Goal: Task Accomplishment & Management: Complete application form

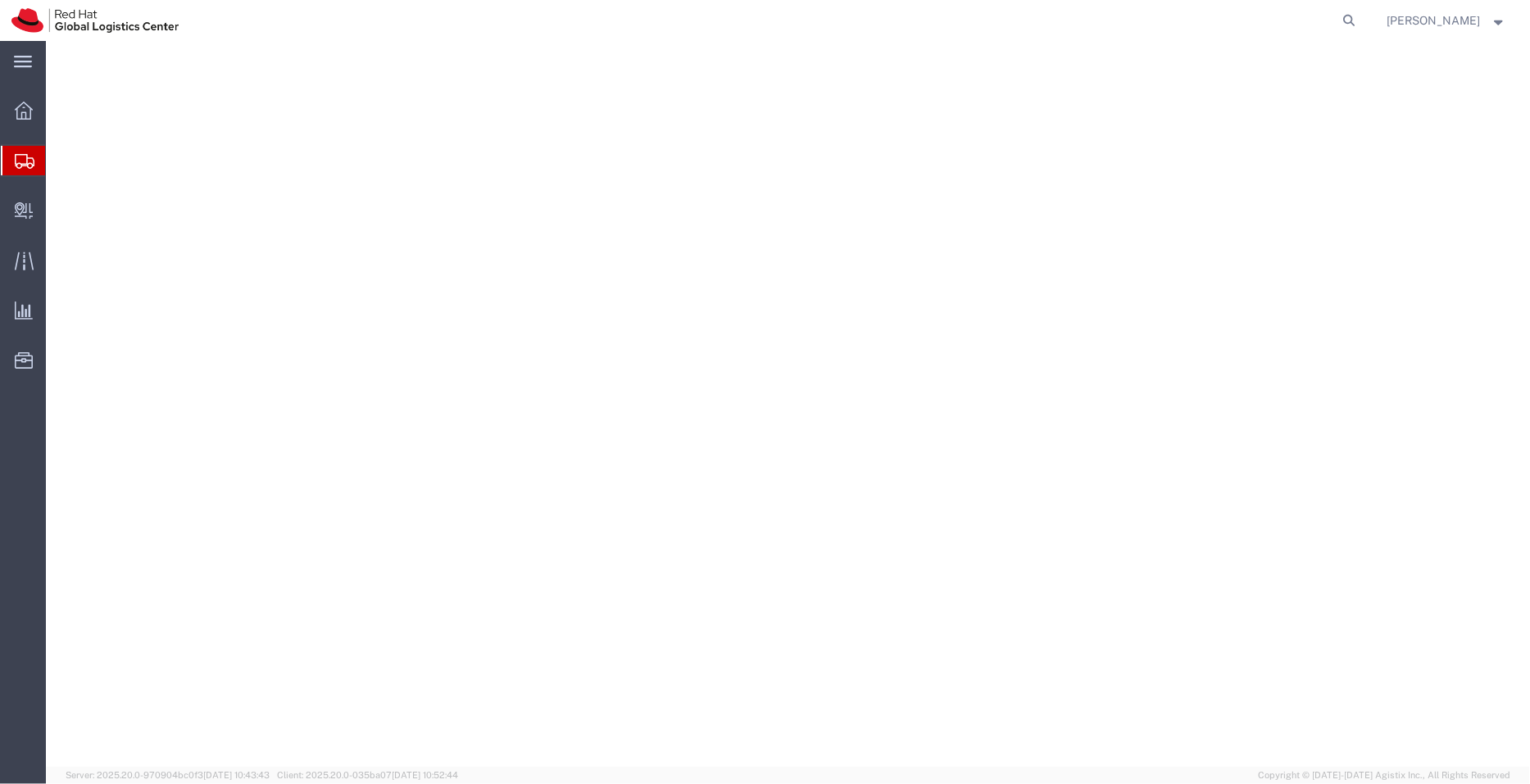
select select "38037"
select select
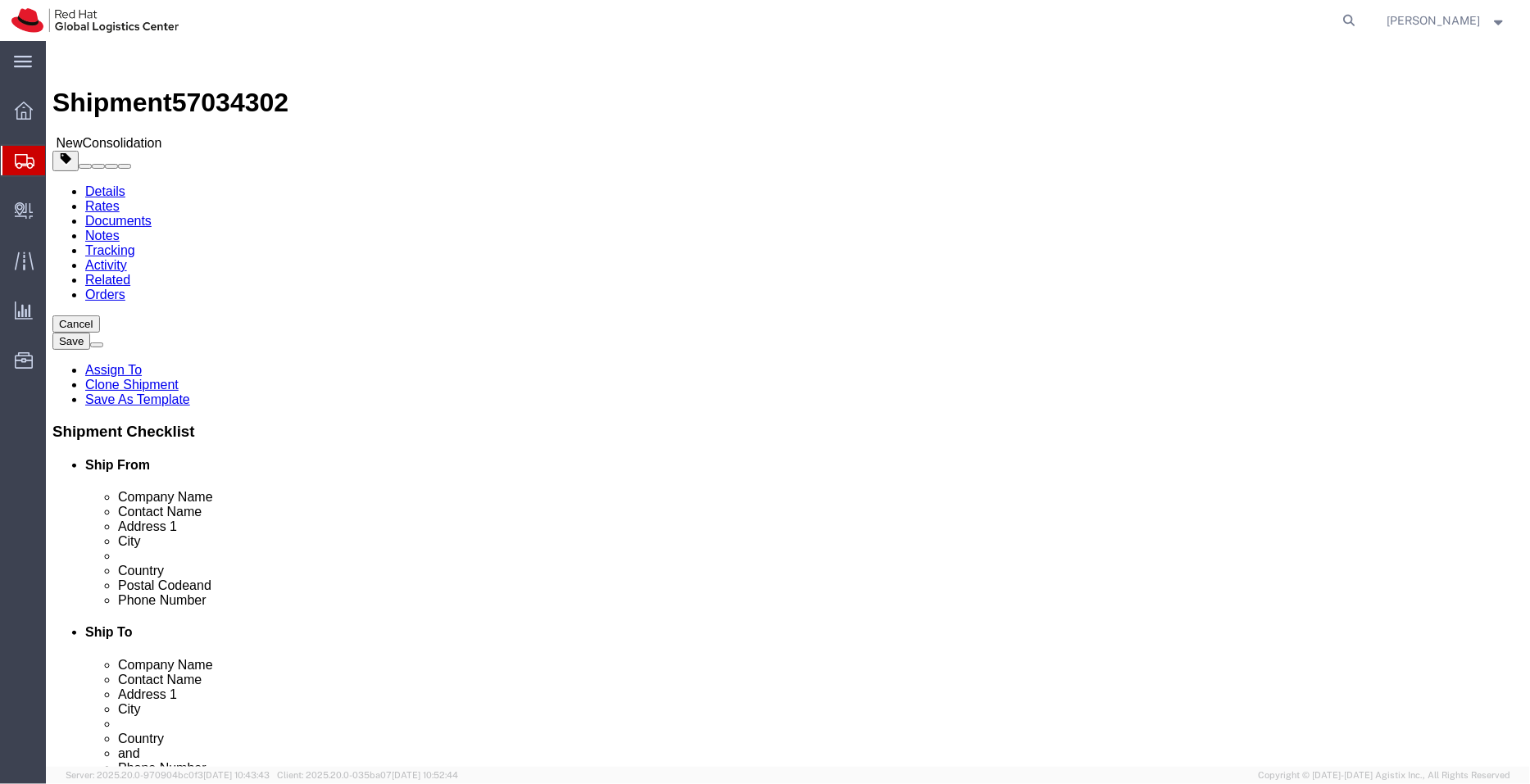
type input "bei"
select select "69331"
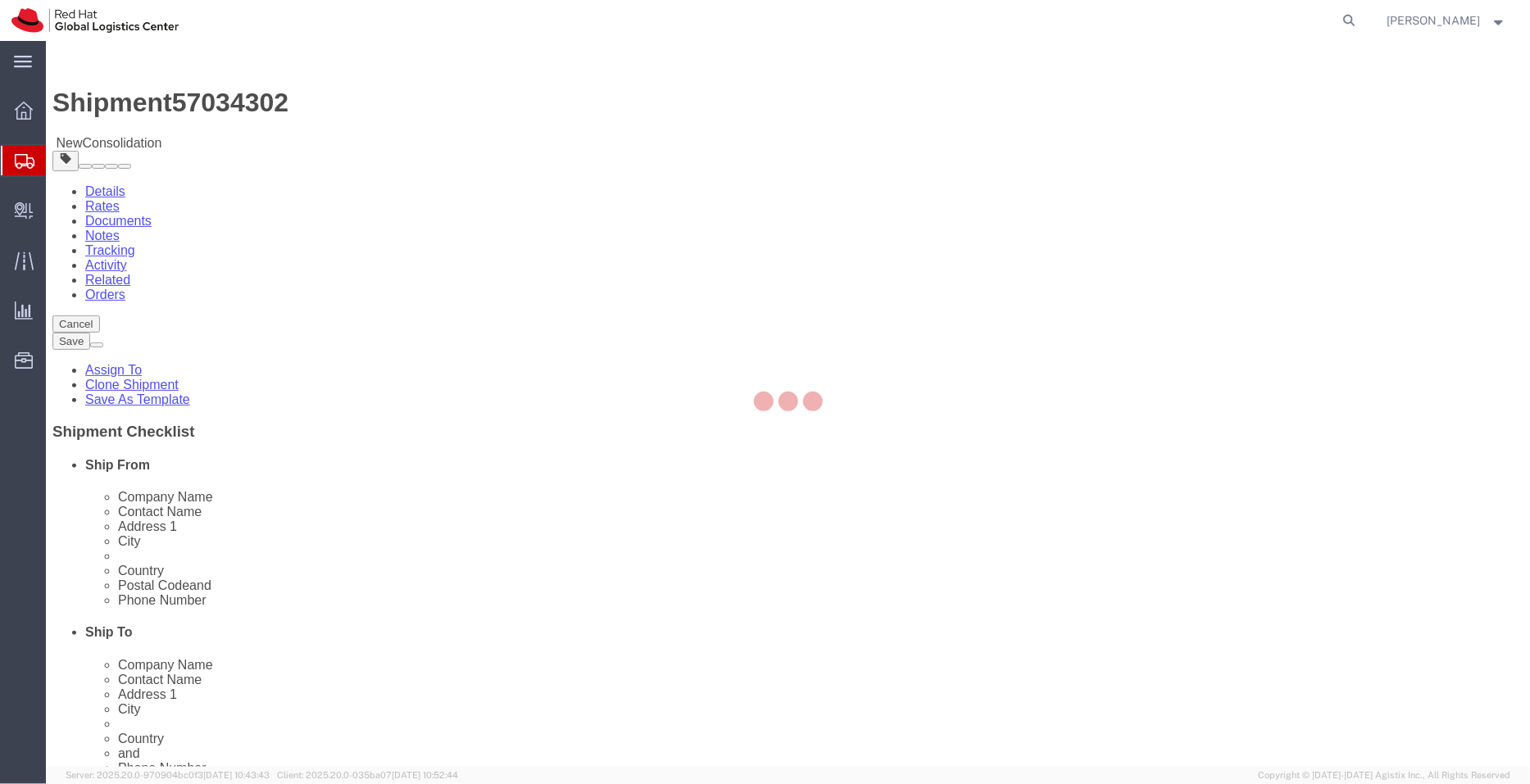
type input "Red Hat"
type input "07-110, 7F, IF center"
type input "[STREET_ADDRESS][PERSON_NAME]"
type input "[GEOGRAPHIC_DATA]"
type input "100086"
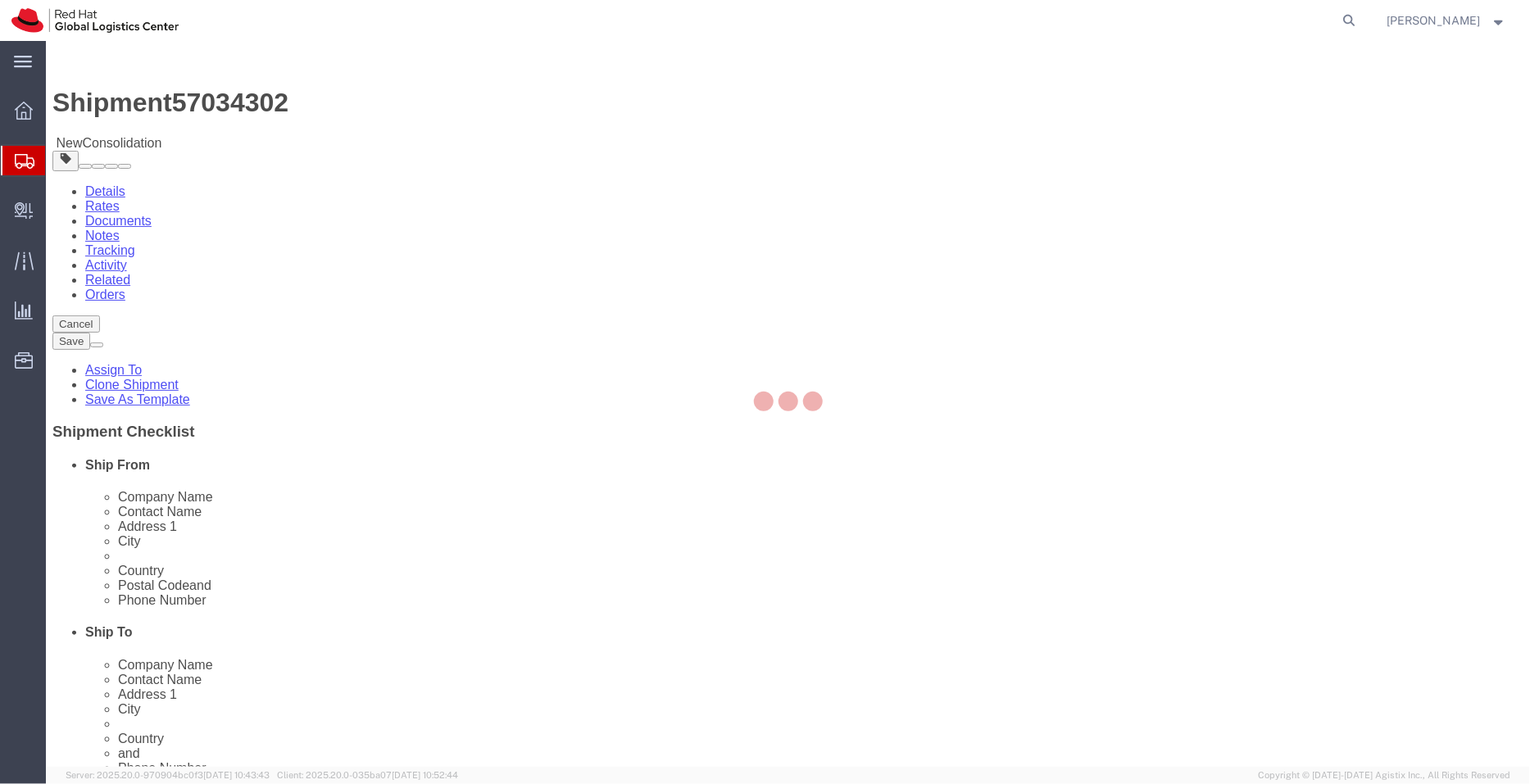
checkbox input "false"
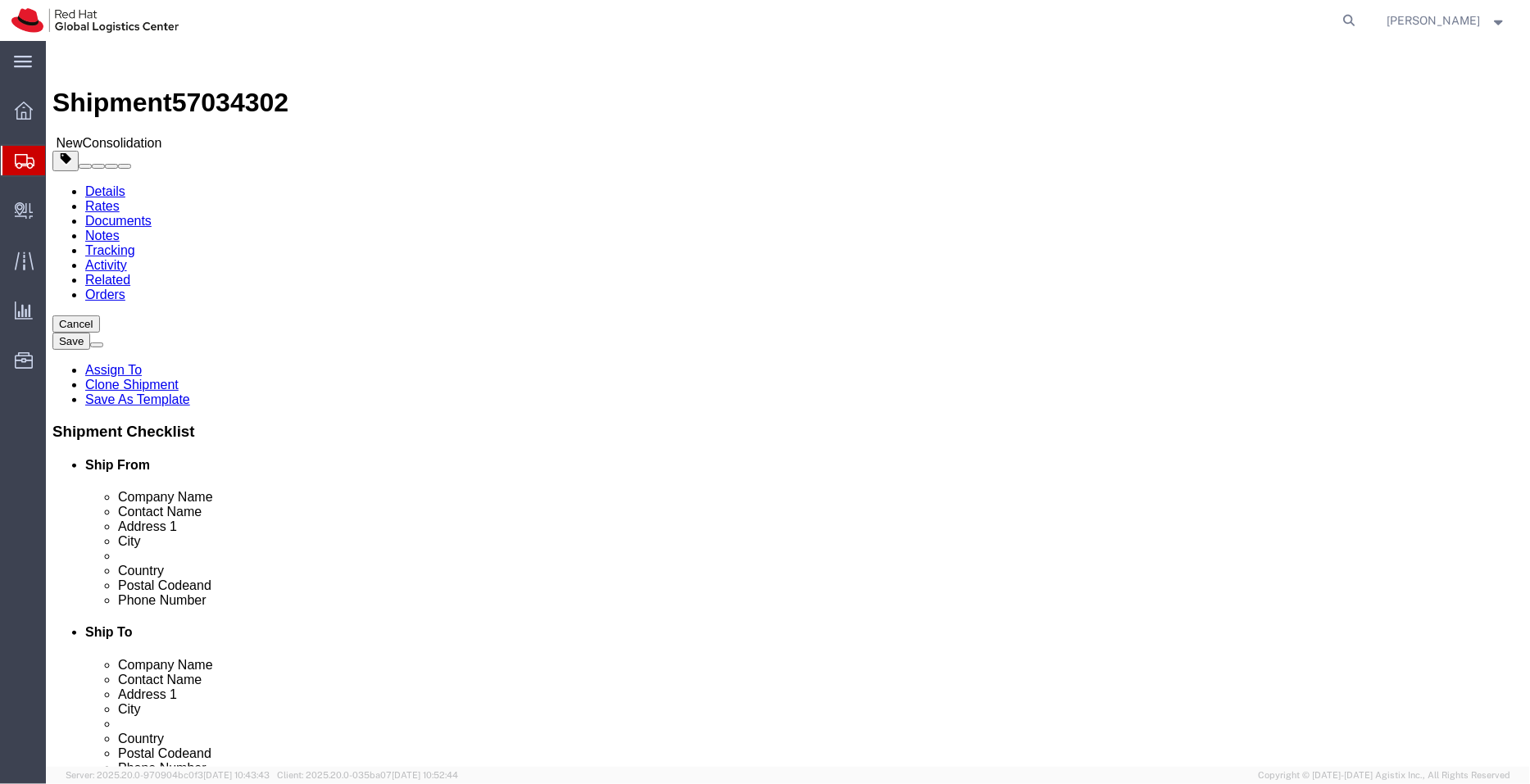
click input "text"
paste input "ahanakov@redhat.com"
type input "ahanakov@redhat.com"
checkbox input "true"
click input "text"
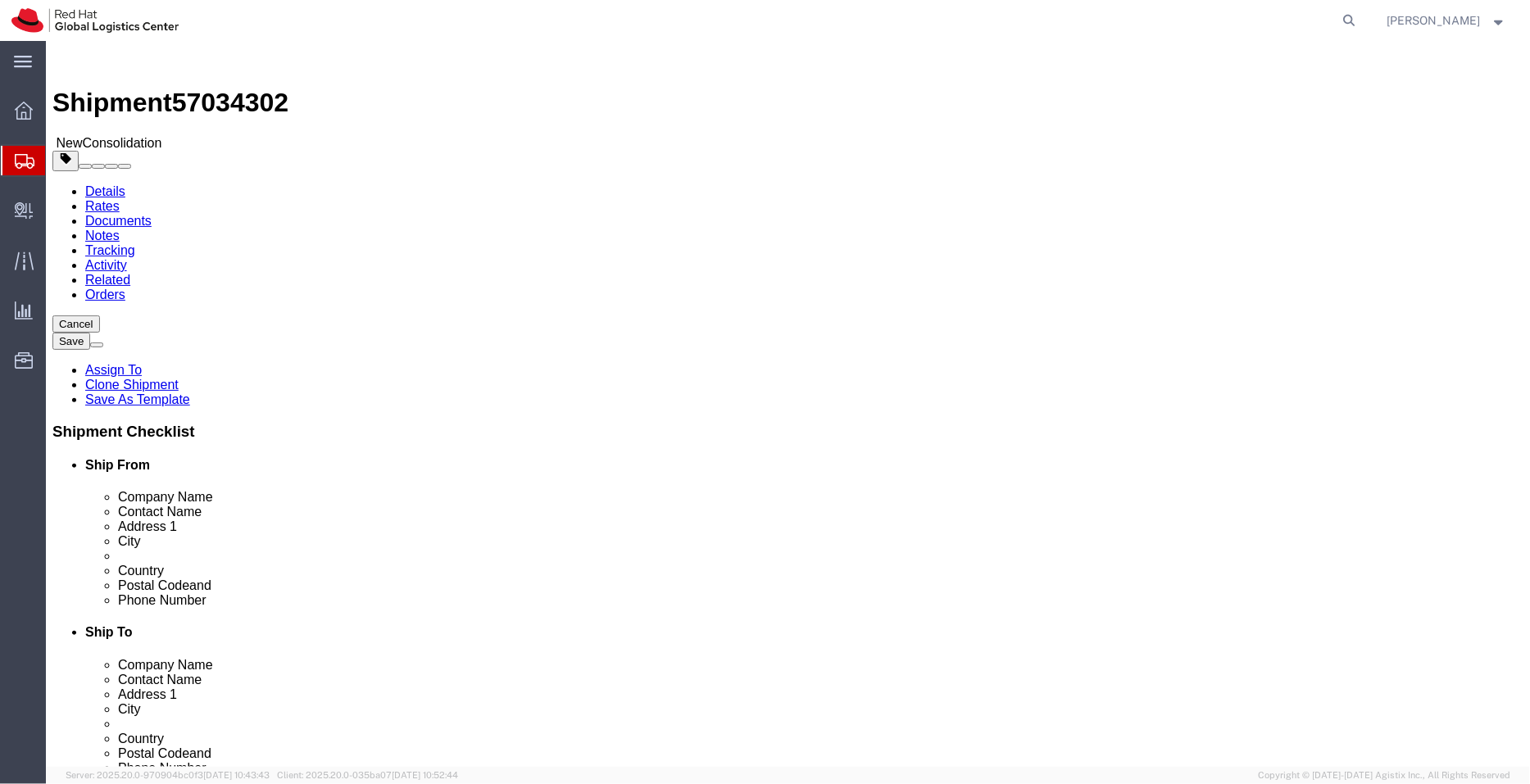
paste input "Andrea Hanakova"
type input "Andrea Hanakova"
click link "ADDITIONAL INFORMATION"
click input "text"
paste input "Shuang Mao"
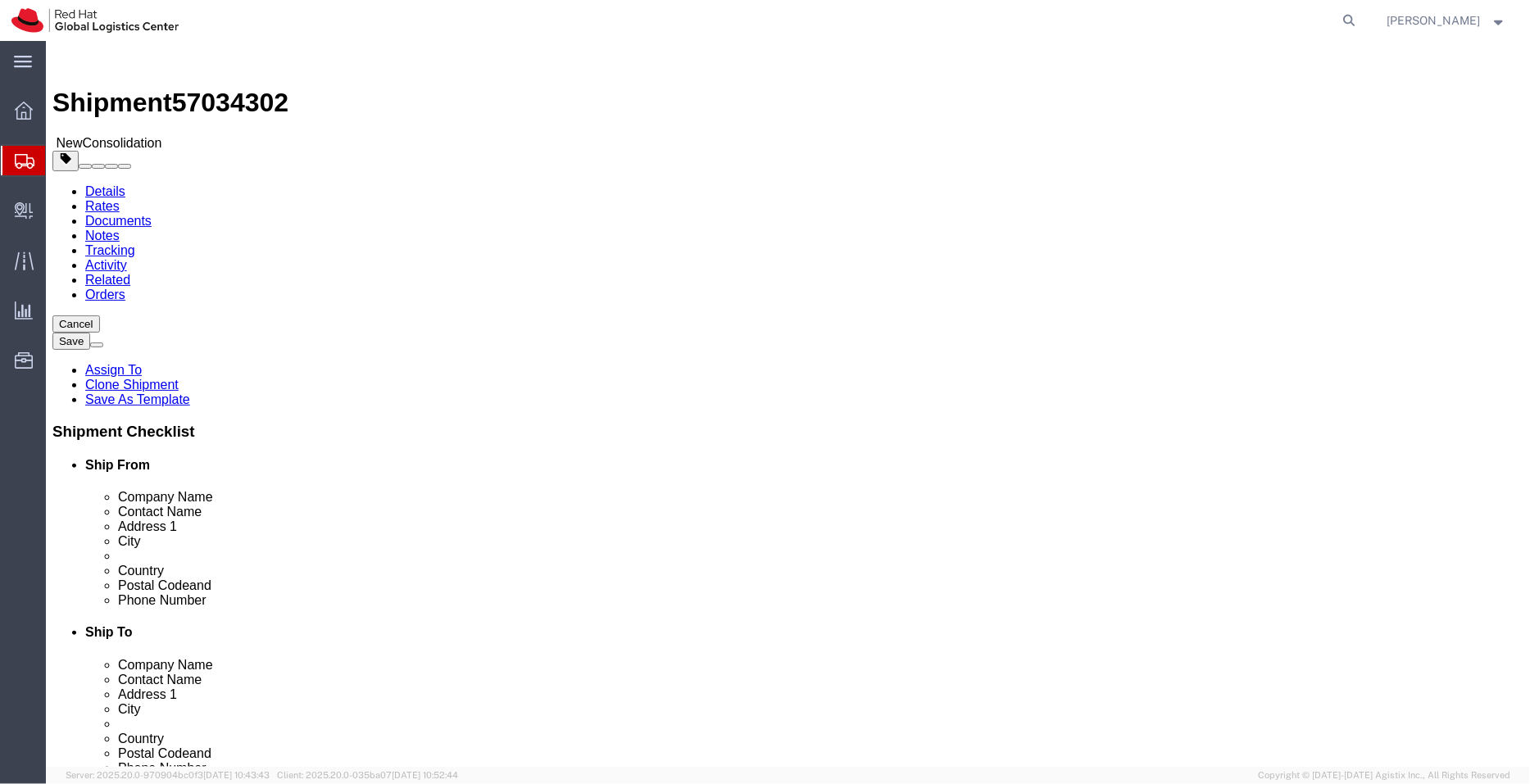
type input "Shuang Mao"
click div "Shipment Information Package Information Special Services"
click input "text"
paste input "bj-gws@redhat.com ,apaclogistics@redhat.com"
click input "bj-gws@redhat.com ,apaclogistics@redhat.com"
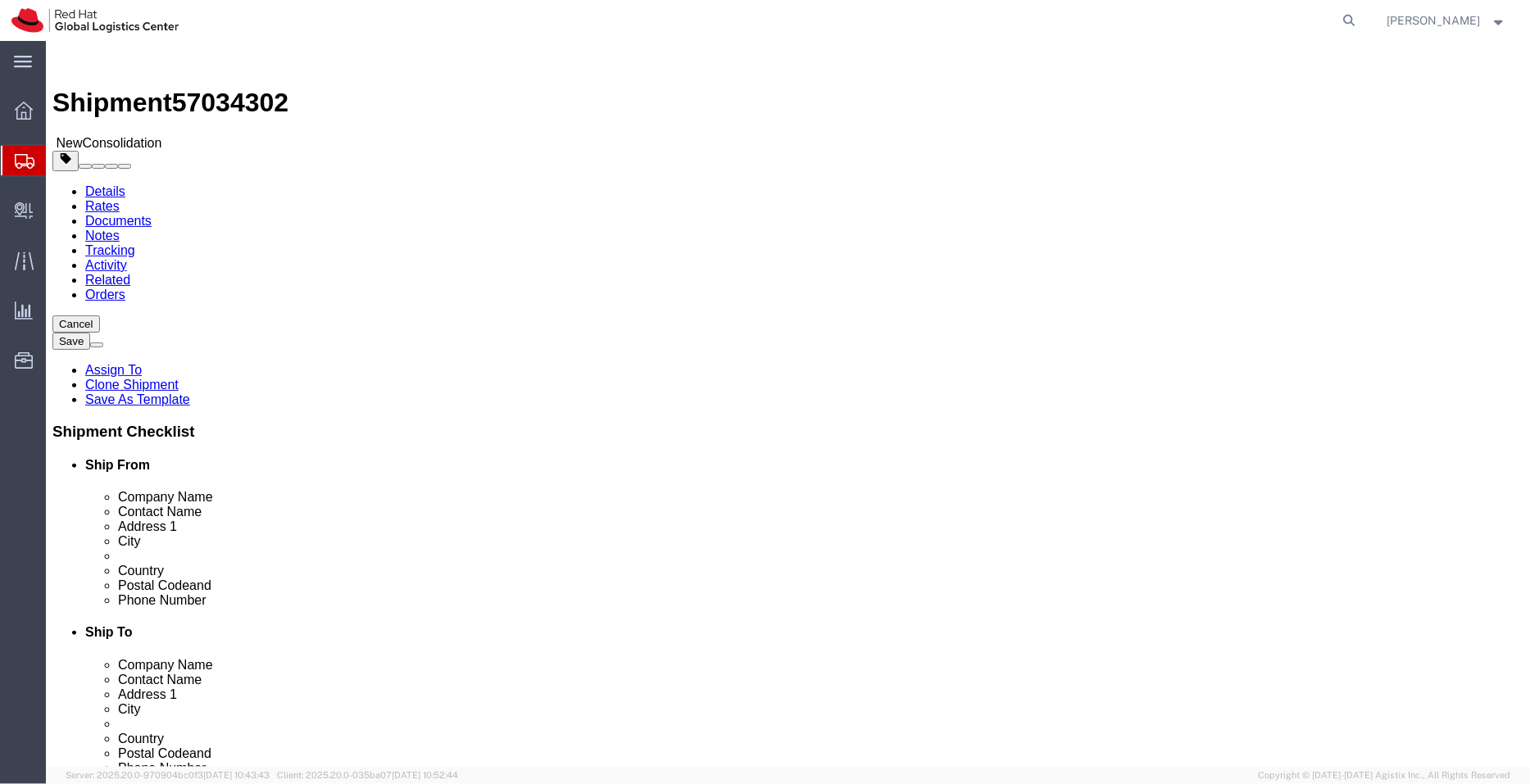
type input "bj-gws@redhat.com,apaclogistics@redhat.com"
checkbox input "true"
click input "text"
paste input "8613501142676"
type input "8613501142676"
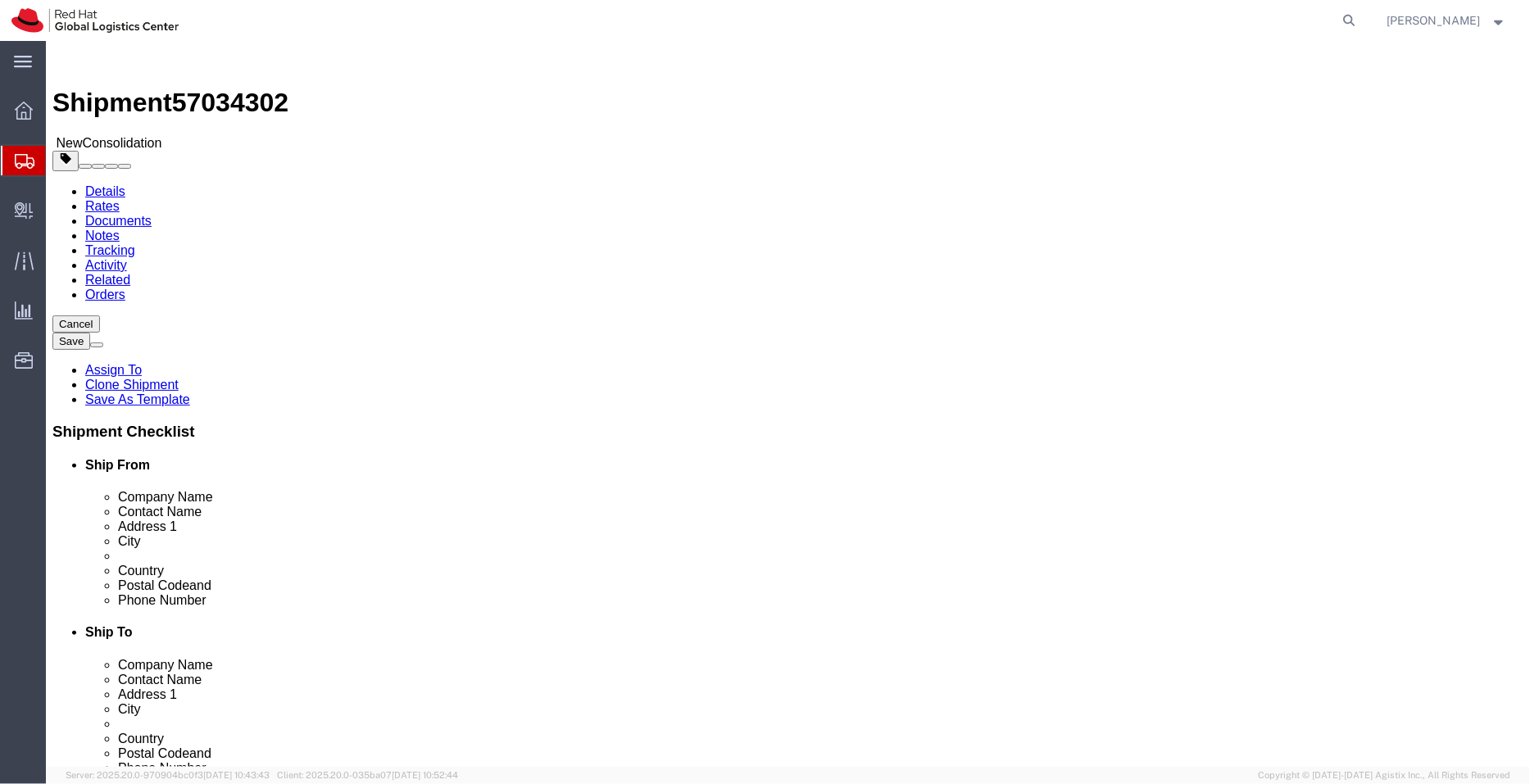
click link "ADDITIONAL INFORMATION"
select select "BUSI"
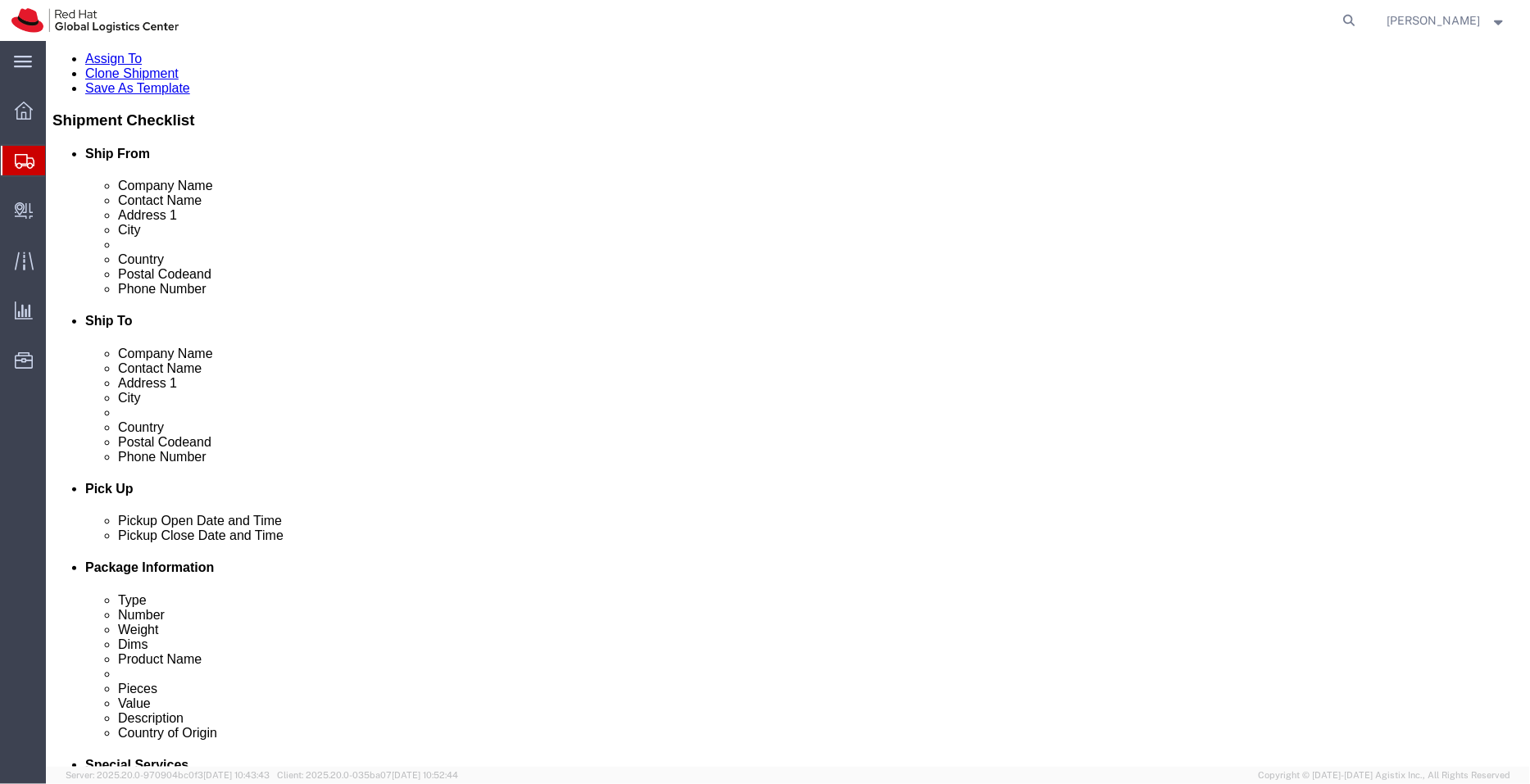
scroll to position [315, 0]
click button "Add"
click select "Select EIN EORI TIN VAT Other"
select select "TIN"
click select "Select EIN EORI TIN VAT Other"
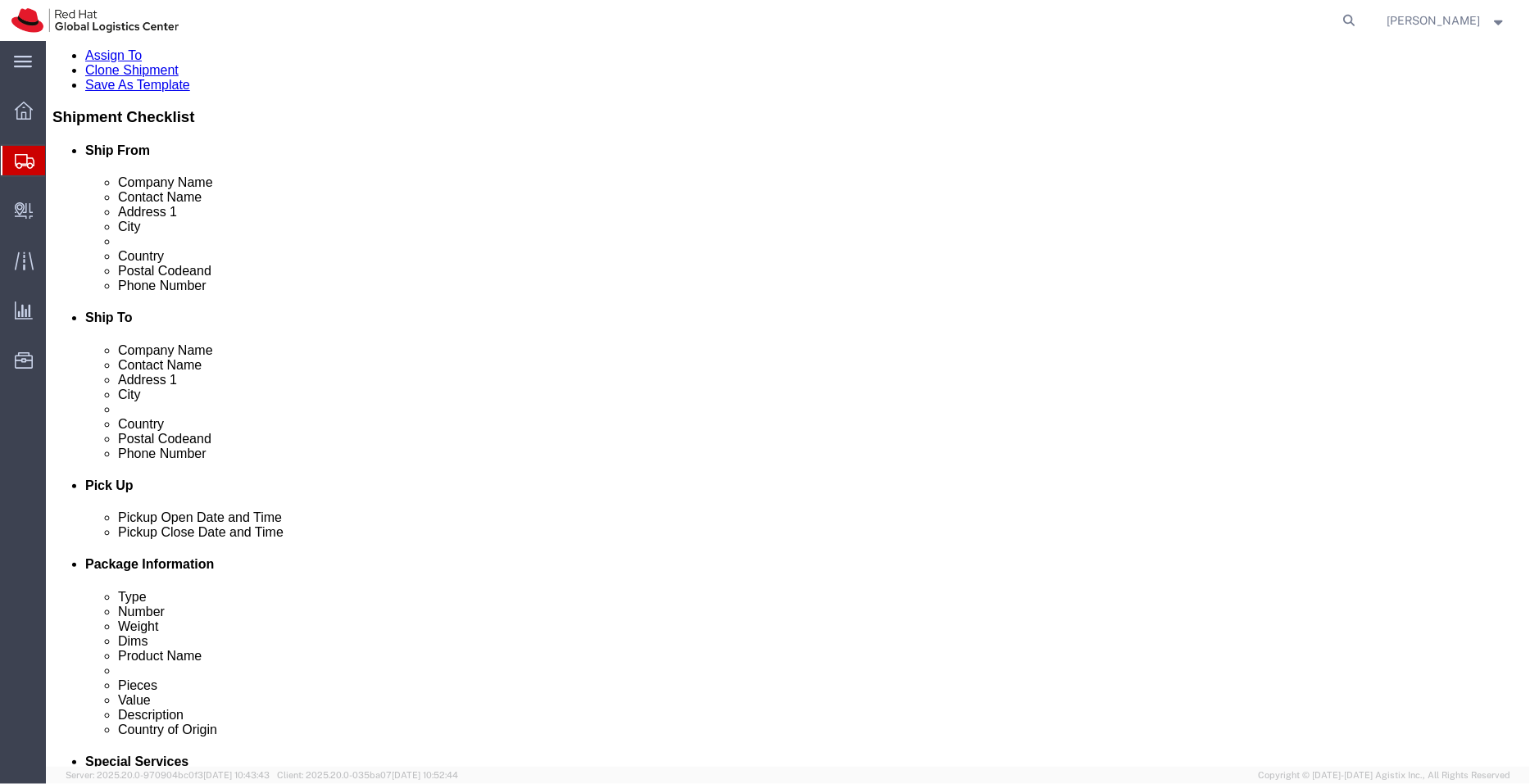
click input "text"
paste input "91110108667500740U"
click input "91110108667500740U"
type input "91110108667500740U"
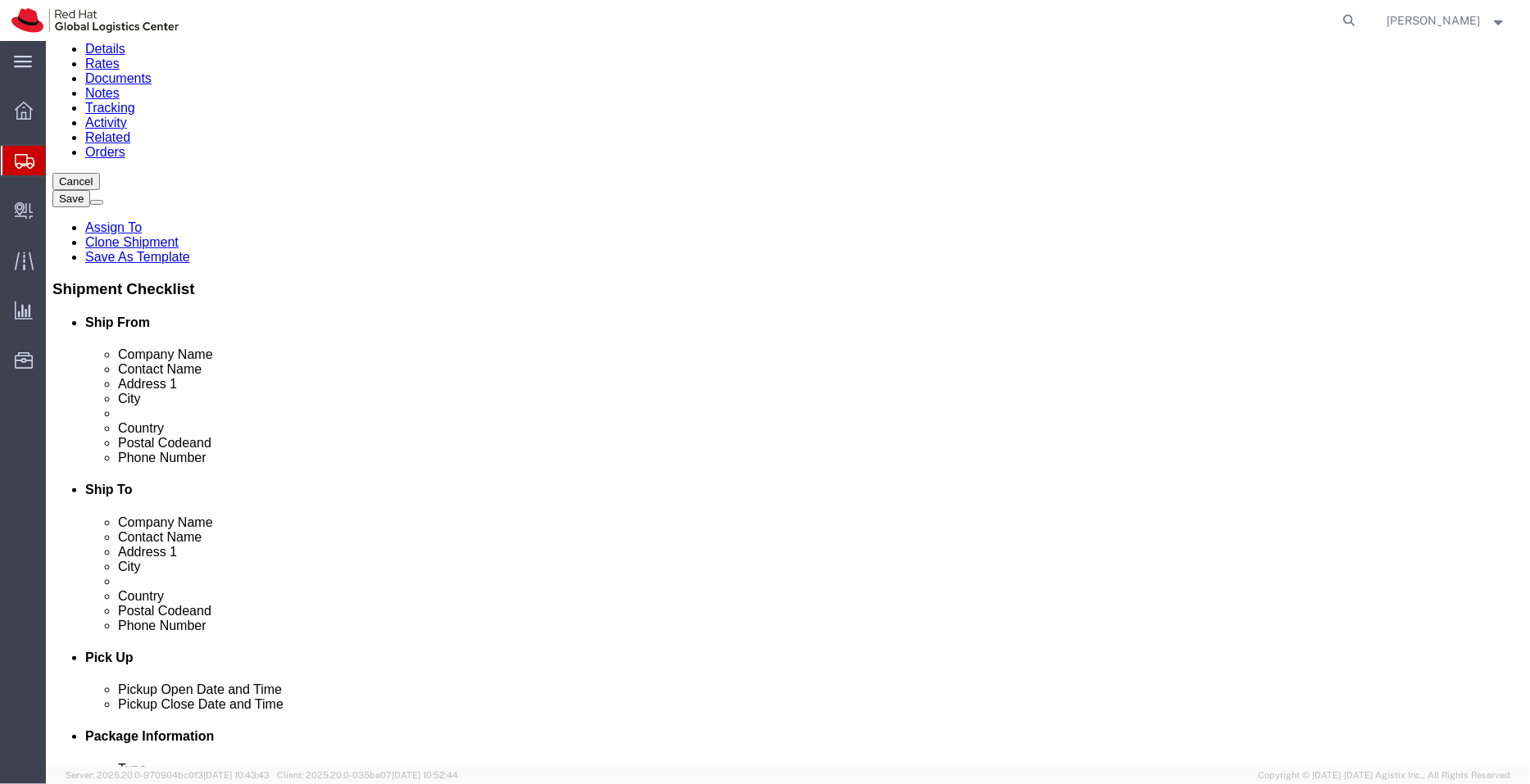
scroll to position [0, 0]
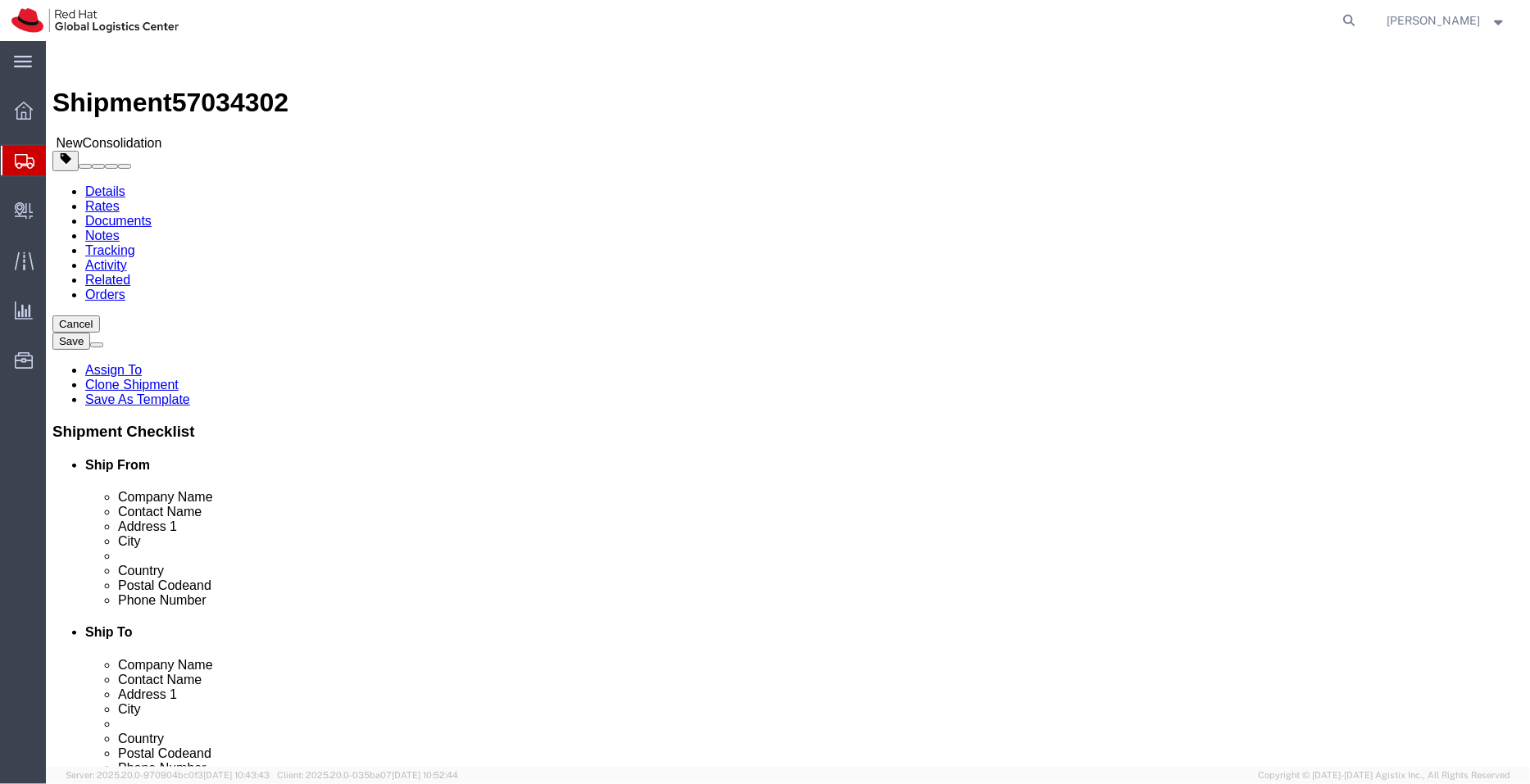
click input "text"
paste input "Andrea Hanakova"
type input "Andrea Hanakova"
click div "Shipment Information Package Information Special Services"
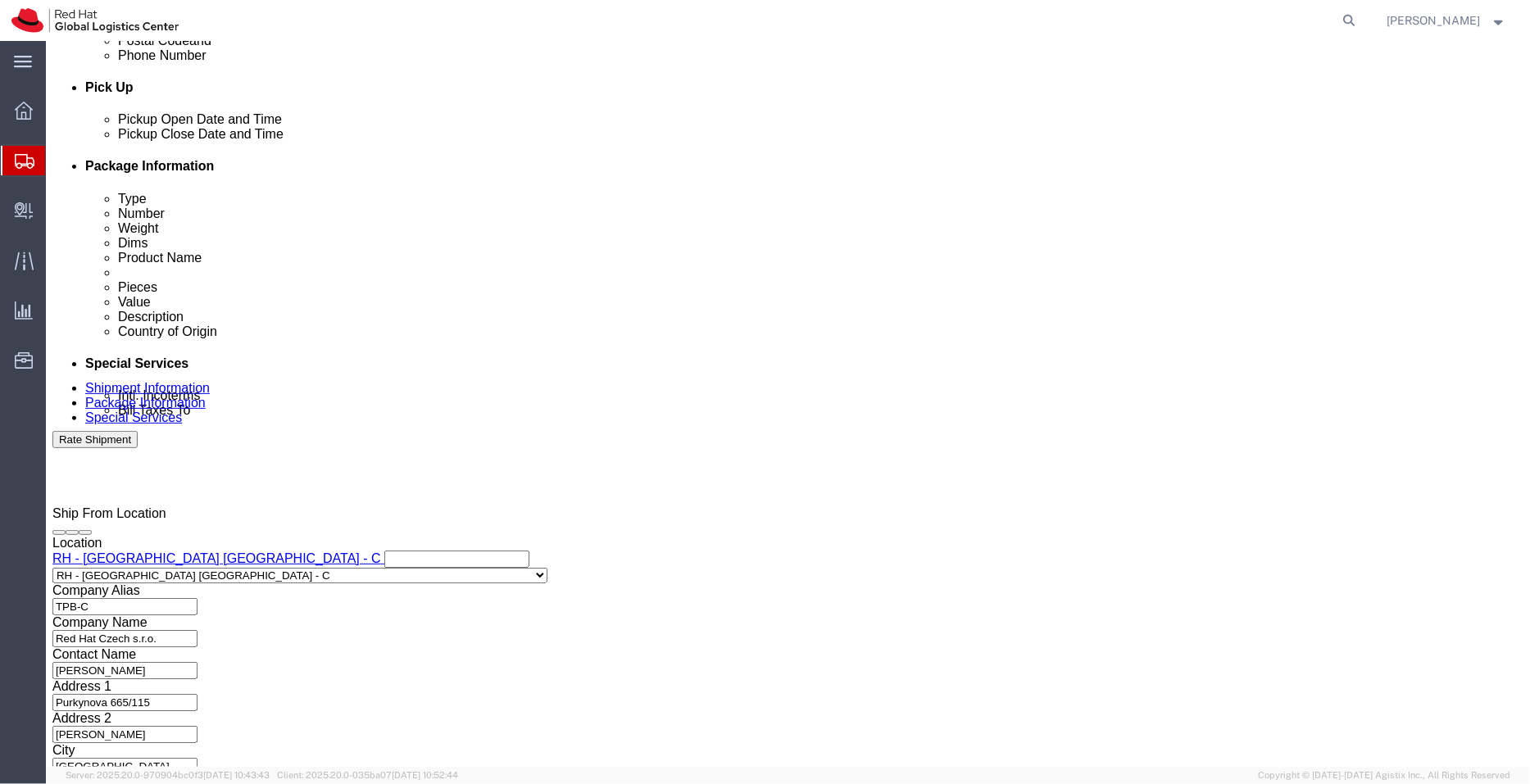
scroll to position [708, 0]
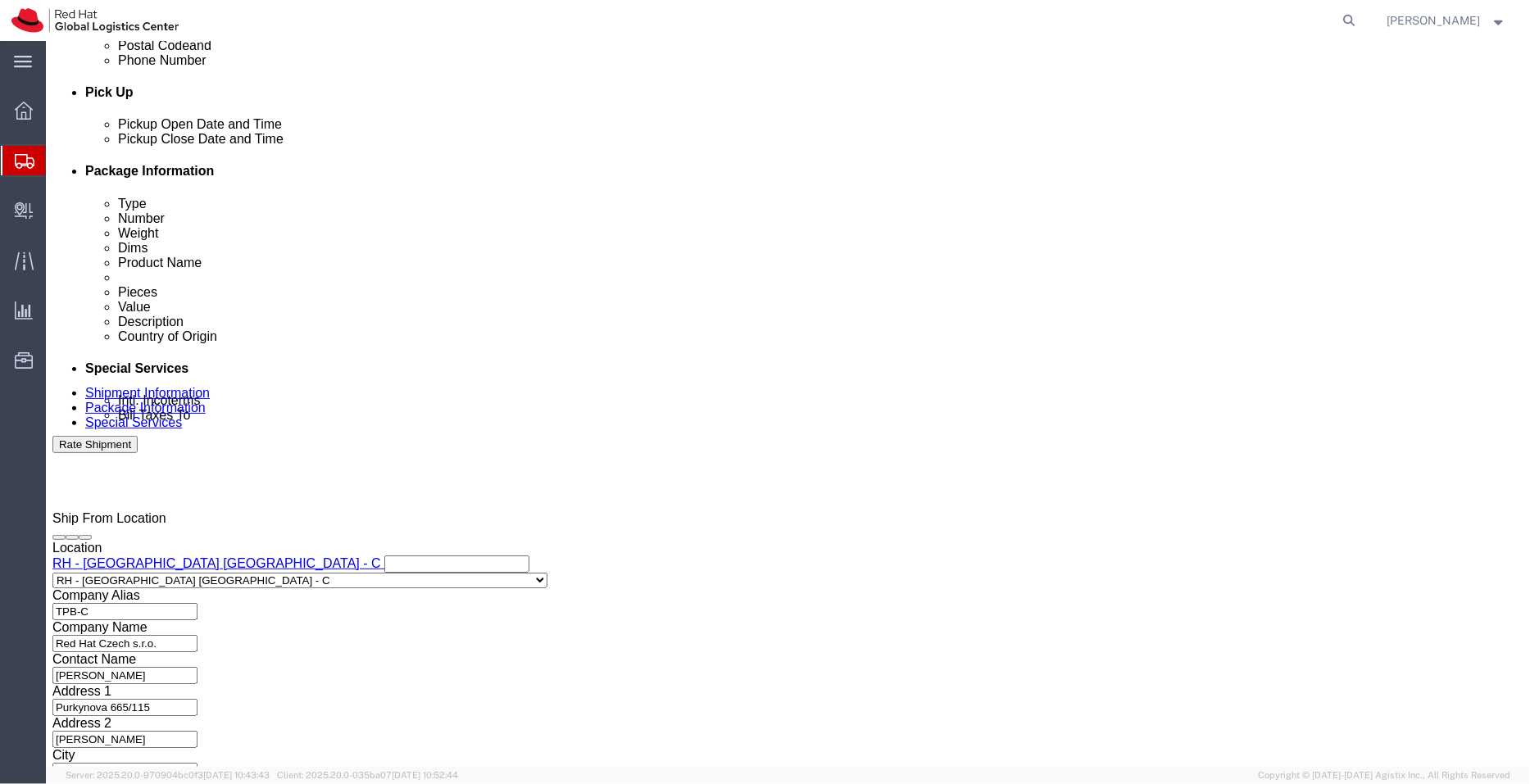
click link "Package Information"
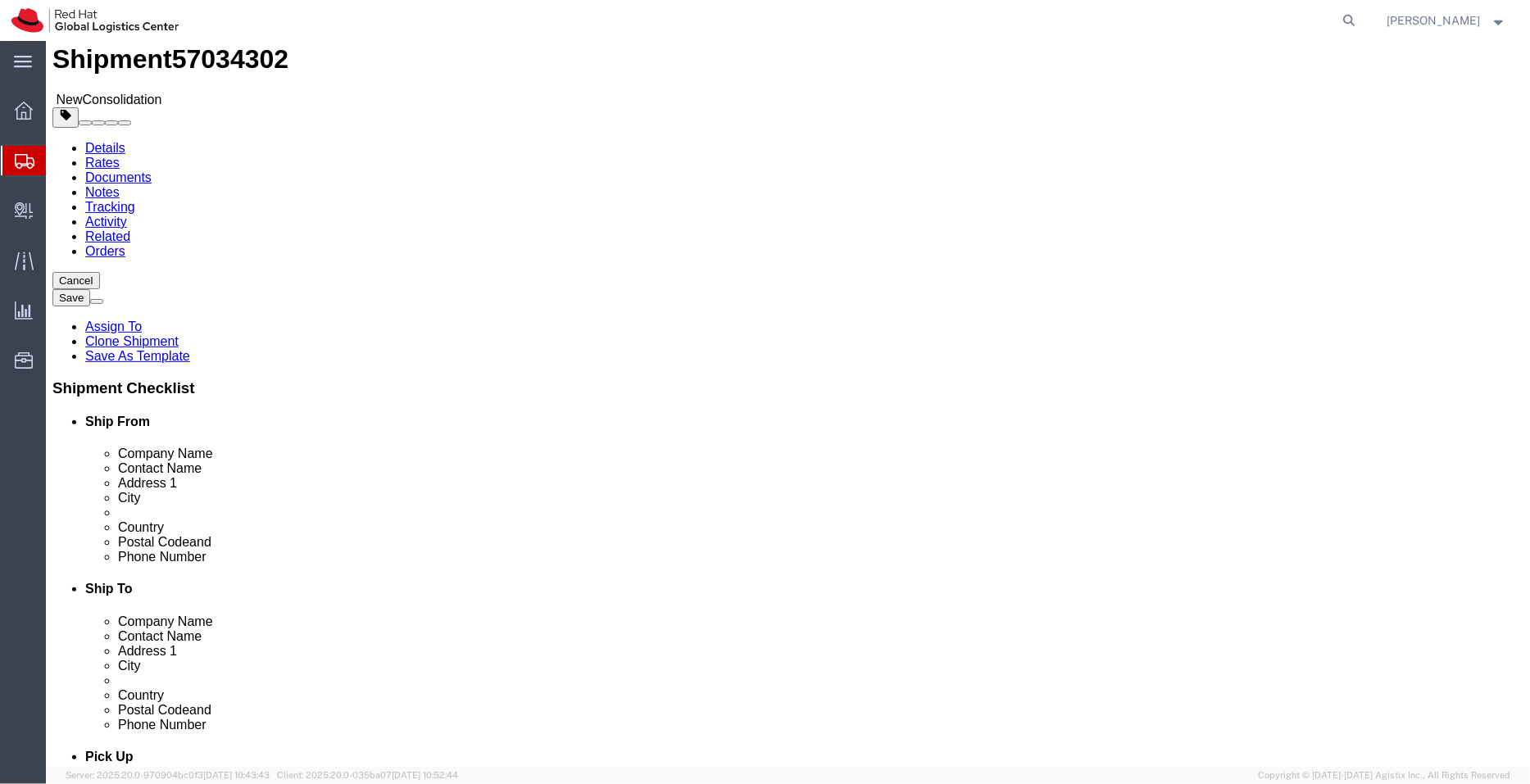
scroll to position [41, 0]
click link "Special Services"
click select "Select Free of Charge Free of Cost NET 30 NET 45 NET 60 See Comment"
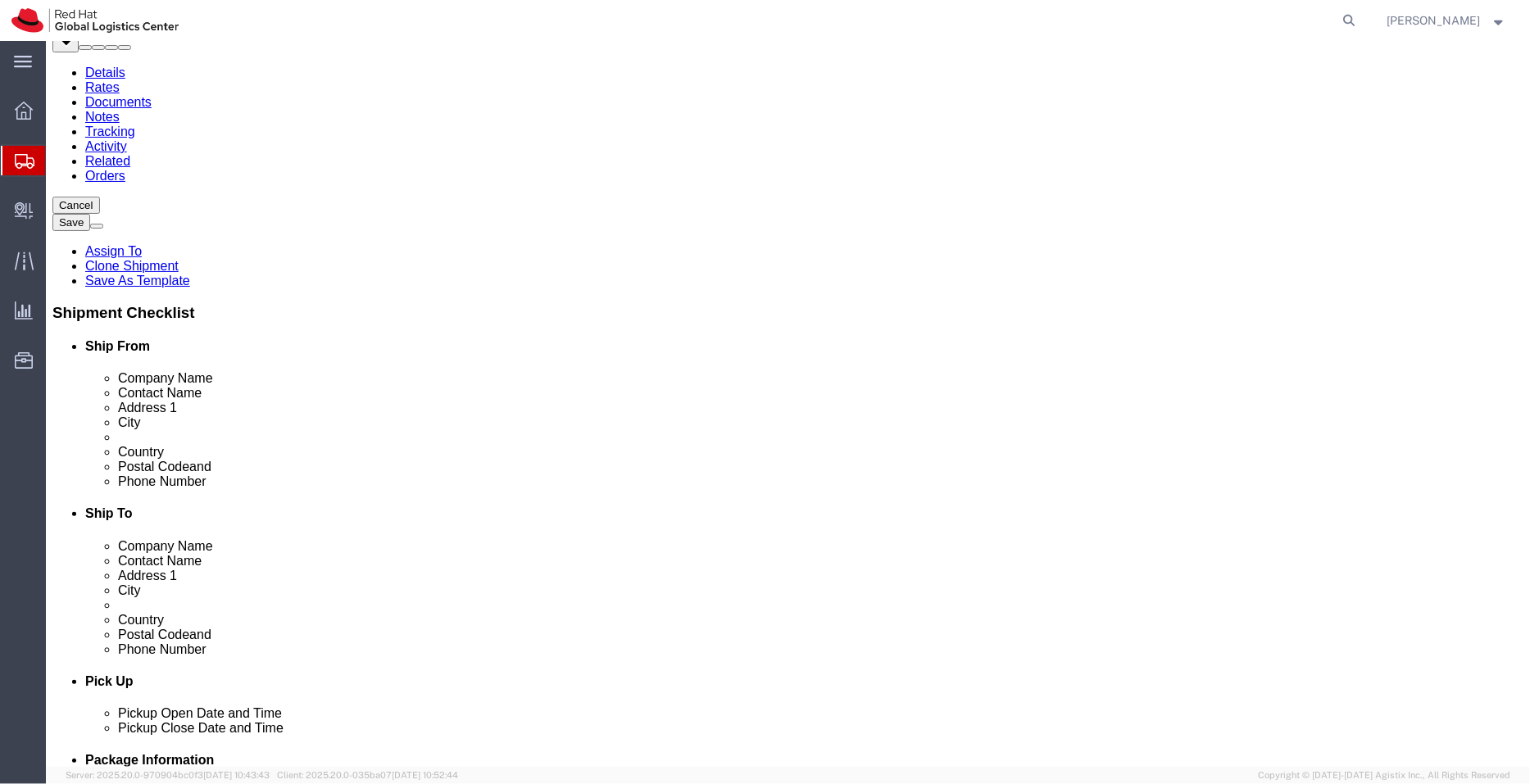
scroll to position [136, 0]
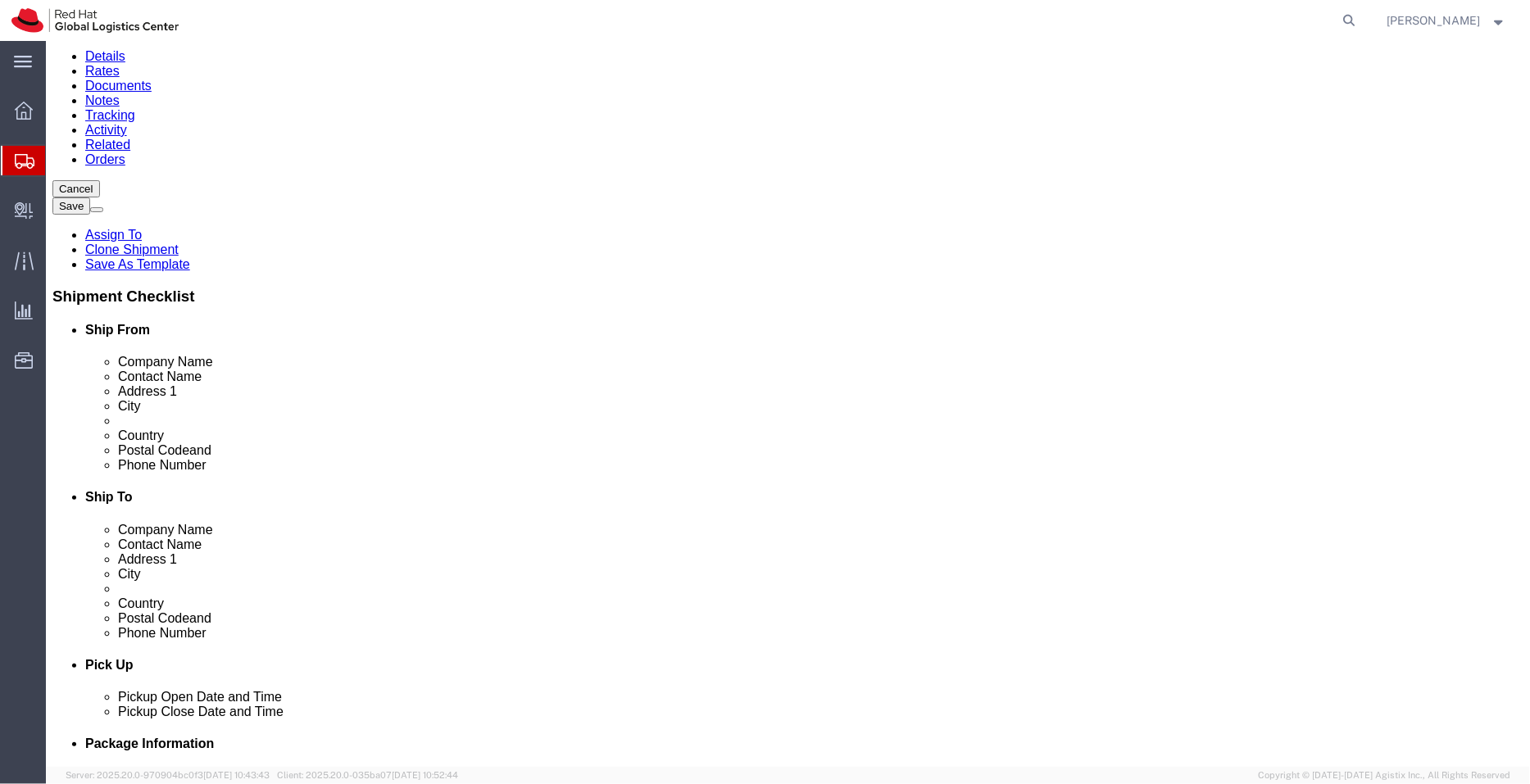
click select "Select Gift Personal Effects Repair/Warranty Return Sample Sold Temporary/Not S…"
click select "Select Carriage Insurance Paid Carriage Paid To Cost and Freight Cost Insurance…"
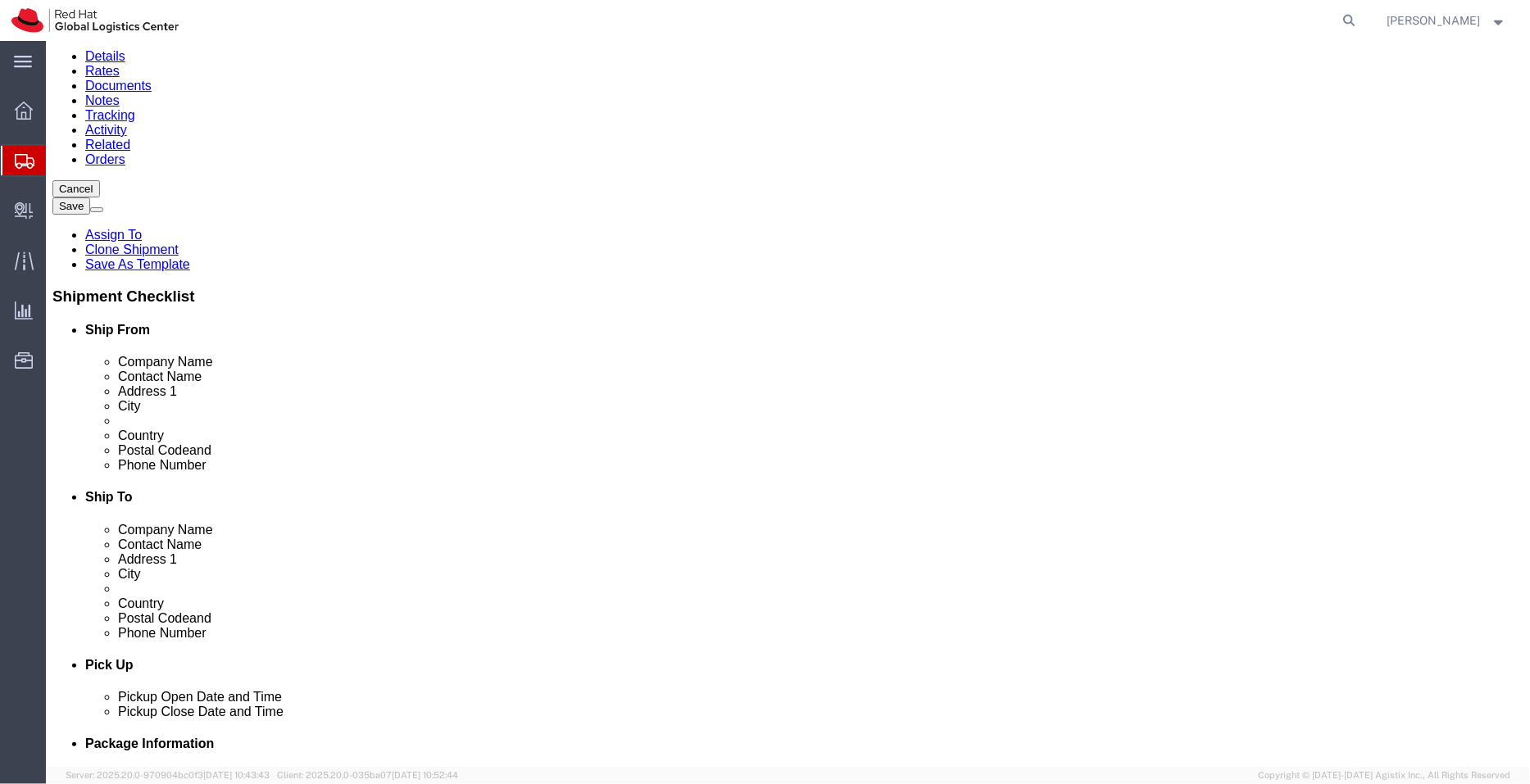
click select "Select Recipient Account Sender/Shipper Third Party Account"
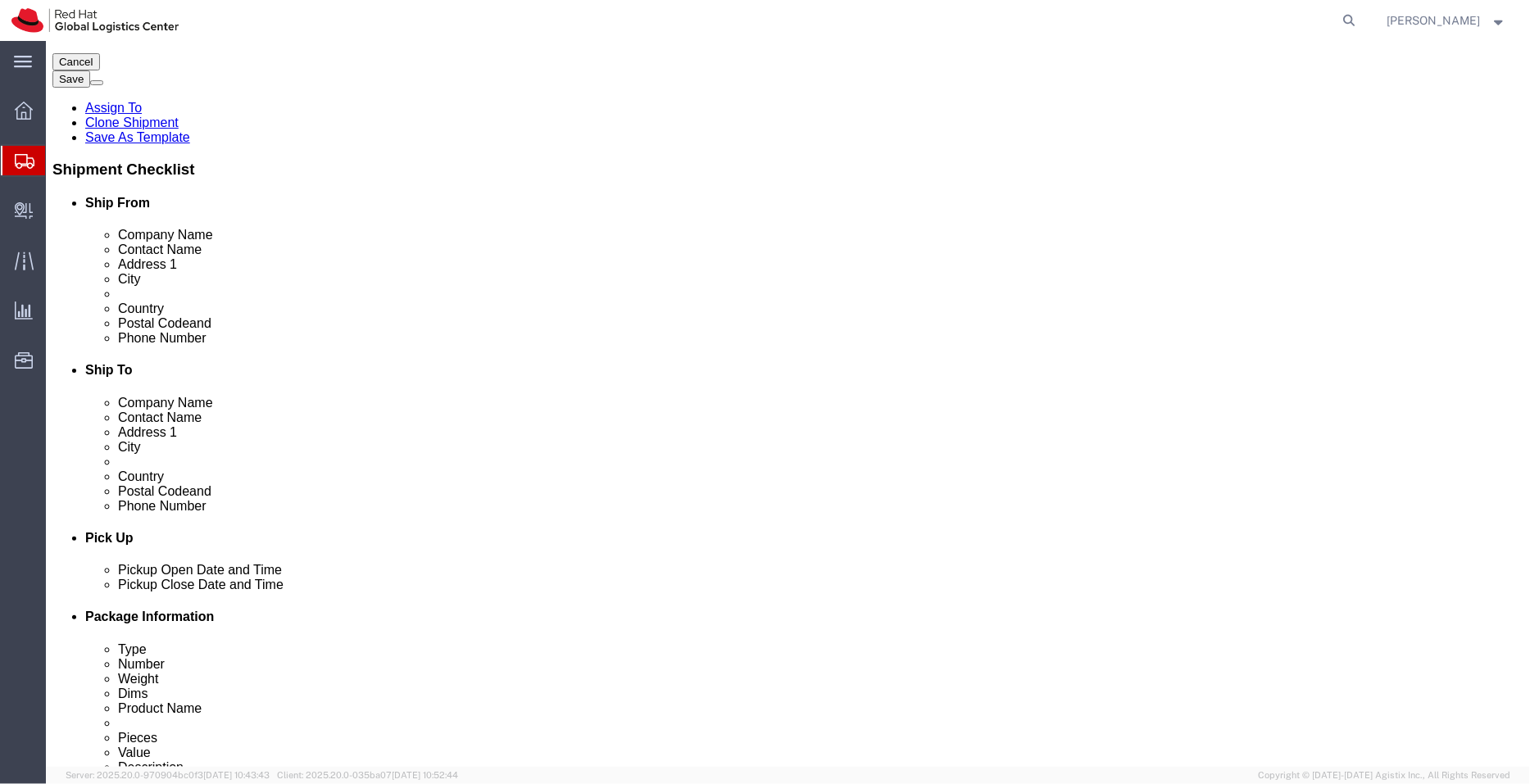
scroll to position [286, 0]
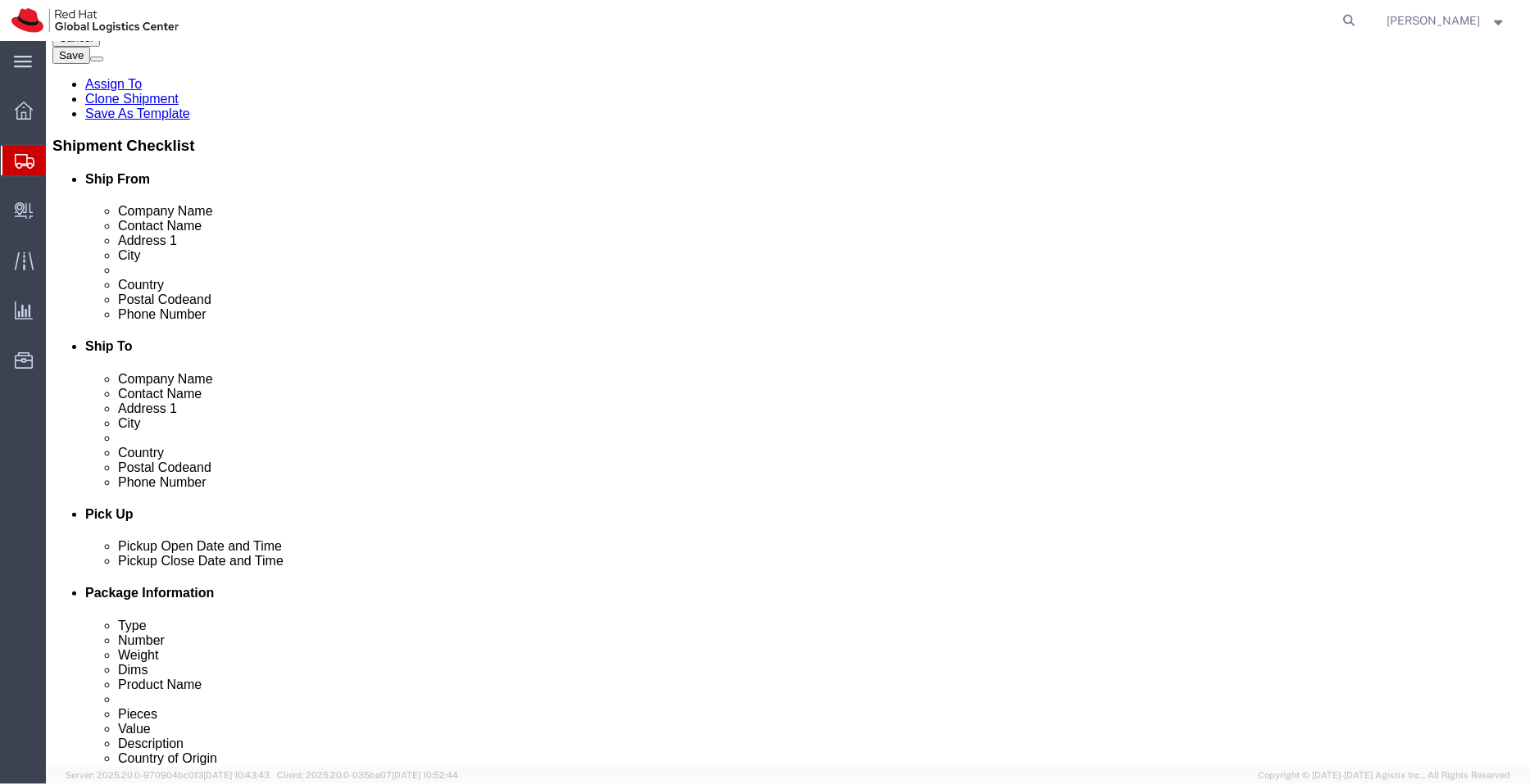
click select "Select Recipient Account Sender/Shipper Third Party Account"
select select "SHIP"
click select "Select Recipient Account Sender/Shipper Third Party Account"
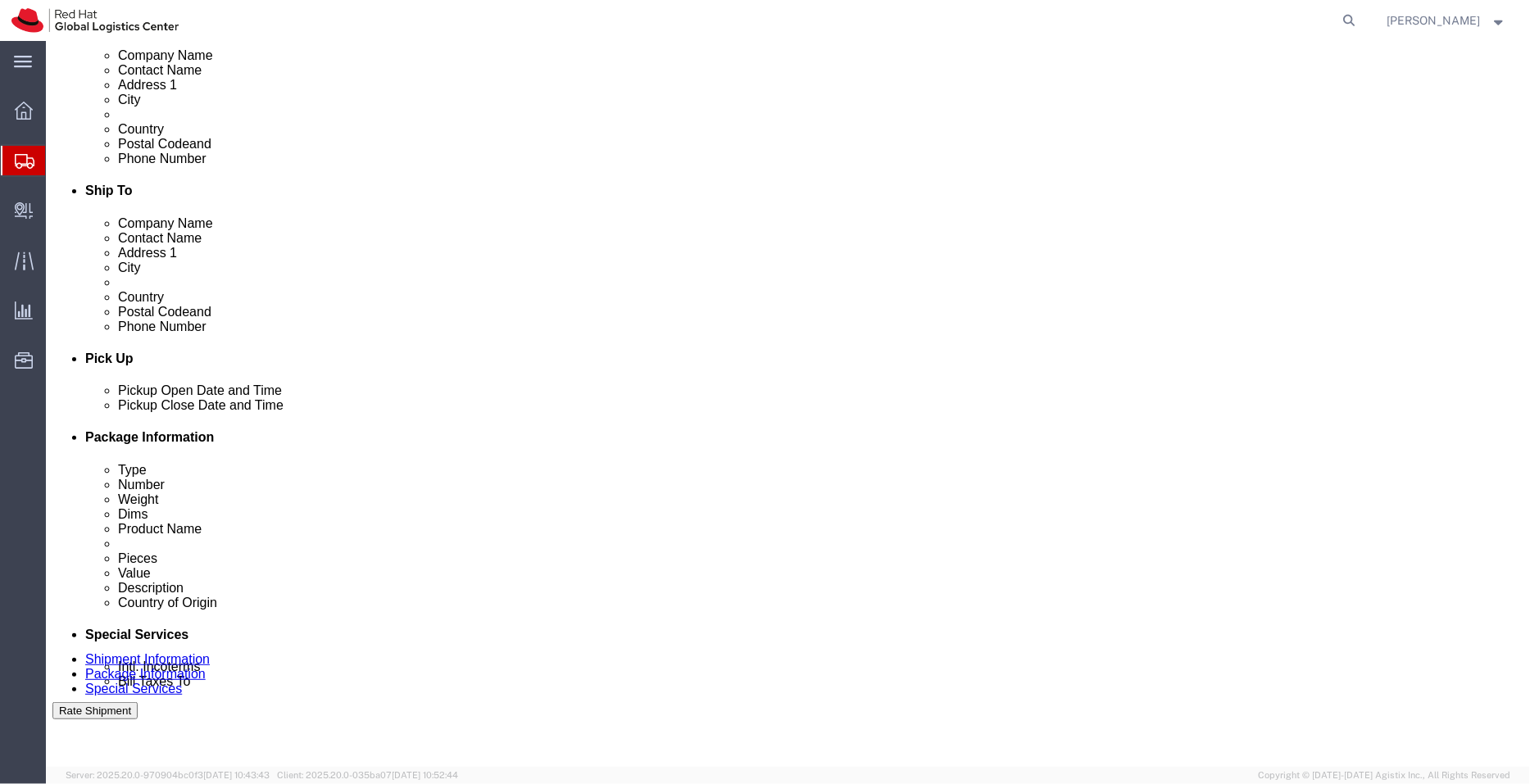
click textarea
paste textarea "For Chao Yang"
click textarea "For For Chao Yang"
click textarea "For Chao Yang"
paste textarea "Yu Li"
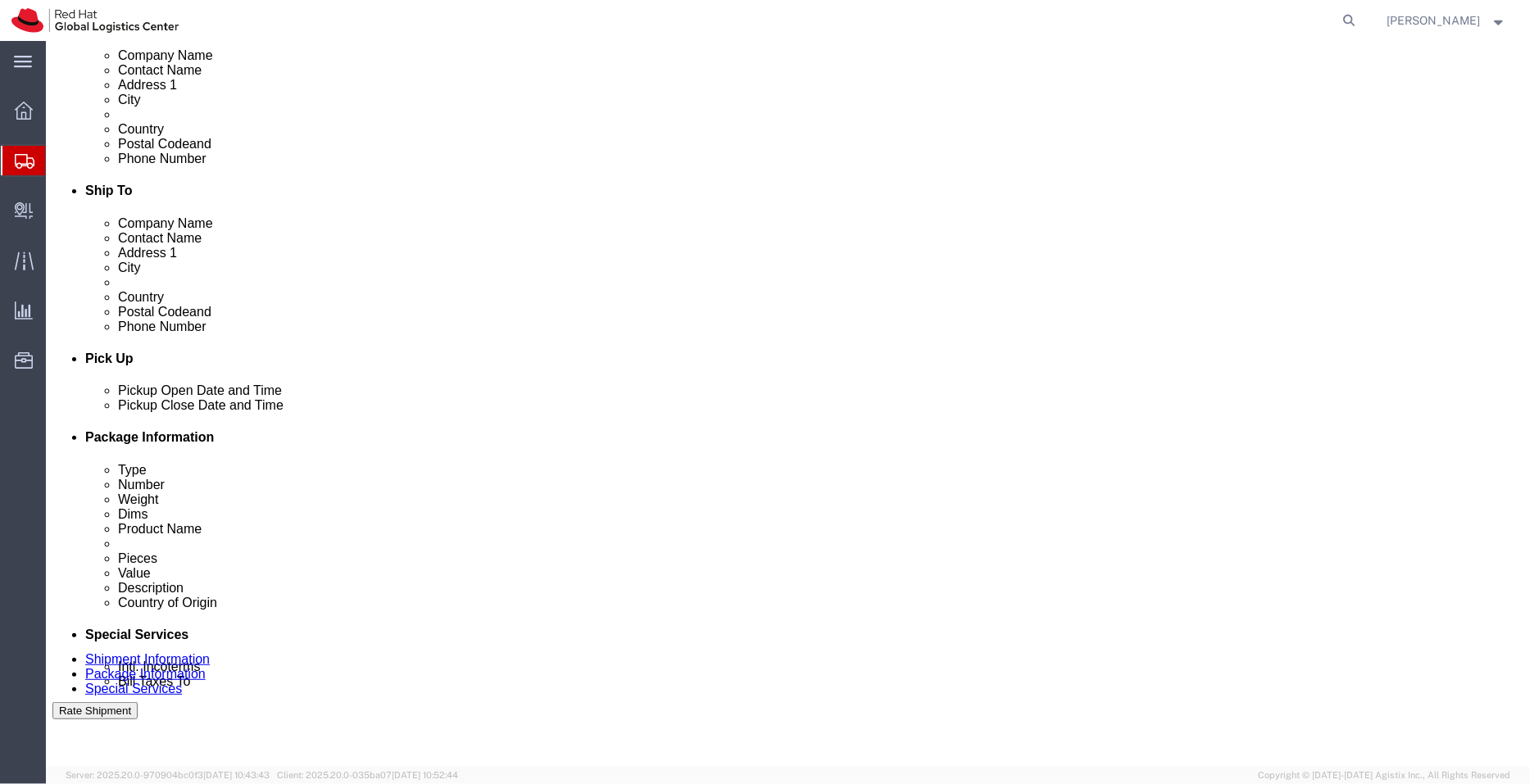
type textarea "For Chao Yang & Yu Li"
click input "text"
paste input "chayang@redhat.com"
type input "chayang@redhat.com"
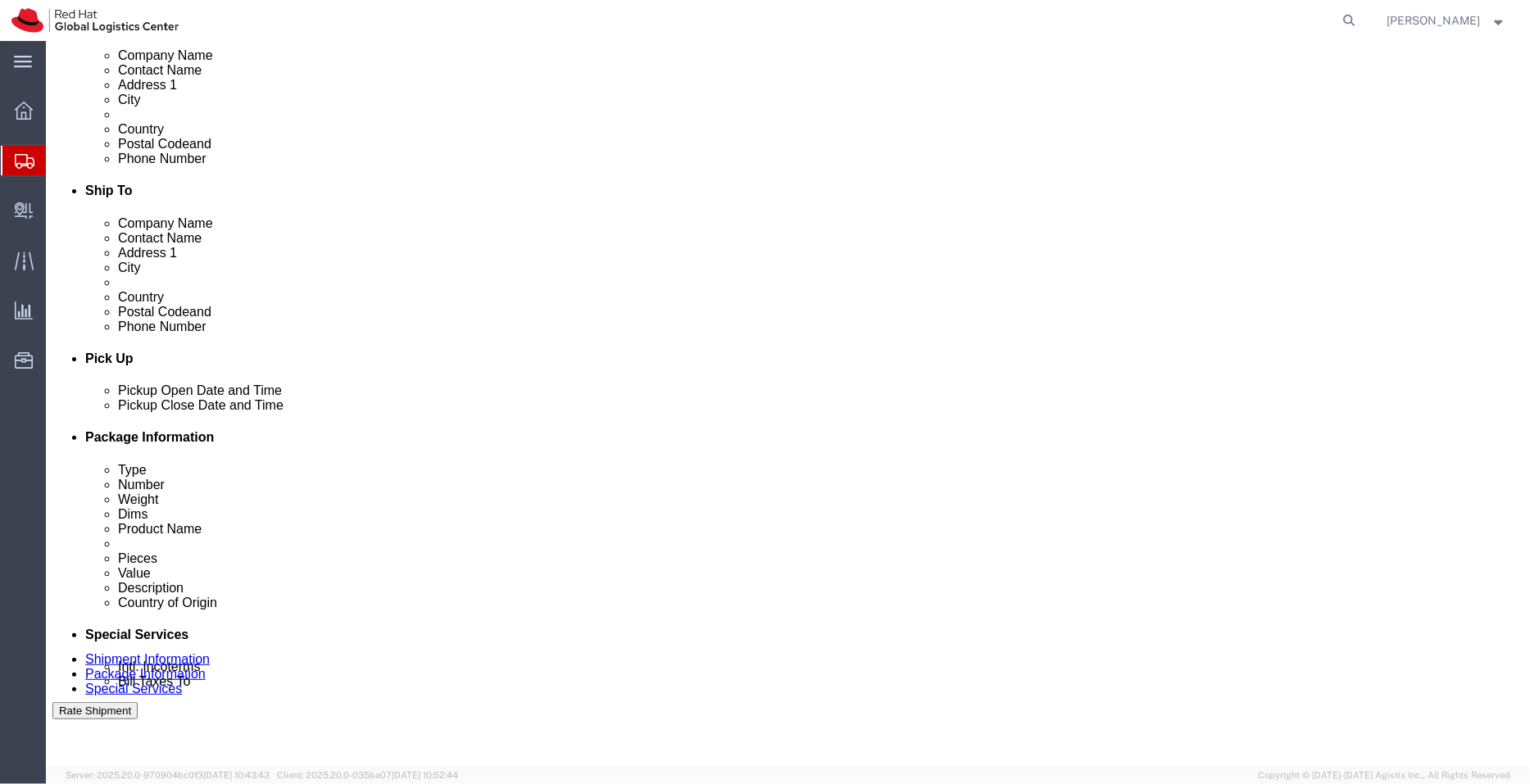
paste input "yli2@redhat.com"
type input "yli2@redhat.com"
type input "chayang@redhat.com,yli2@redhat.com"
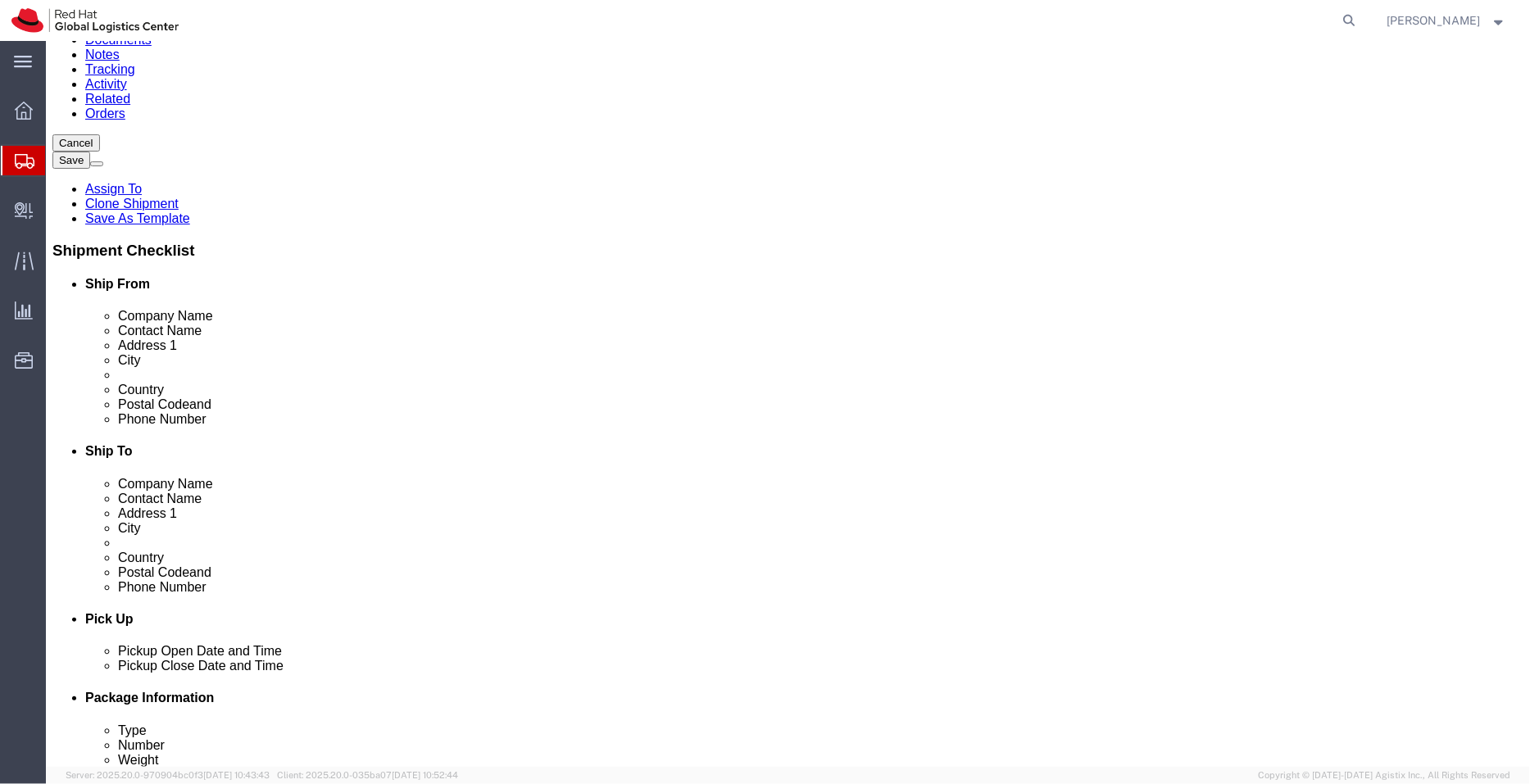
click select "Select Buyer Cost Center Department Operations Number Order Number Sales Person"
select select "COSTCENTER"
click select "Select Buyer Cost Center Department Operations Number Order Number Sales Person"
type input "713"
click select "Select Carriage Insurance Paid Carriage Paid To Cost and Freight Cost Insurance…"
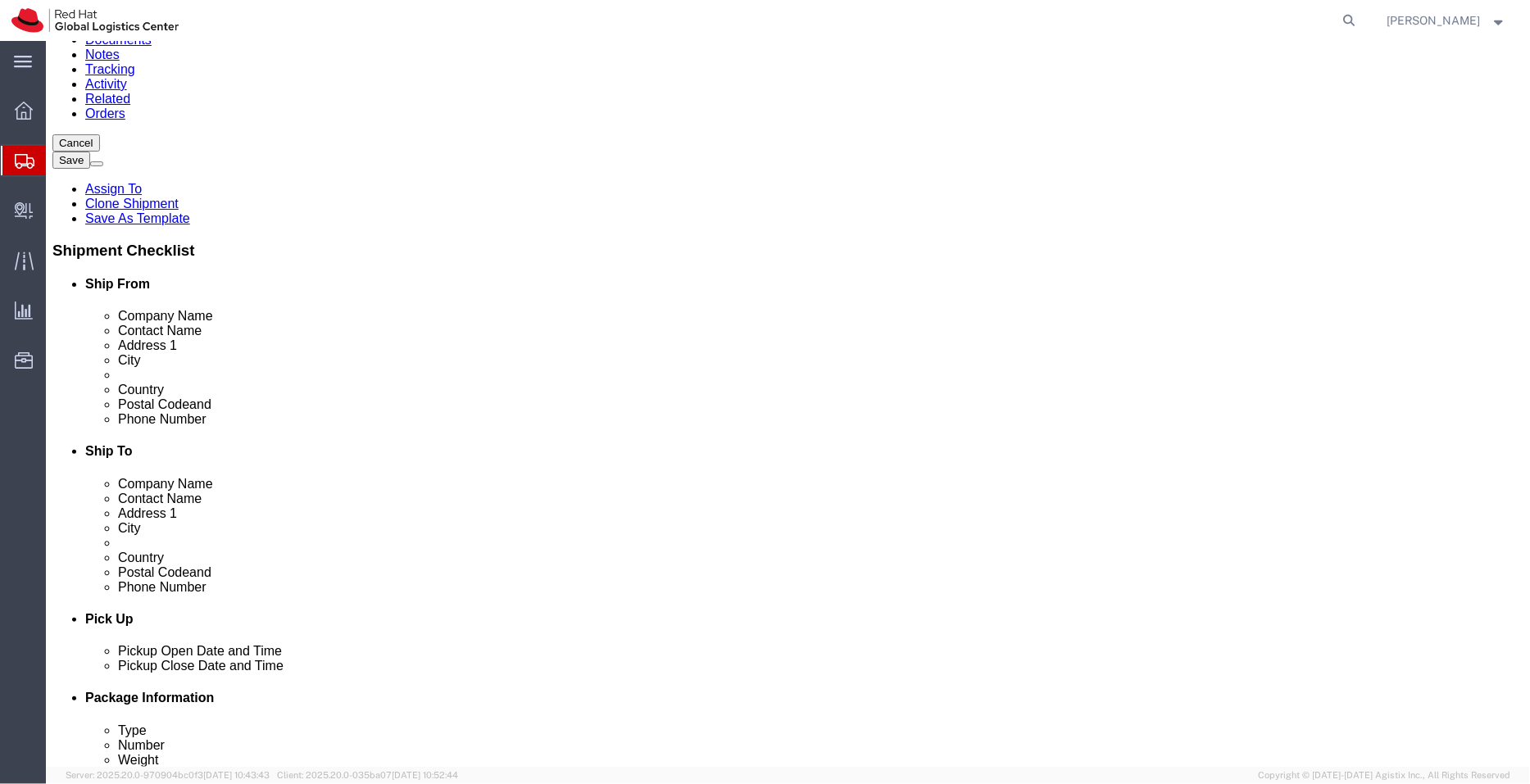
select select "DDP"
click select "Select Carriage Insurance Paid Carriage Paid To Cost and Freight Cost Insurance…"
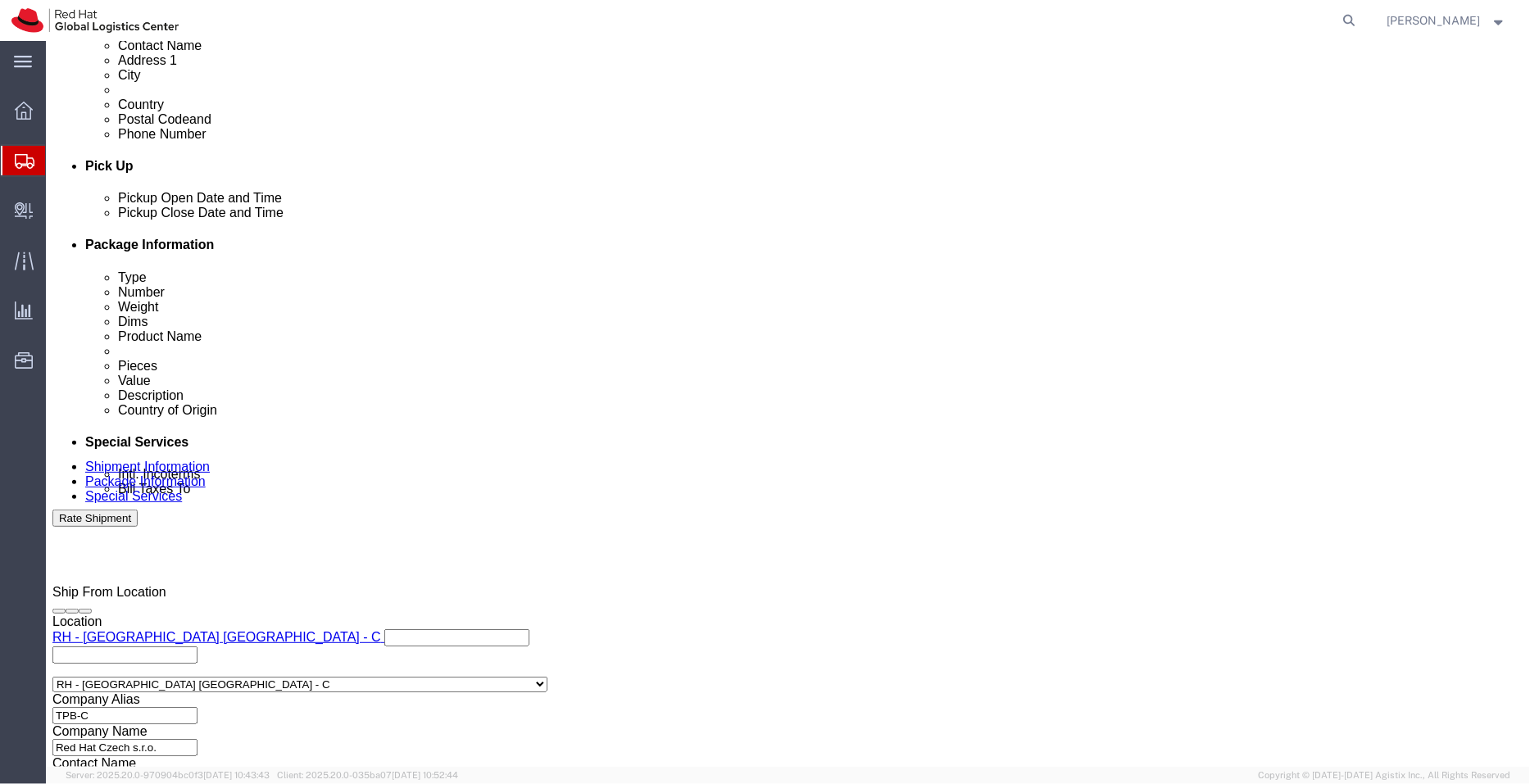
scroll to position [778, 0]
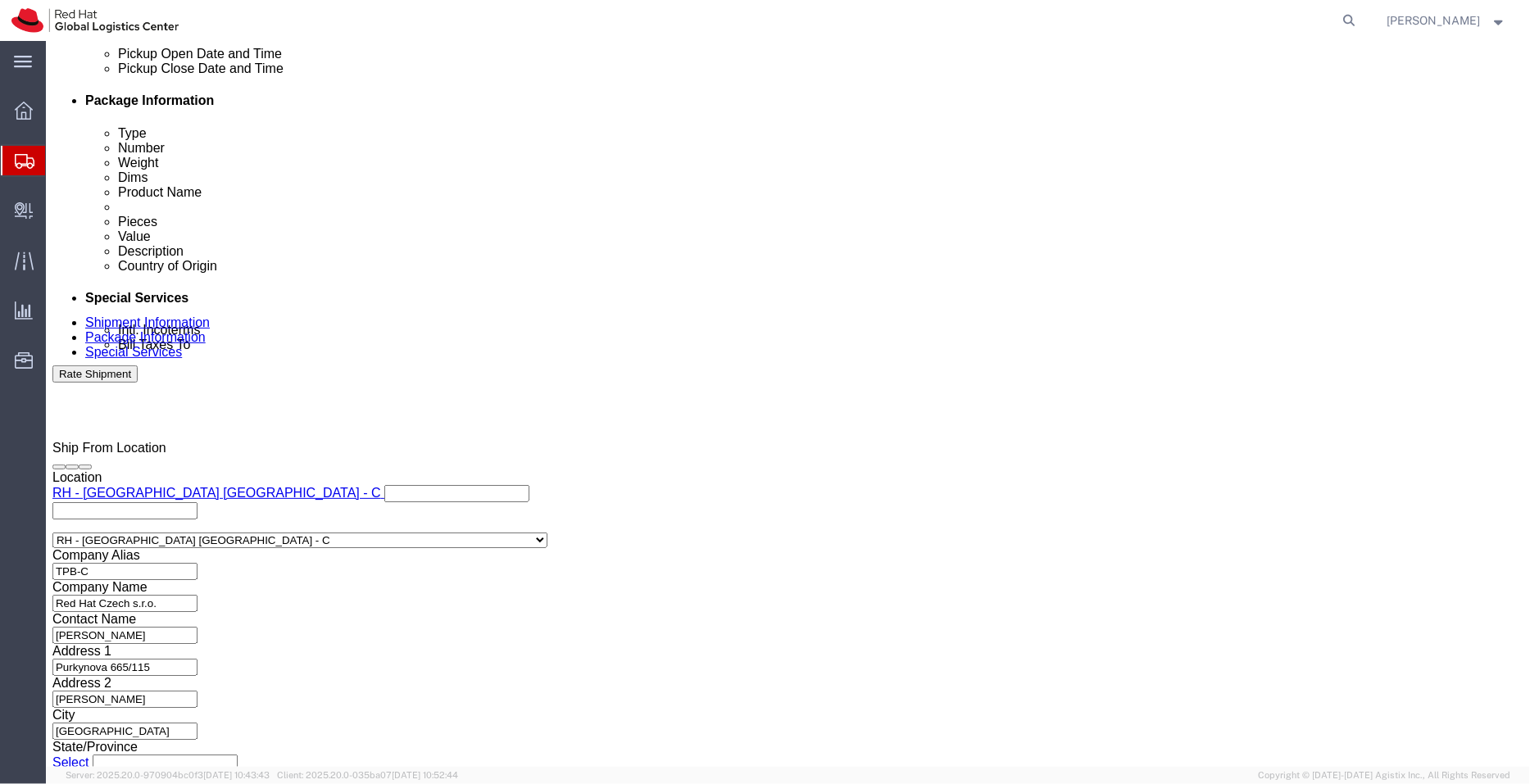
click icon
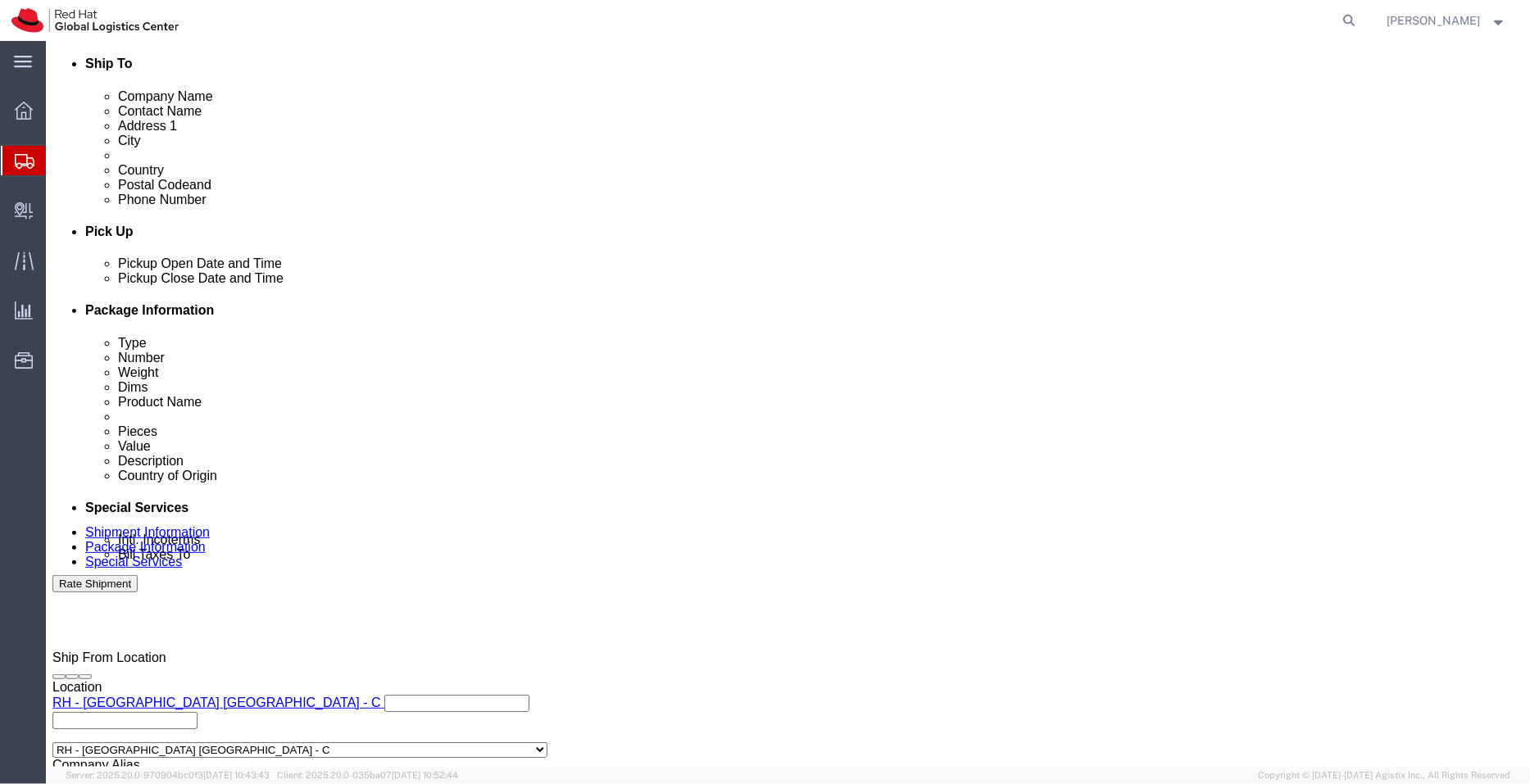
click icon
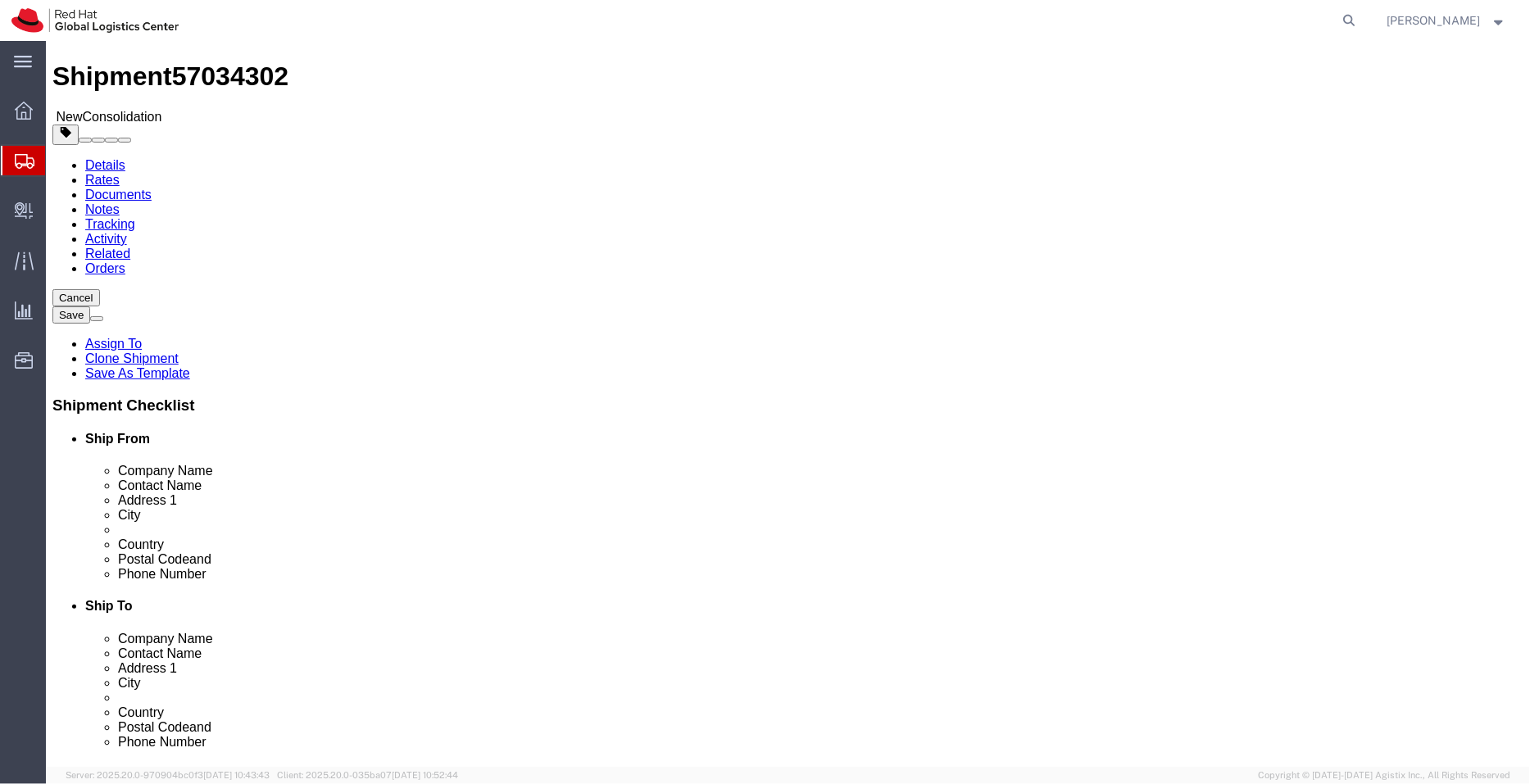
scroll to position [31, 0]
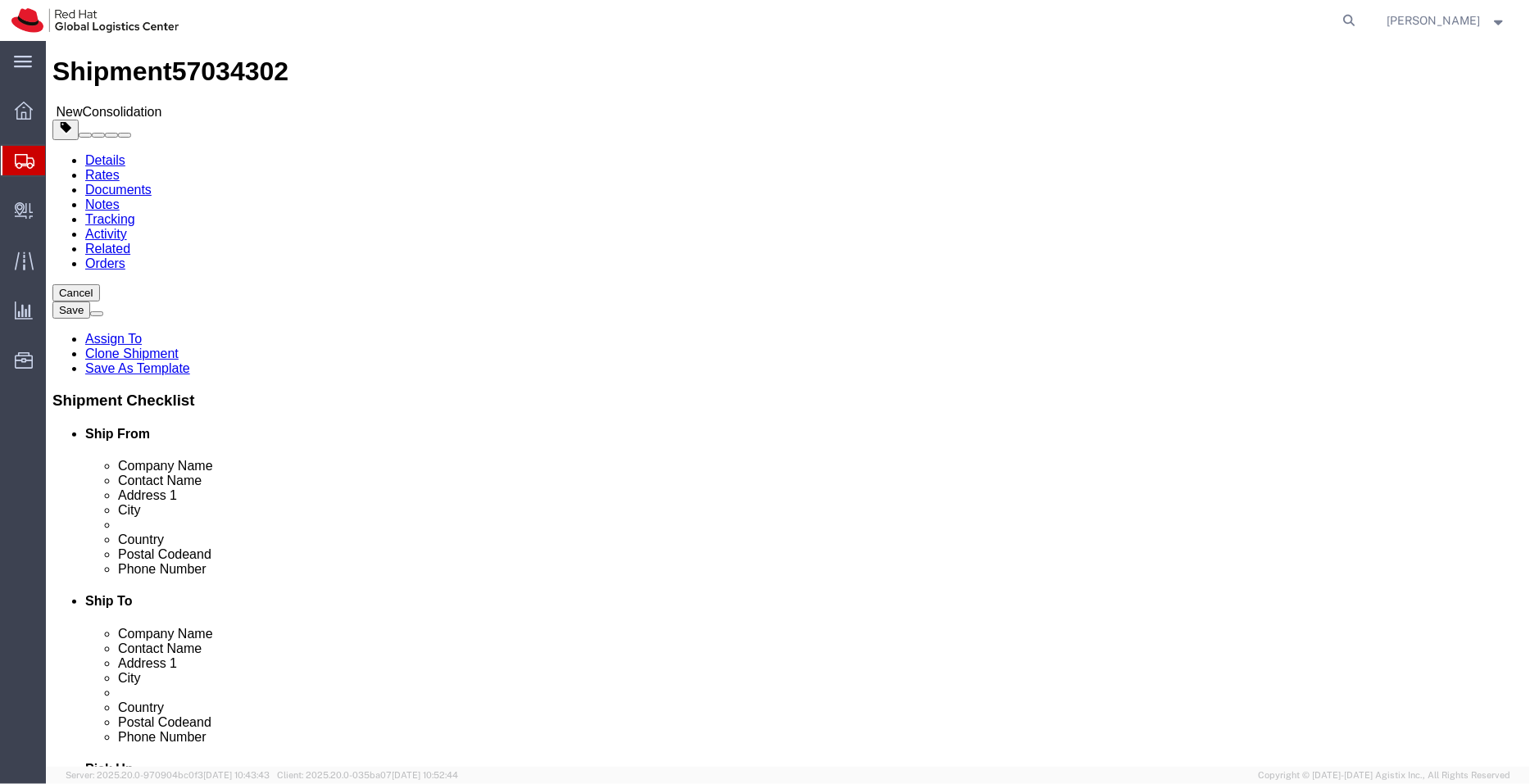
click div "Location RH - Beijing - MSO My Profile Location RH - Amsterdam - MSO RH - Amste…"
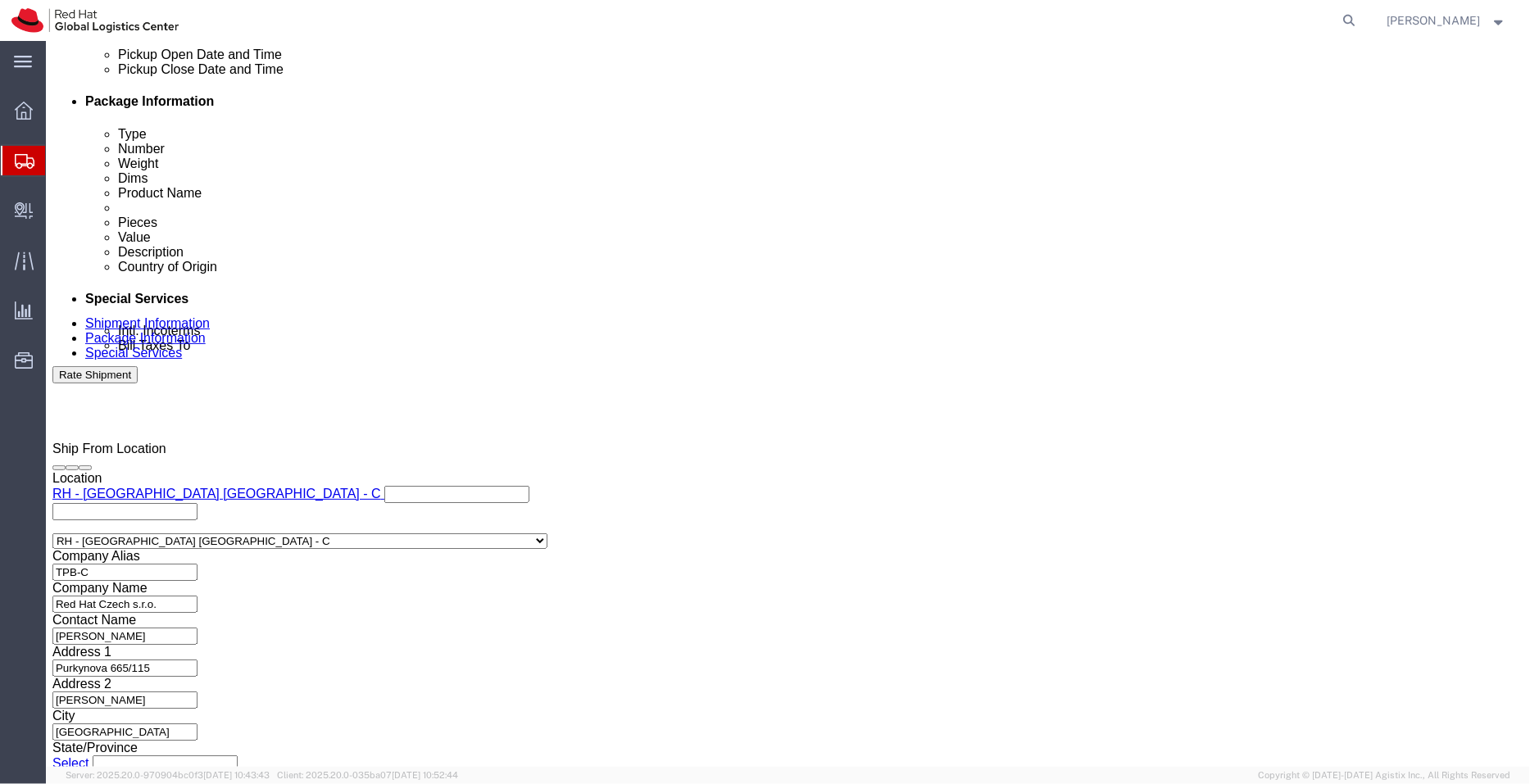
scroll to position [795, 0]
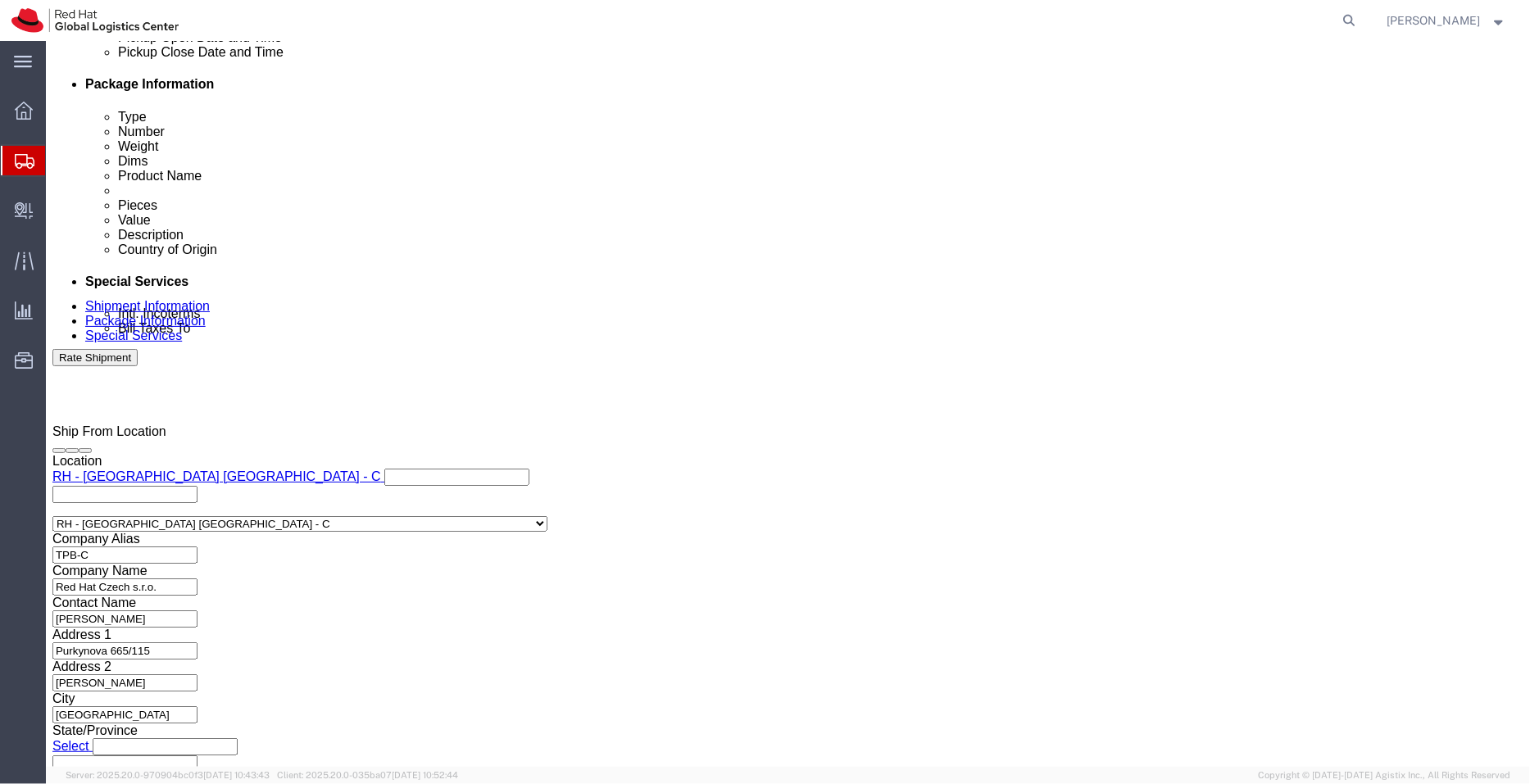
click link "Package Information"
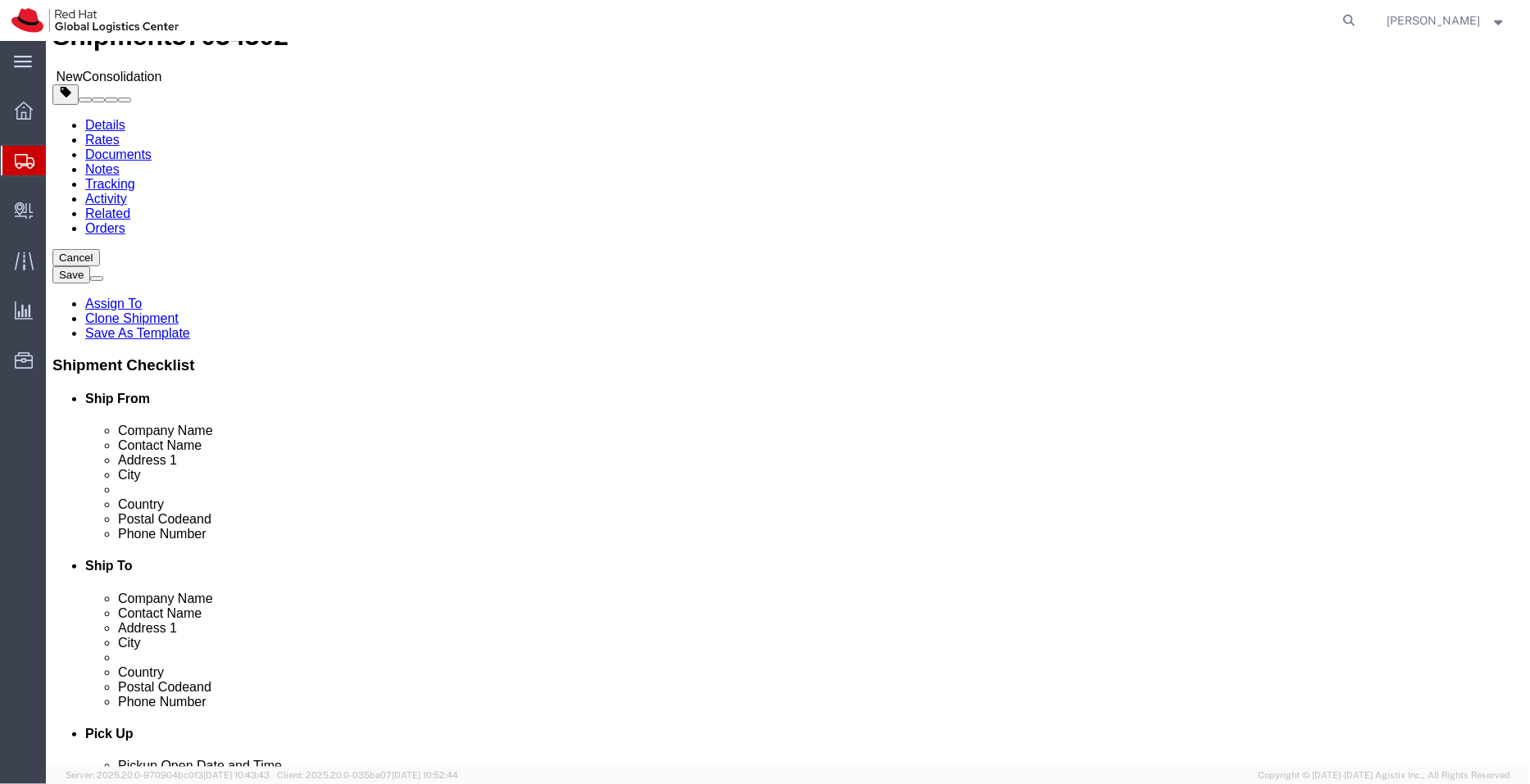
scroll to position [68, 0]
click select "Select cm ft in"
select select "CM"
click select "Select cm ft in"
type input "26.04"
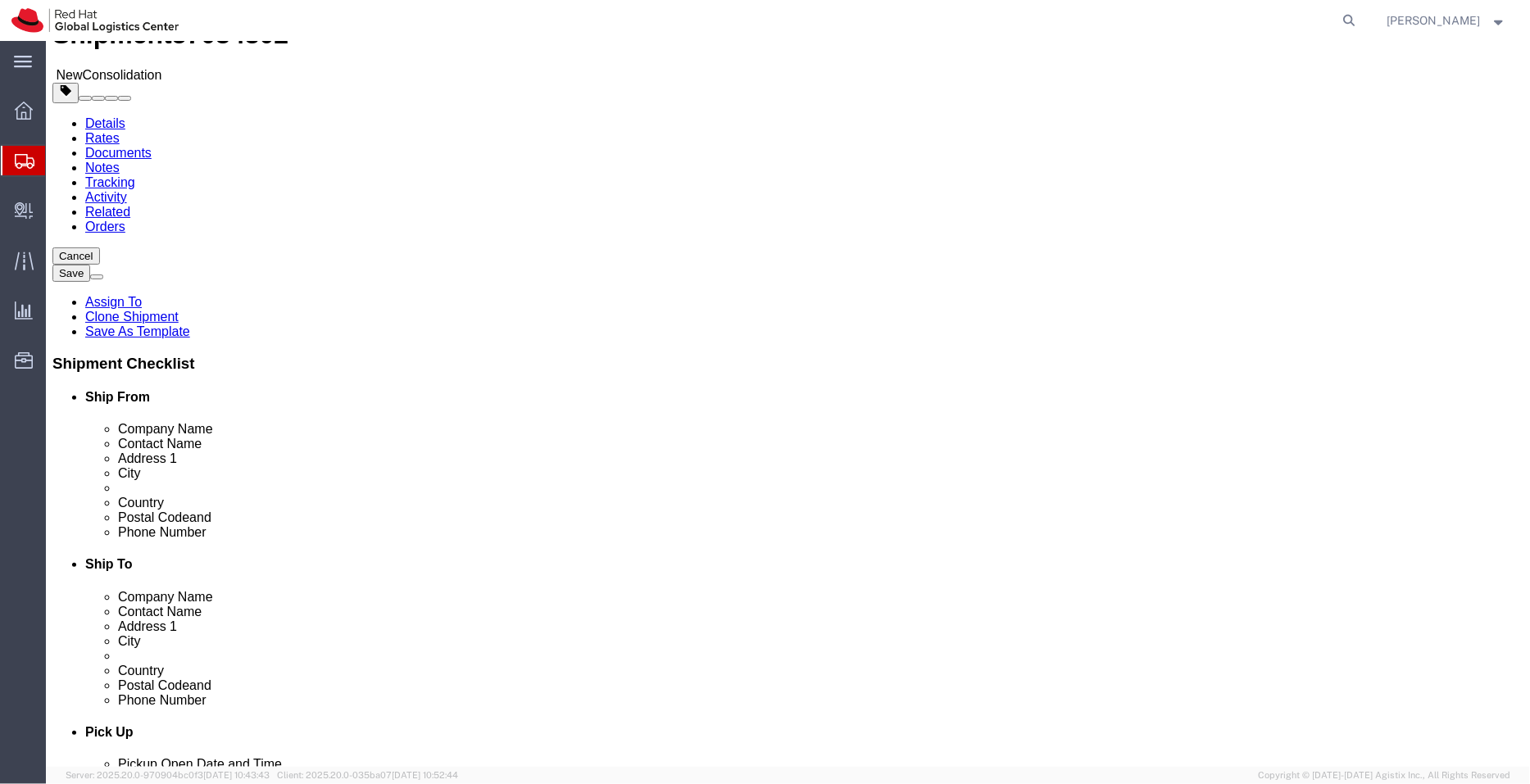
type input "32.38"
type input "2.54"
click select "Select kgs lbs"
select select "KGS"
click select "Select kgs lbs"
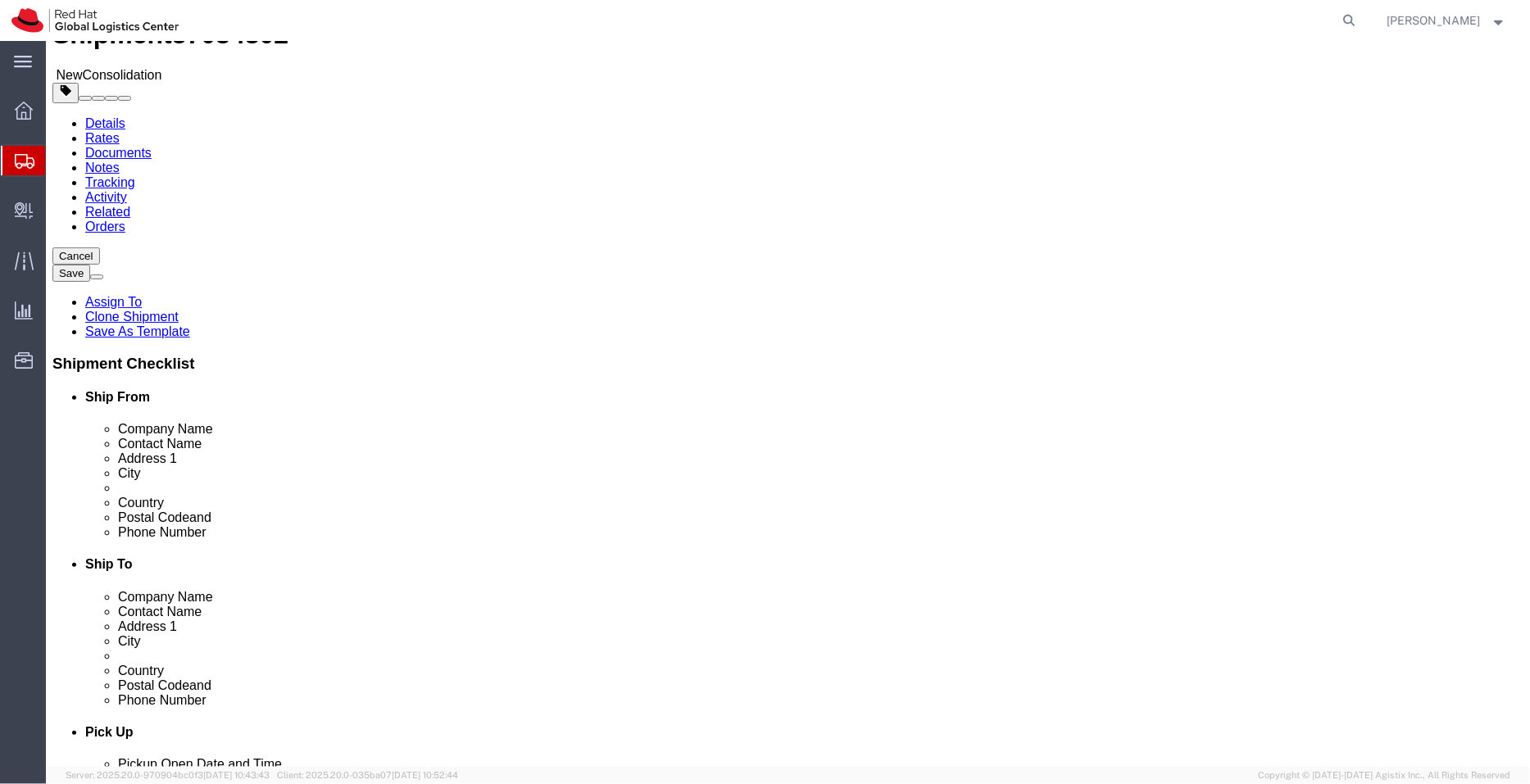
type input "1.81"
click dd "1.00 Each"
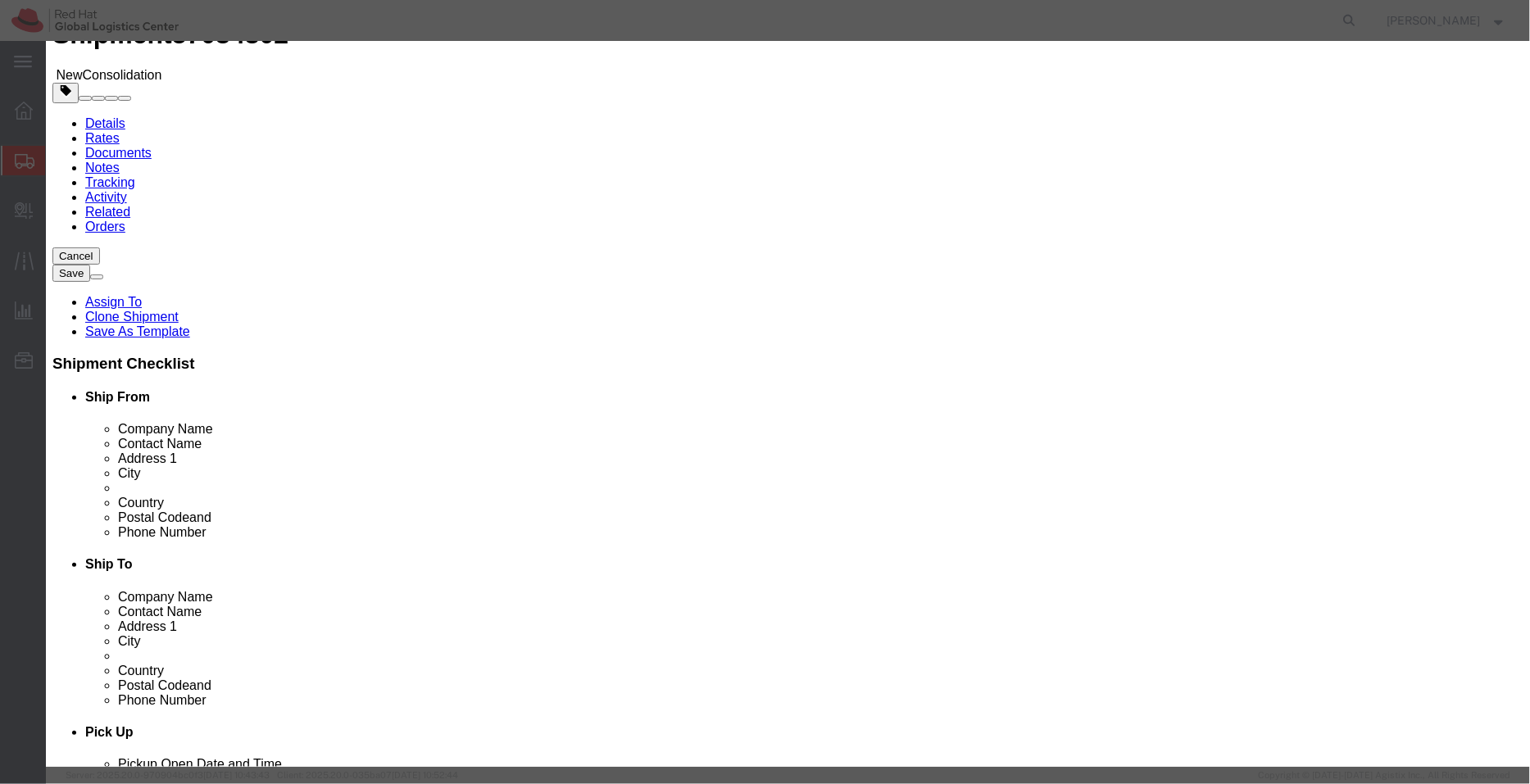
click input "Sport T-shirt Red XL - Free of cost"
type input "Sport T-shirt Red XL"
click button "Save & Close"
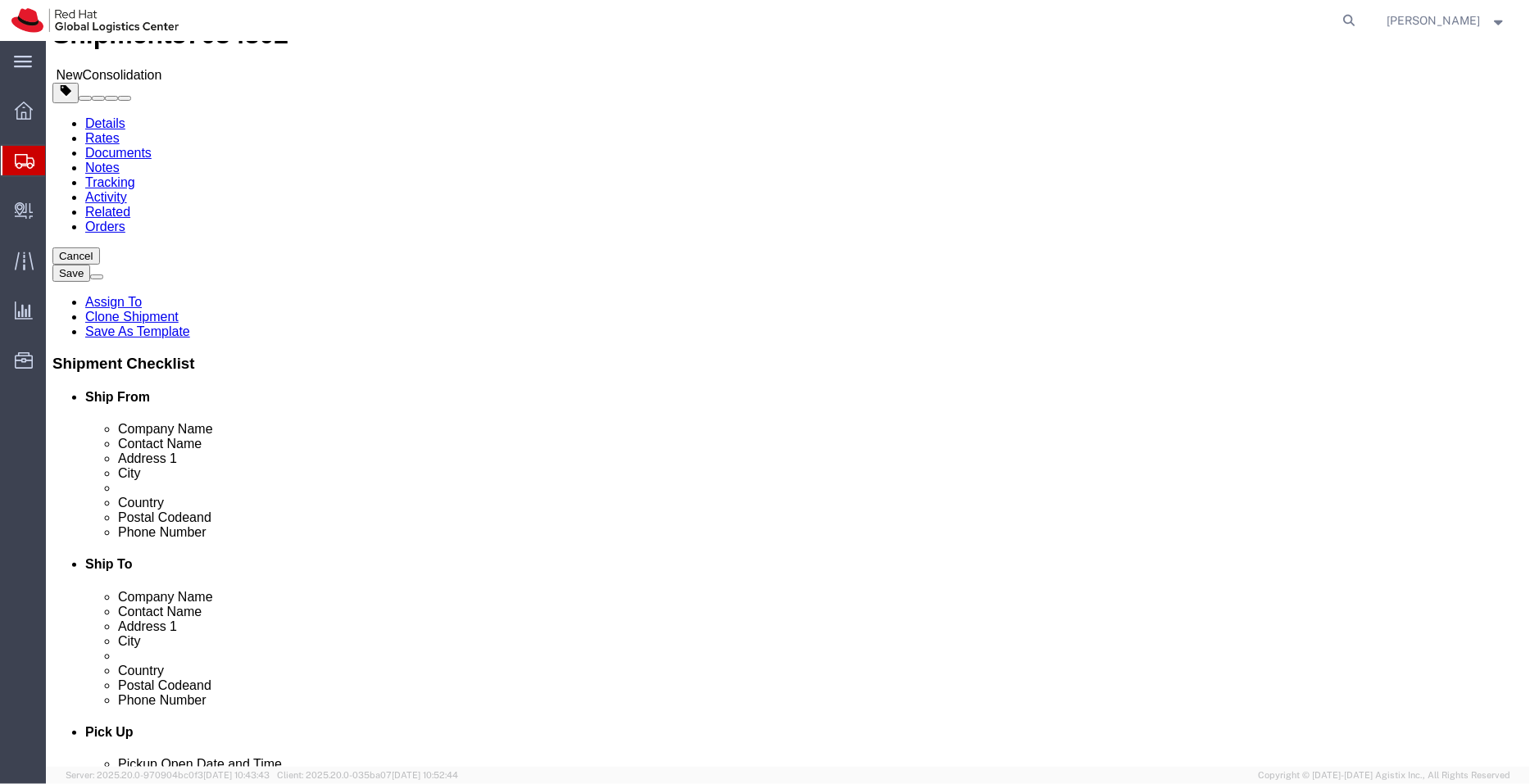
click dd "1.00 Each"
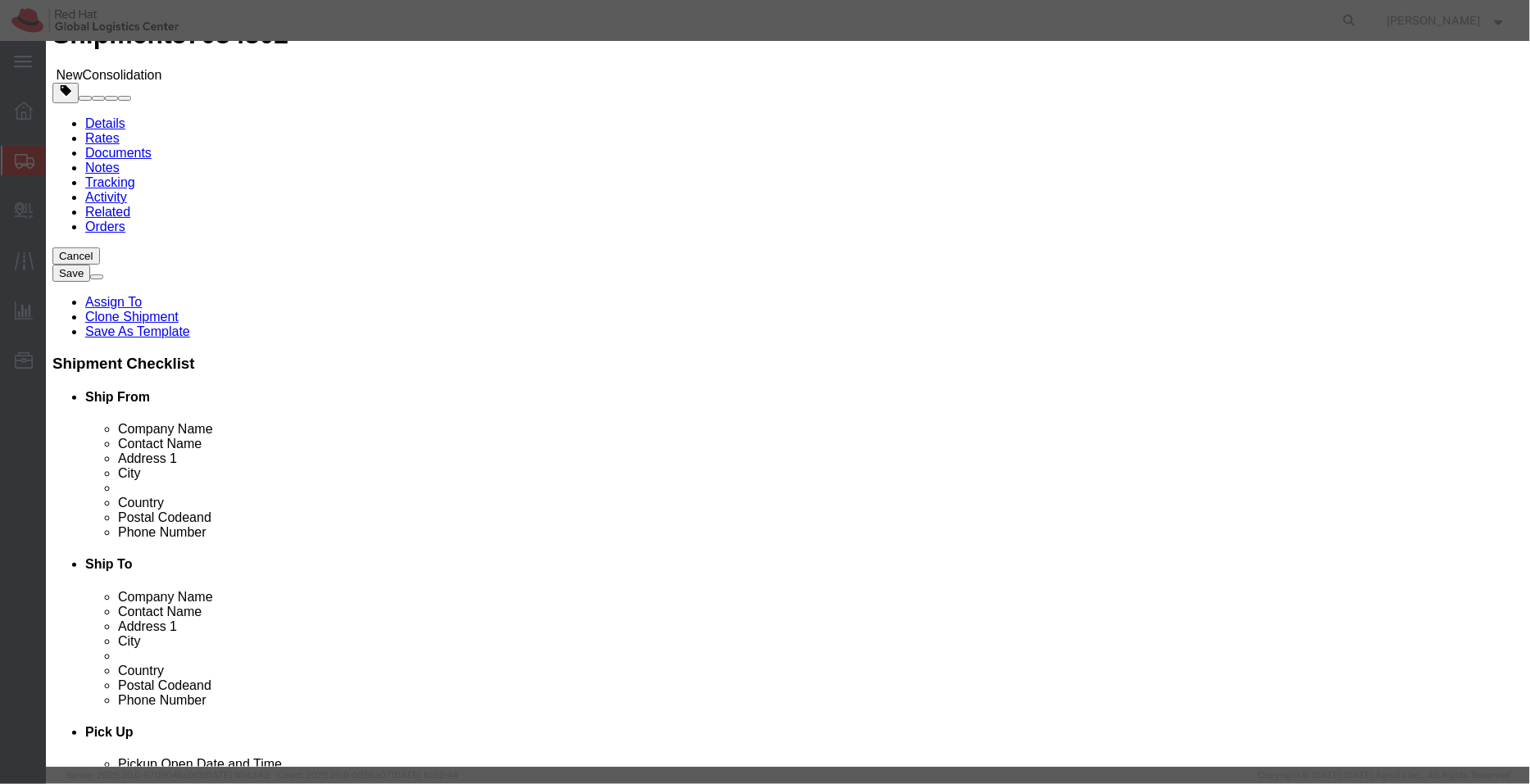
click input "Red Hat Polo Men Men's XL - Free of cost"
type input "Red Hat Polo Men Men's XL"
click textarea "35% cotton 65% poly"
type textarea "35% cotton 65% polyester"
click div "Commodity library Product Name Red Hat Polo Men Men's XL Pieces 1.00 Select Bag…"
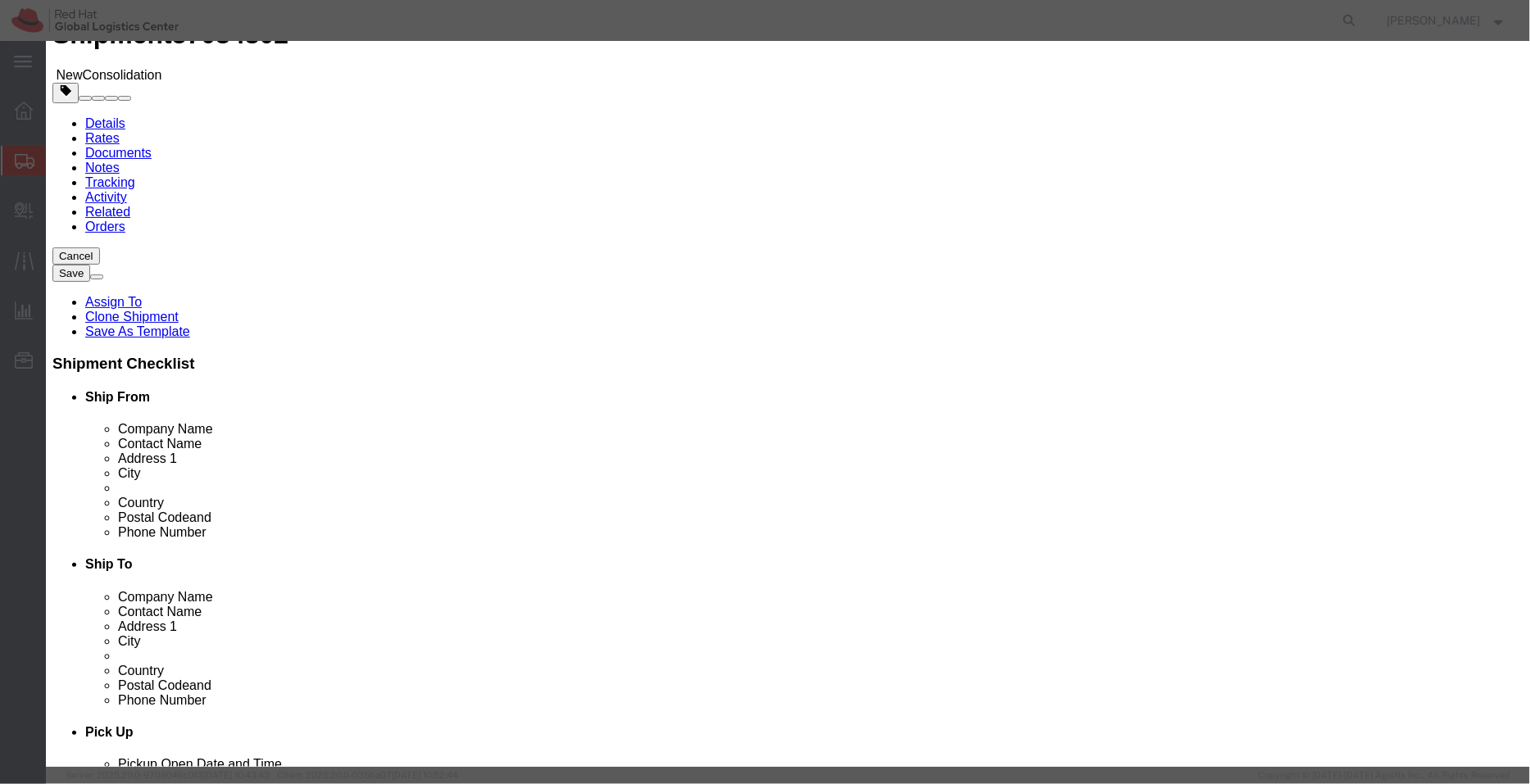
click button "Save & Close"
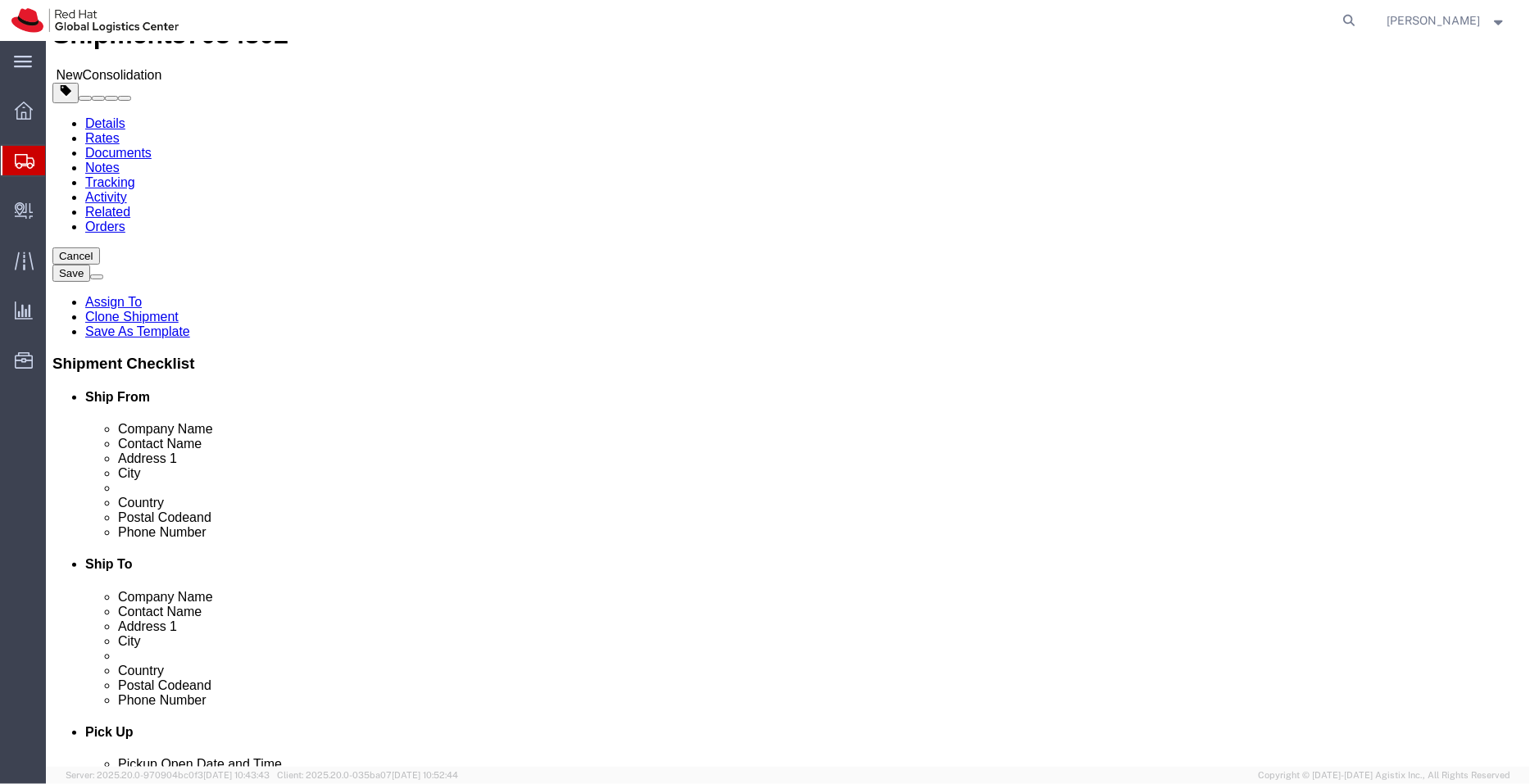
click dd "1.00 Each"
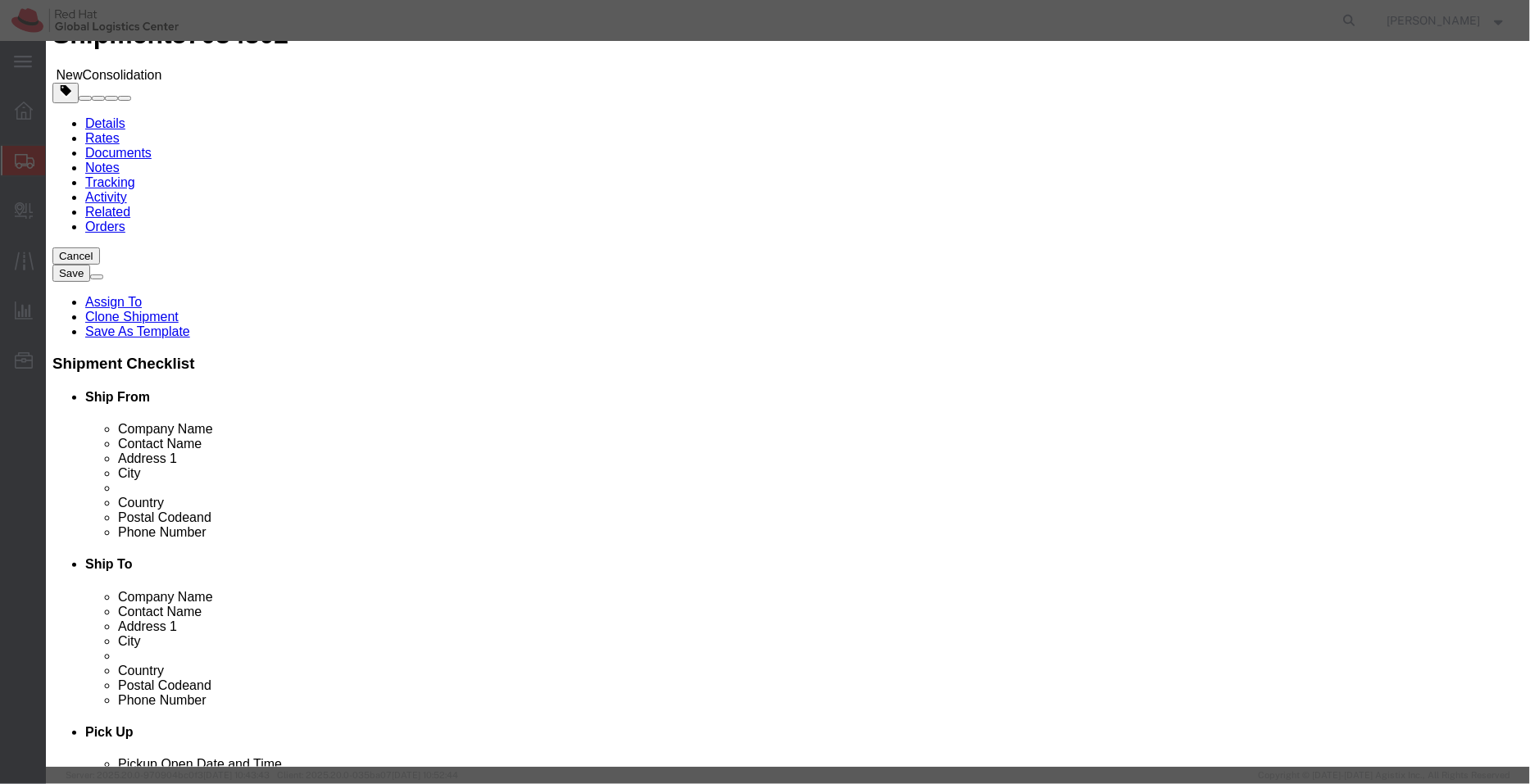
click input "Pocket Mirror SANTINI - Free of cost"
type input "Pocket Mirror SANTINI"
click textarea "glass, metal"
type textarea "Glass, metal"
click div "Commodity library"
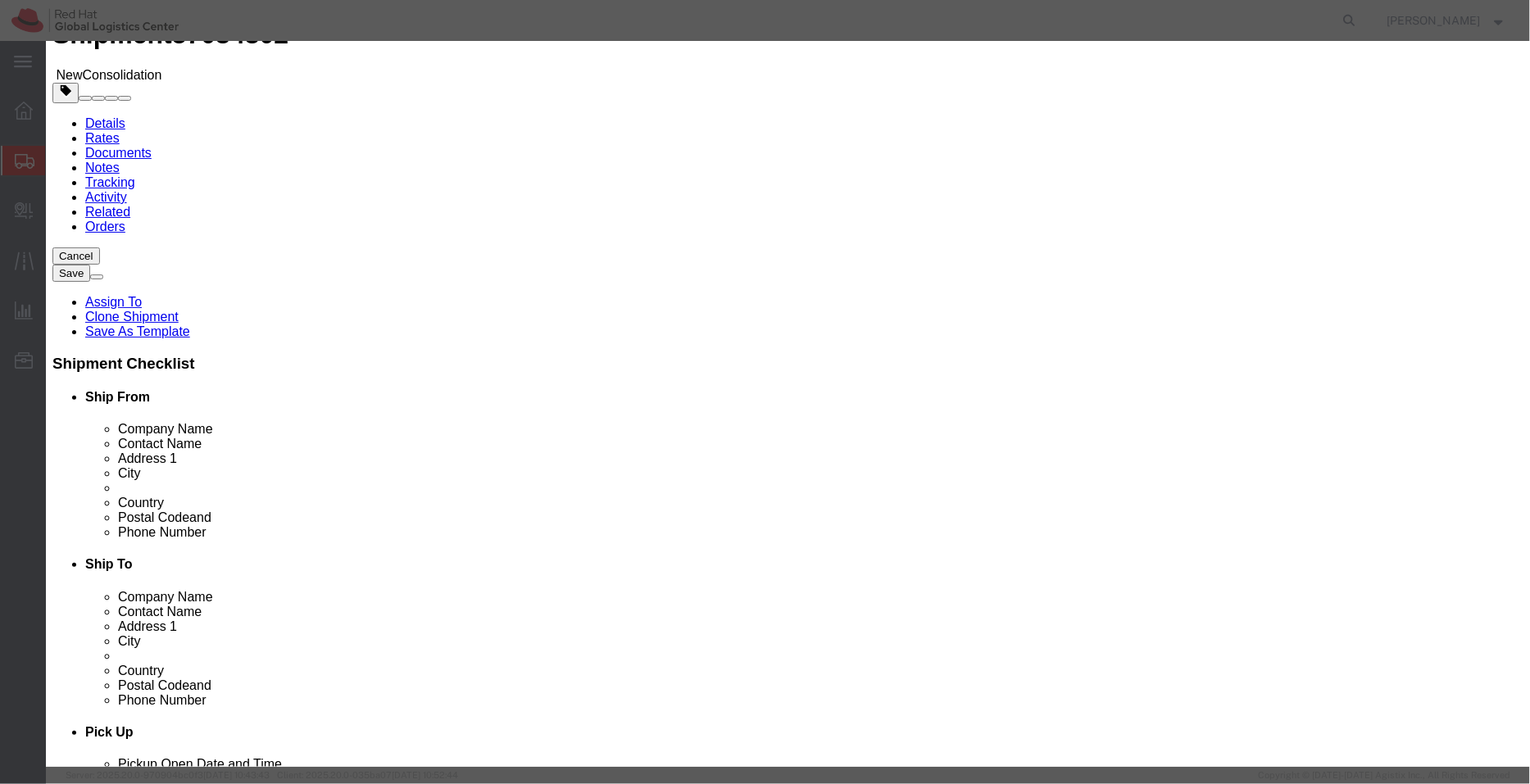
click button "Save & Close"
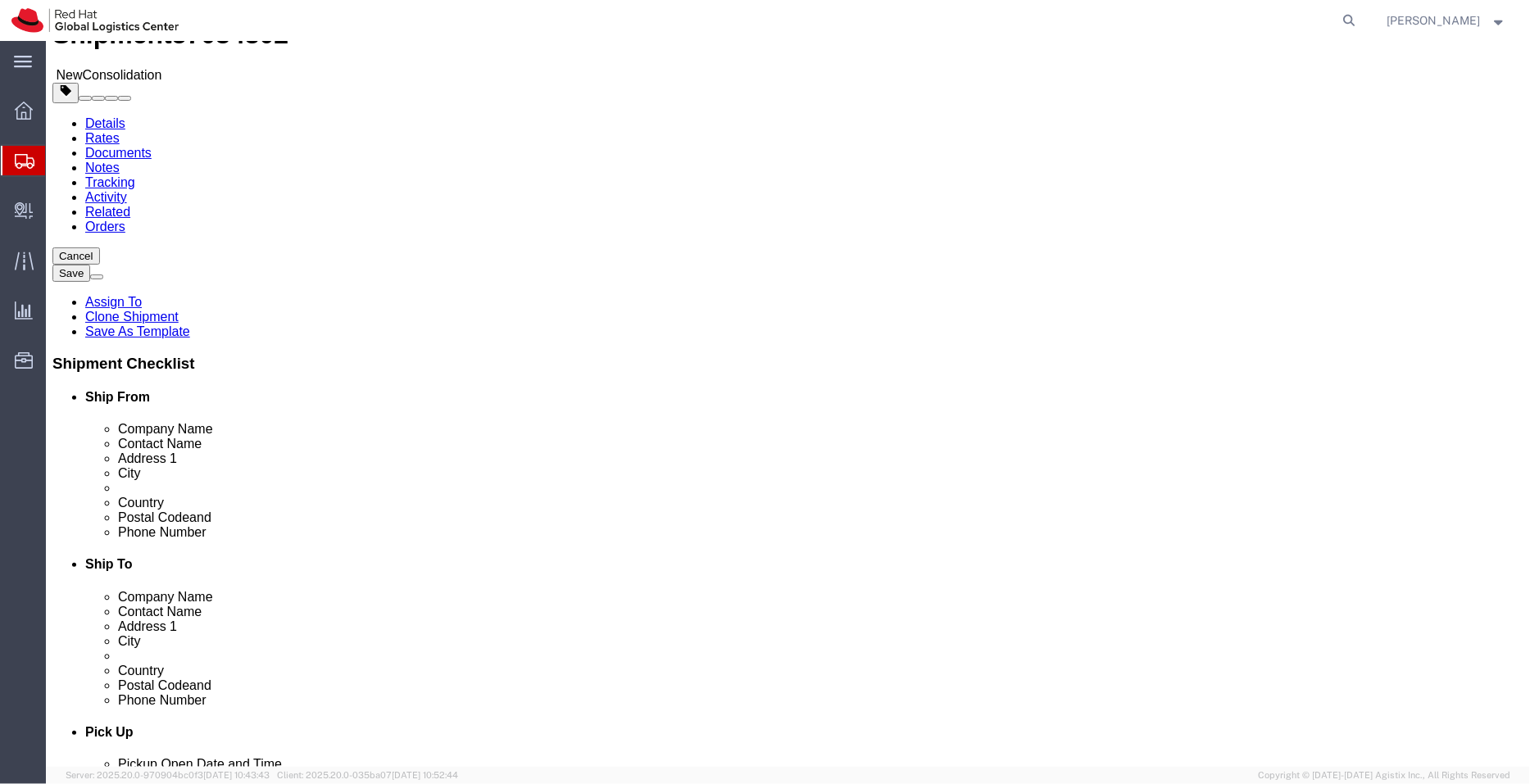
click dd "3.51 USD"
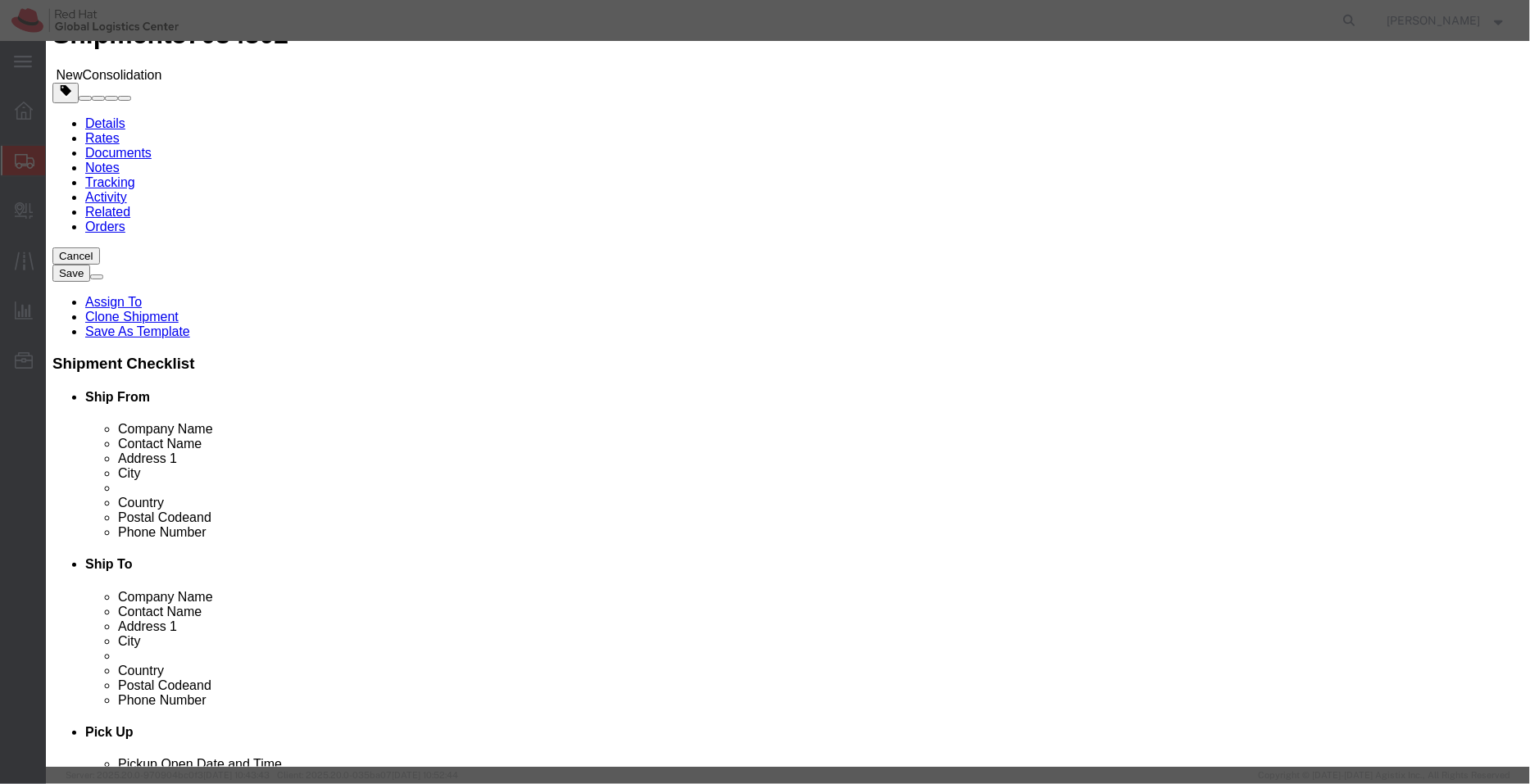
click button "button"
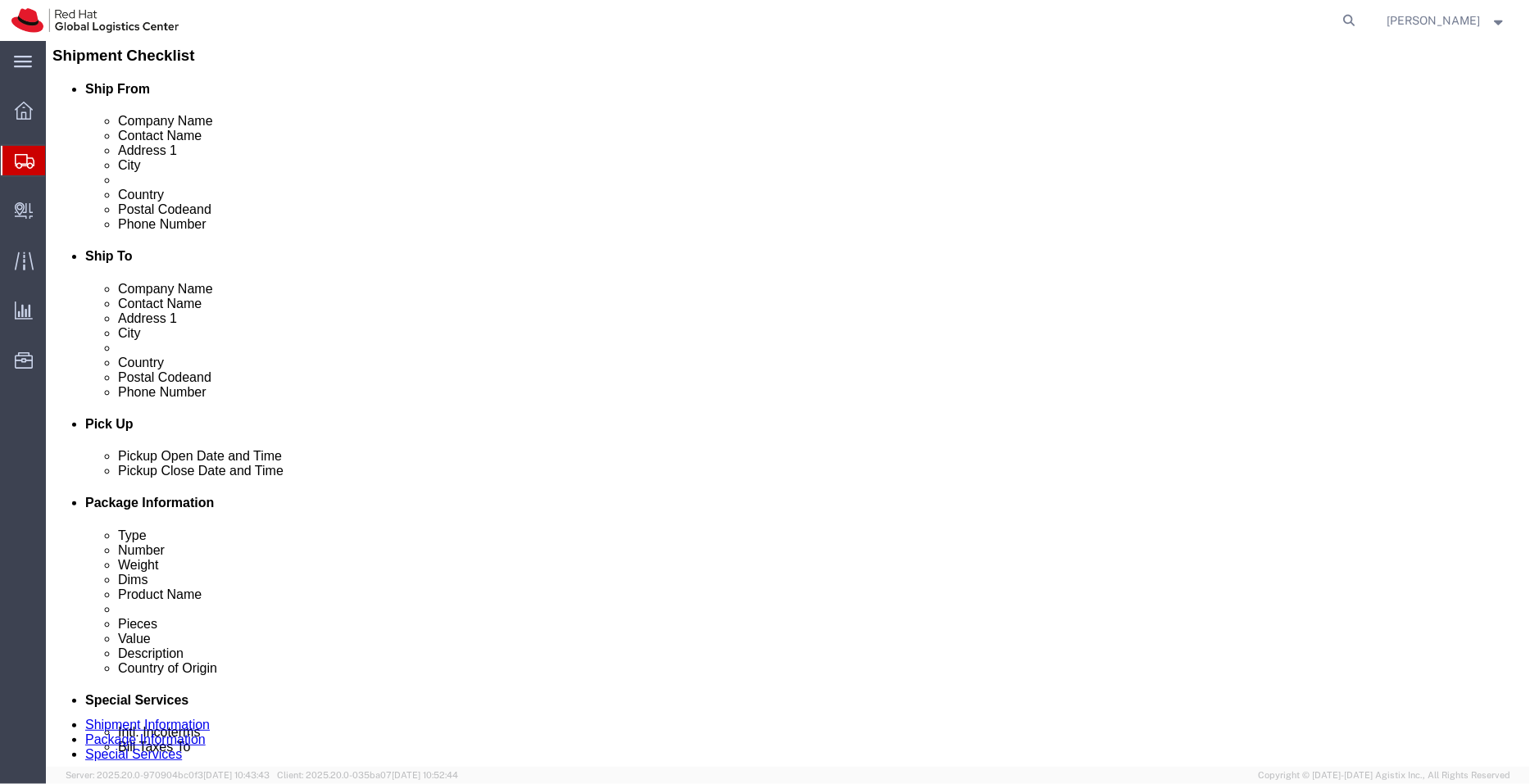
scroll to position [404, 0]
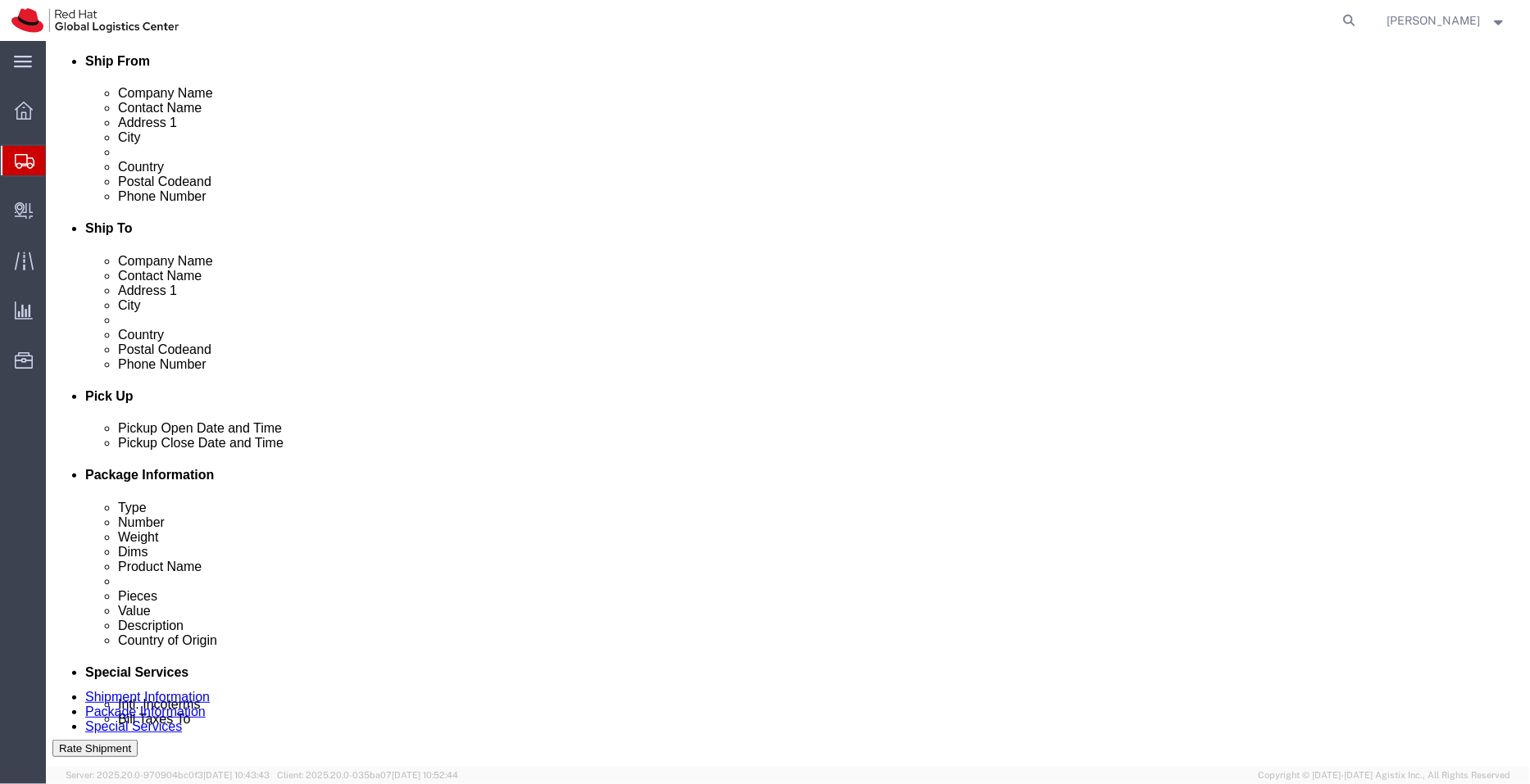
click div "Pieces: 1.00 Each Total value: 9.70 USD"
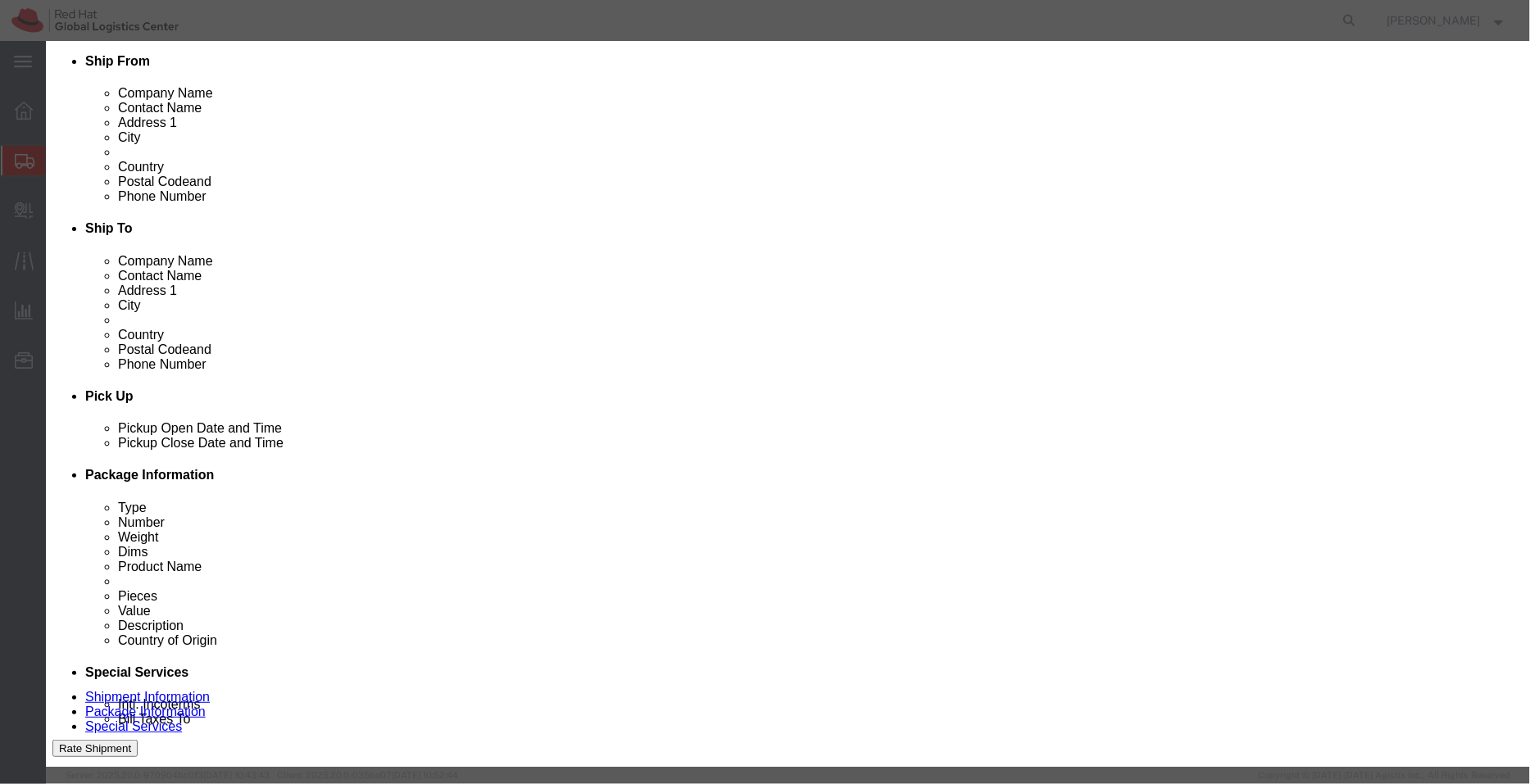
click input "Notepad Rossini - Free of cost"
type input "Notepad Rossini"
click button "Save & Close"
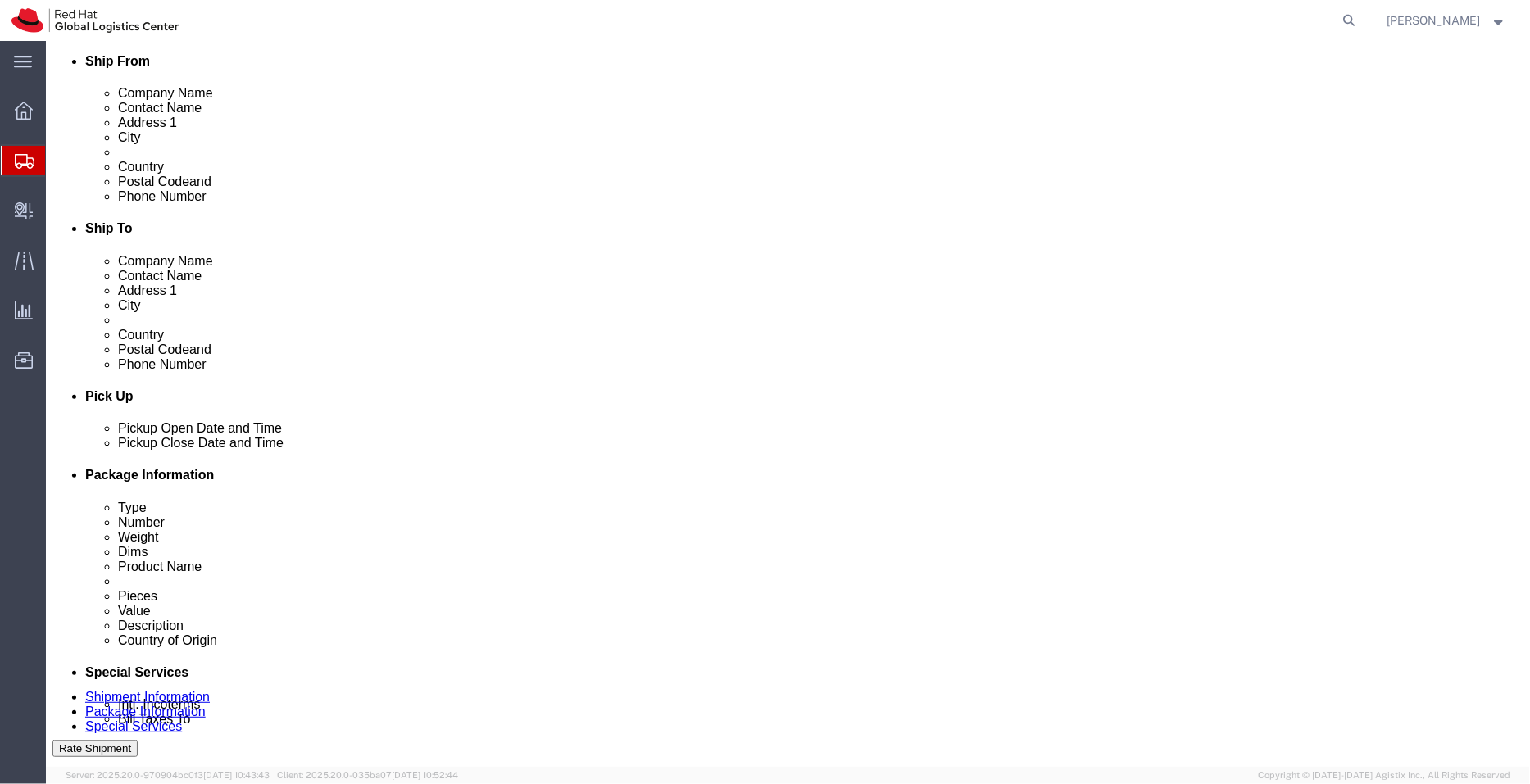
click dd "1.00 Each"
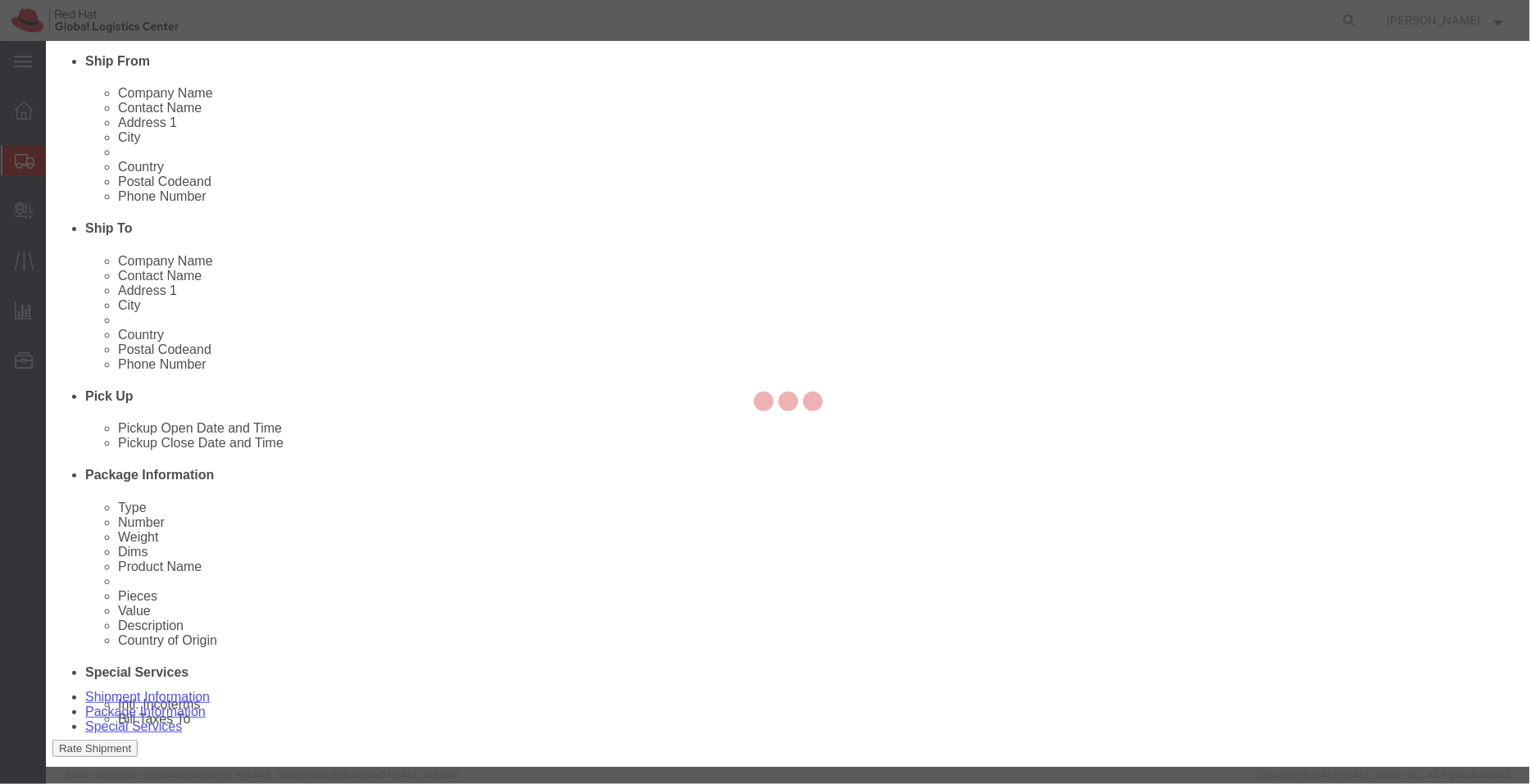
click at [724, 165] on div at bounding box center [787, 403] width 1483 height 726
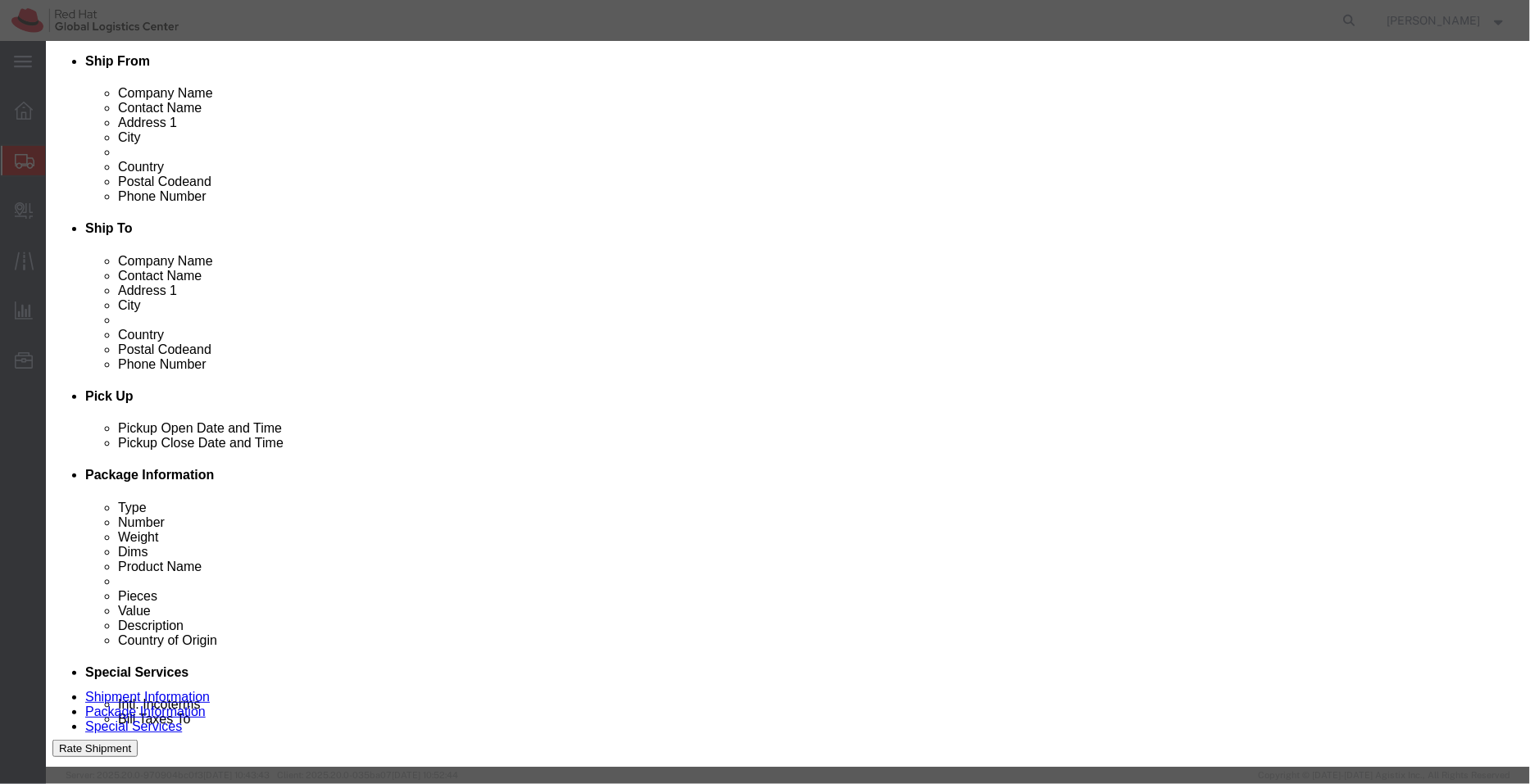
click input "Gloves THOM - Free of cost"
type input "Gloves THOM"
click button "Save & Close"
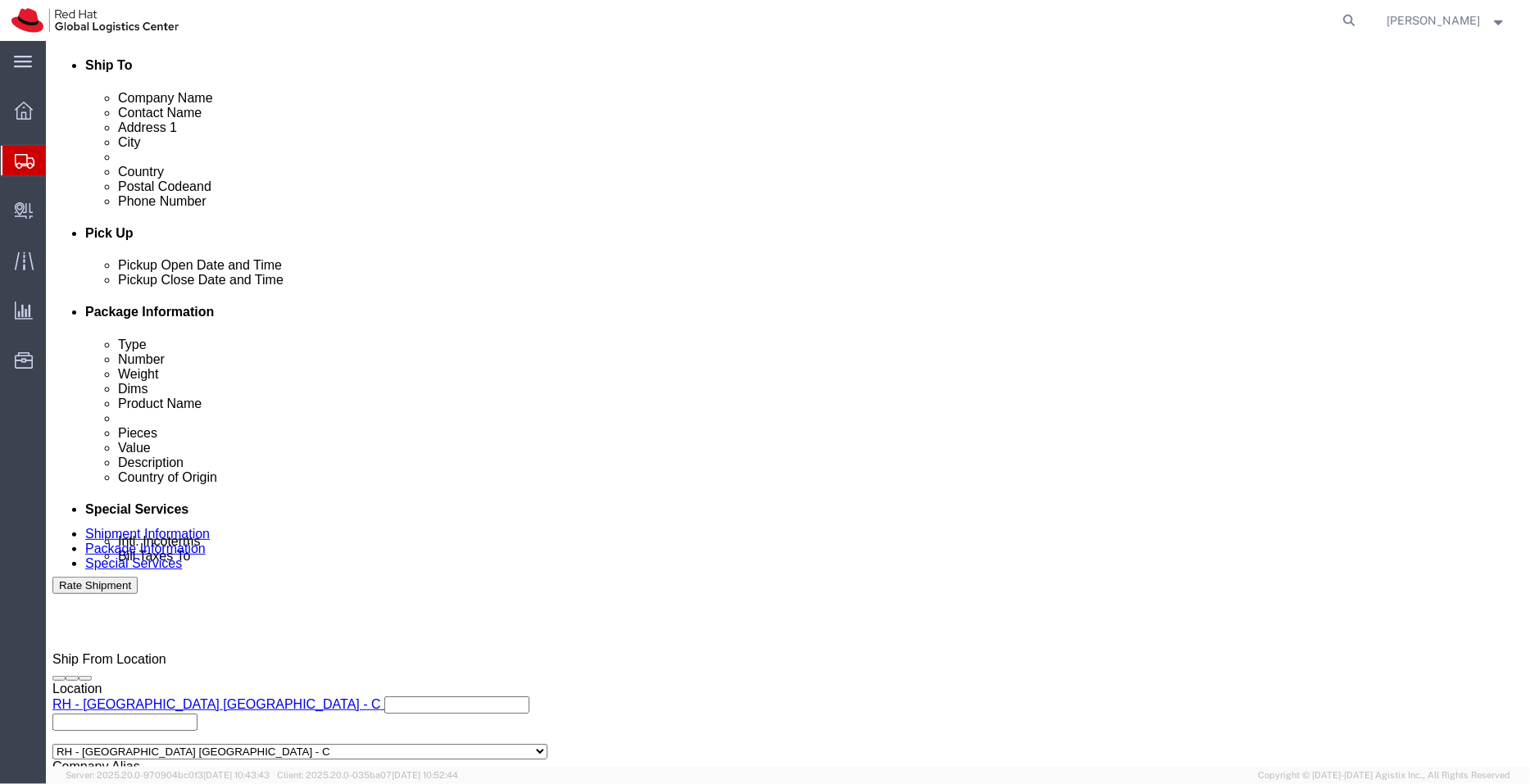
scroll to position [568, 0]
click dd "1.00 Each"
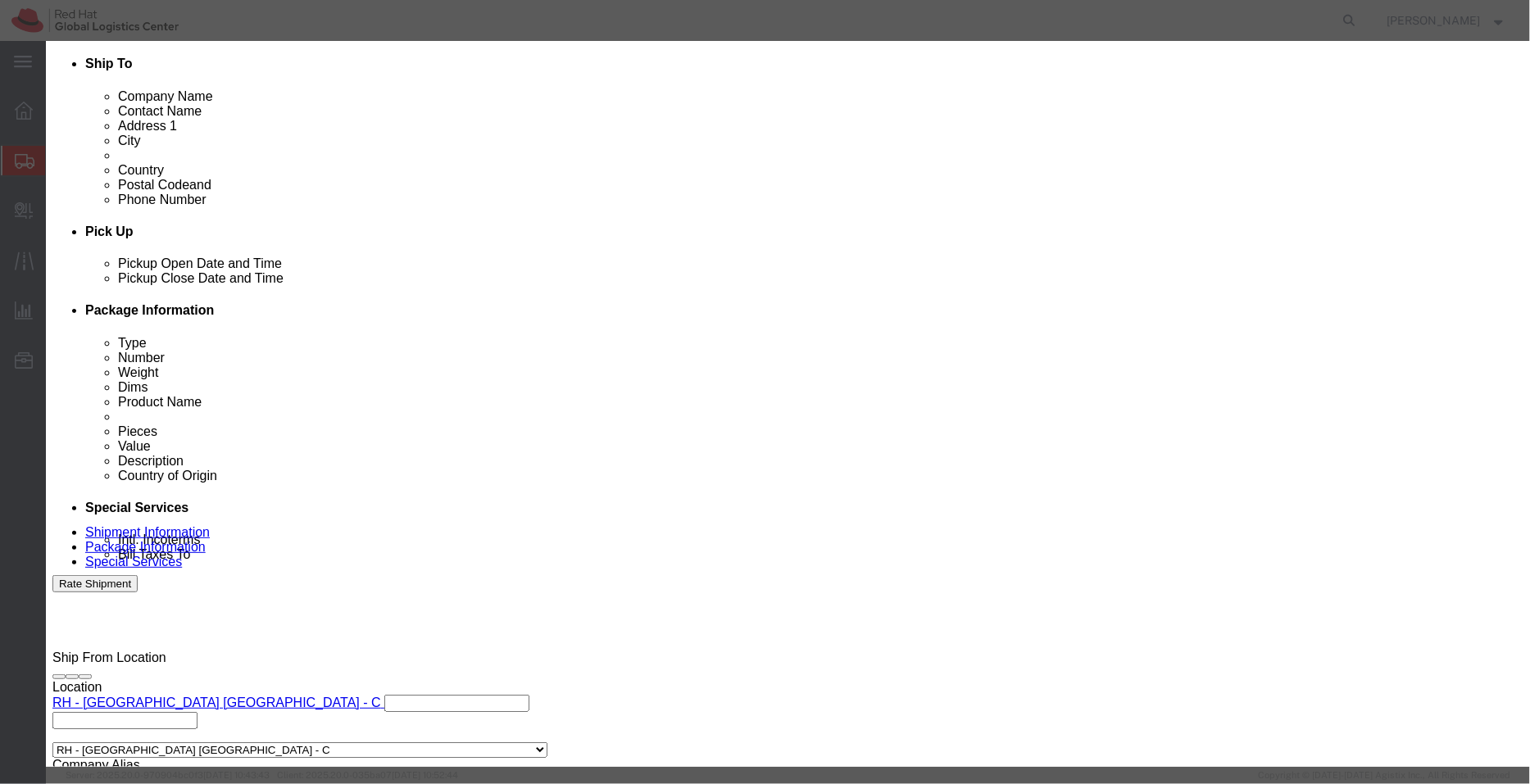
click input "Sportbag Miraya - Free of cost"
type input "Sportbag Miraya"
click button "Save & Close"
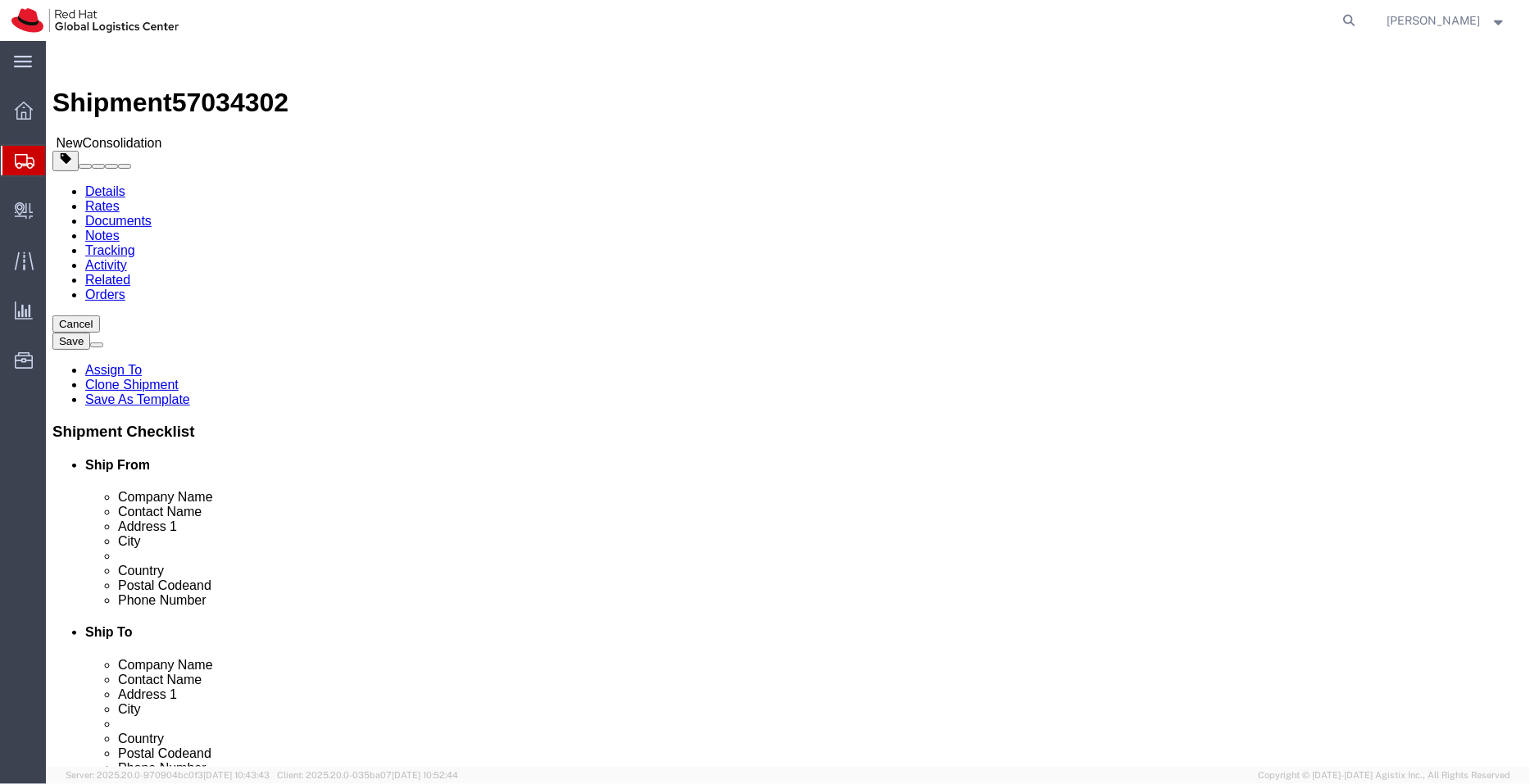
scroll to position [6, 0]
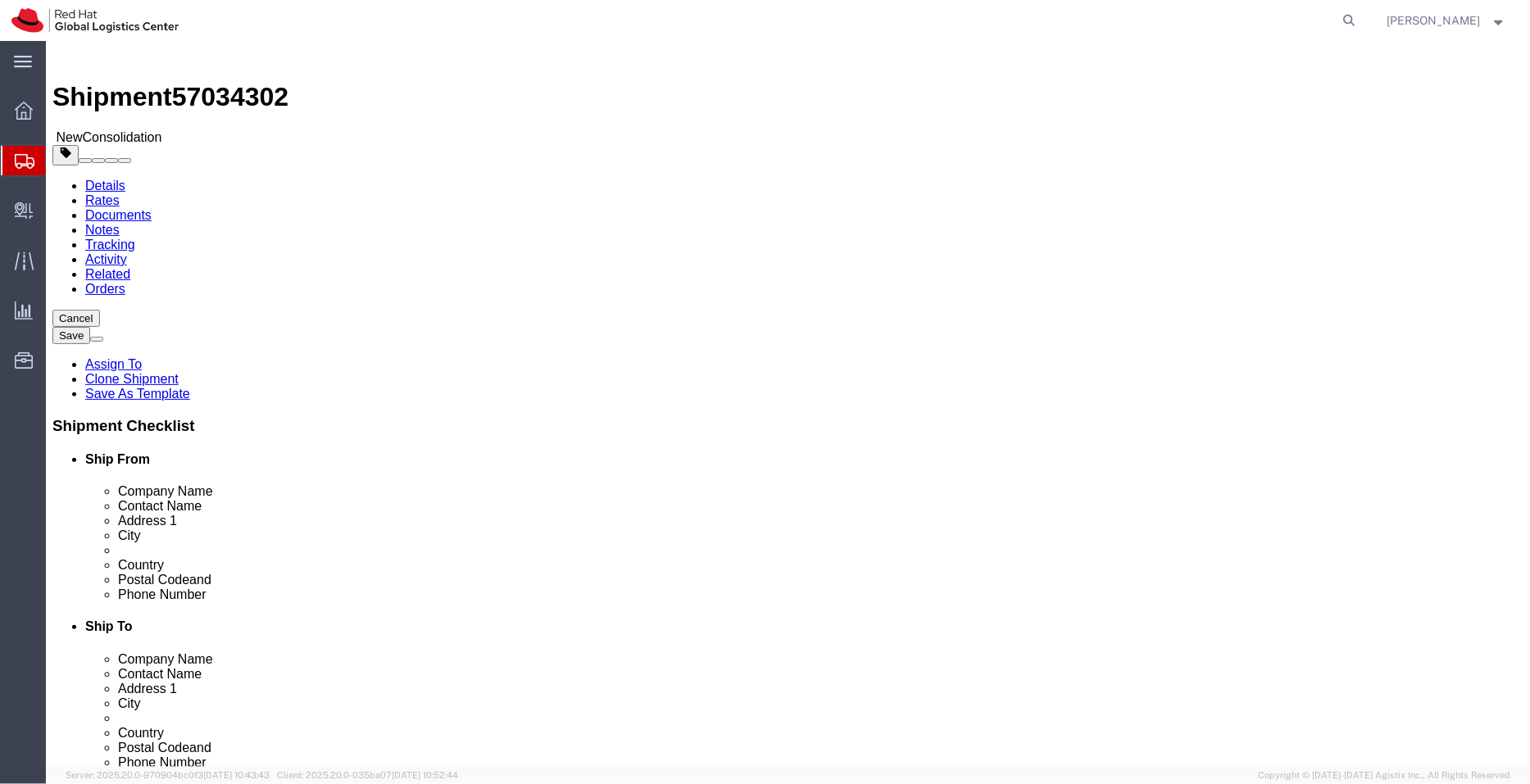
click dd "1.00 Each"
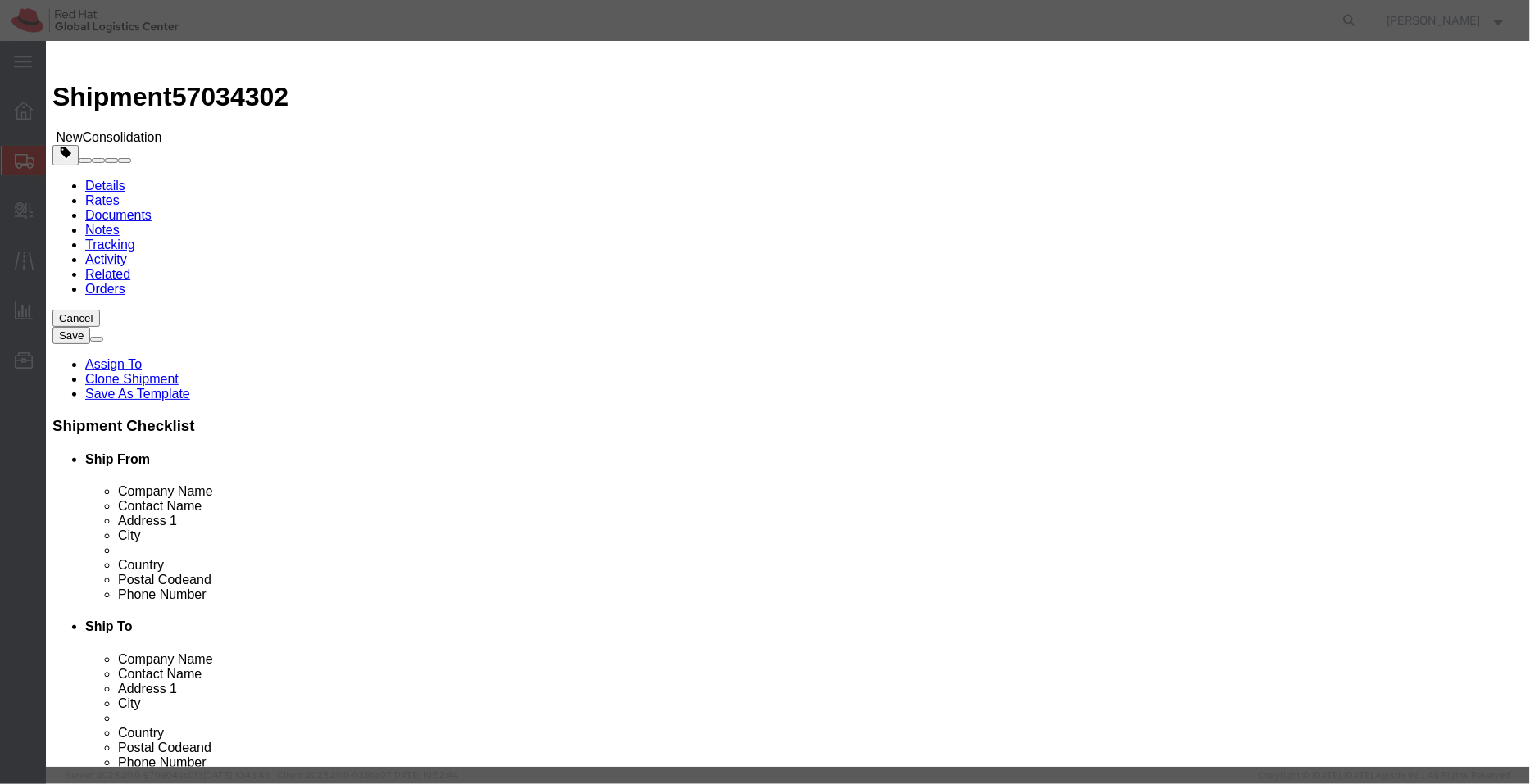
click button "Save & Close"
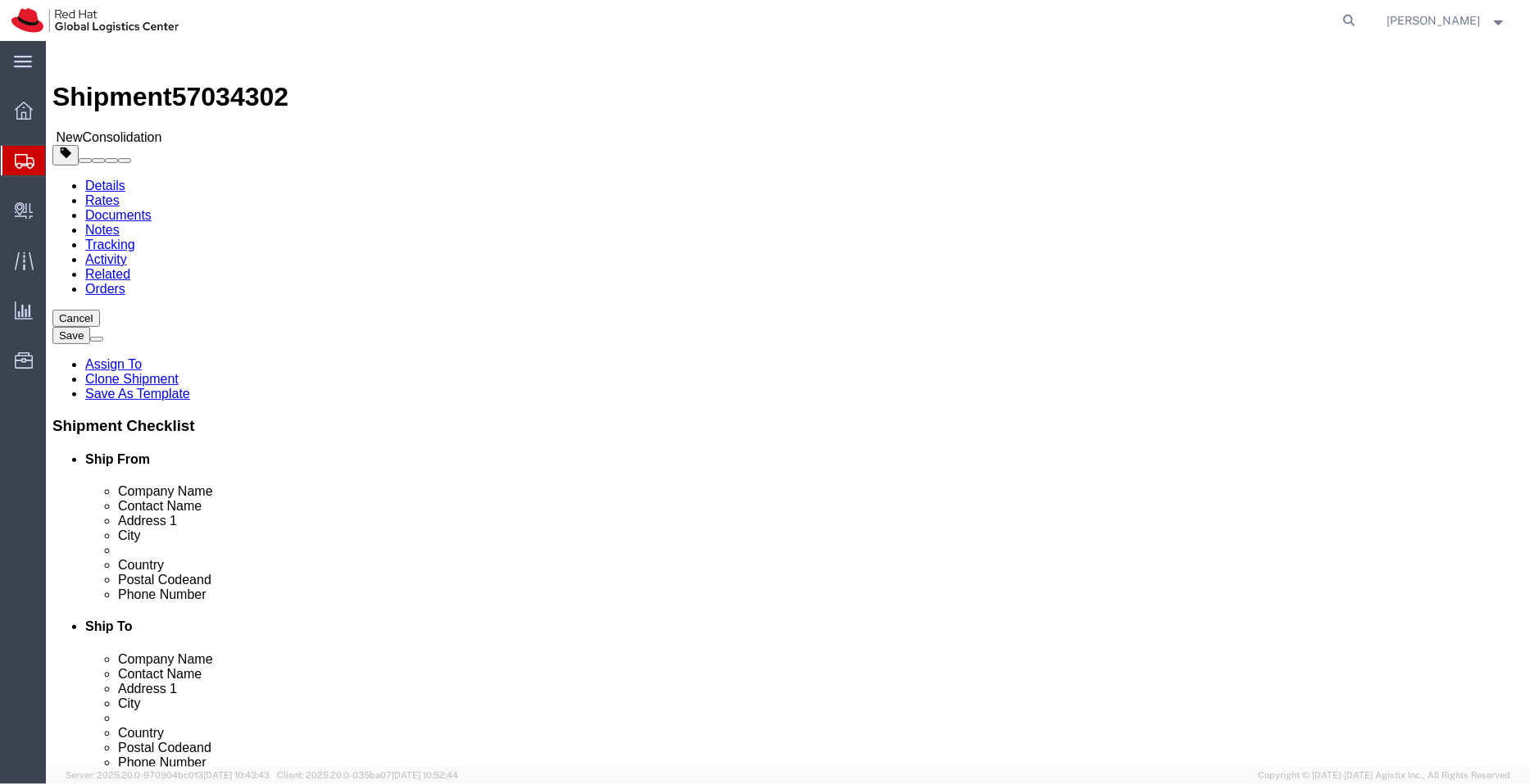
click dd "17.15 USD"
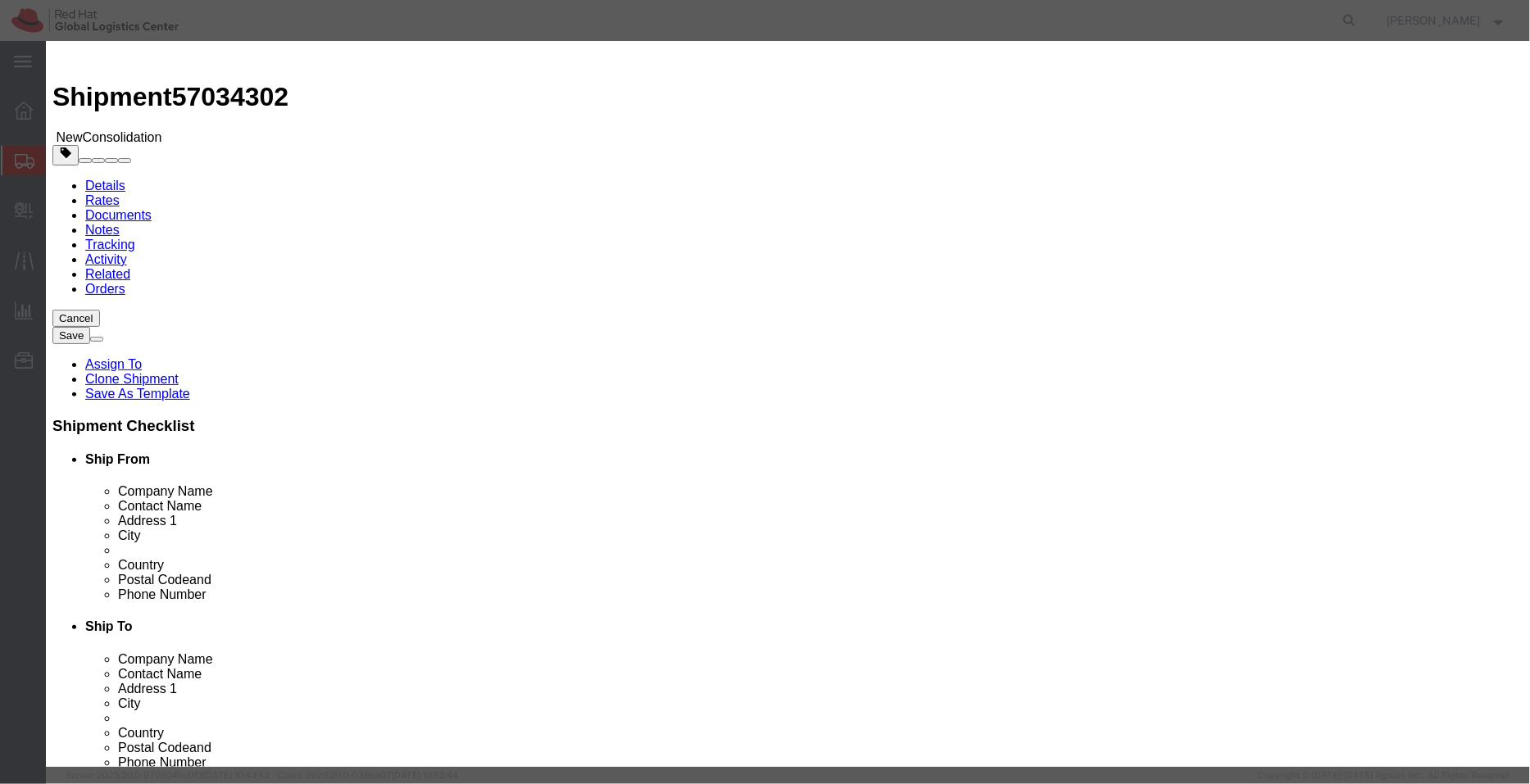
click button "Save & Close"
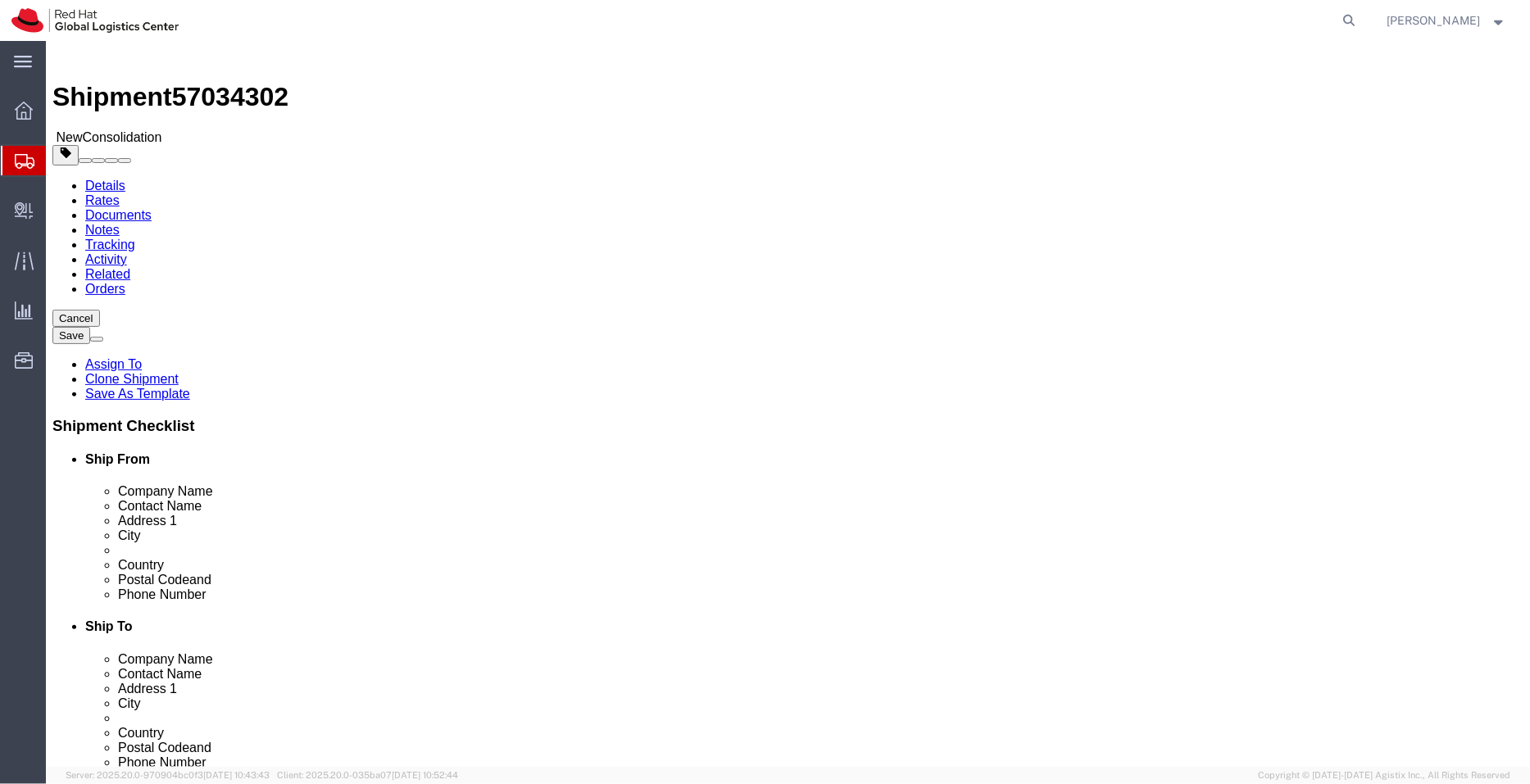
click dd "1.00 Each"
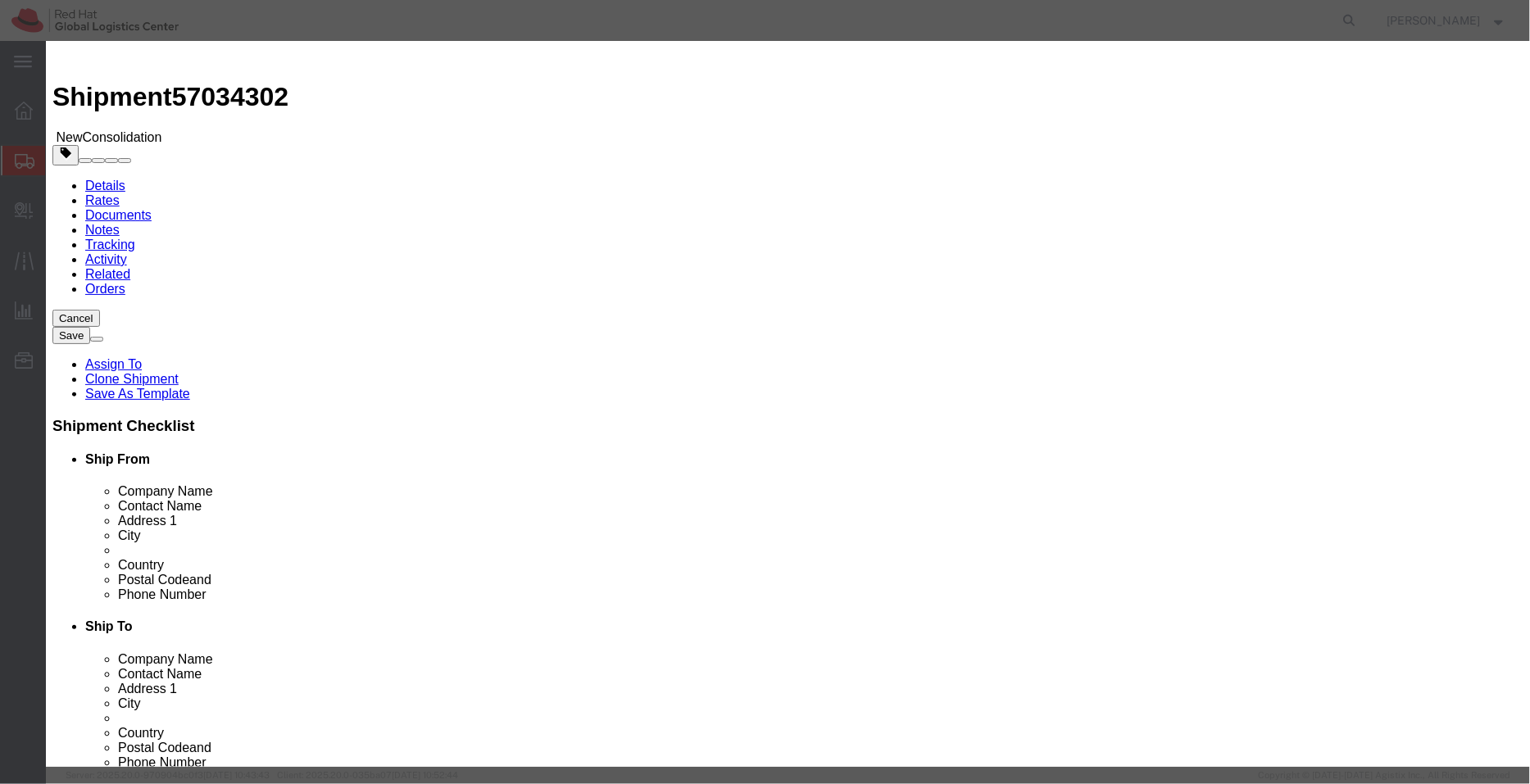
click button "Save & Close"
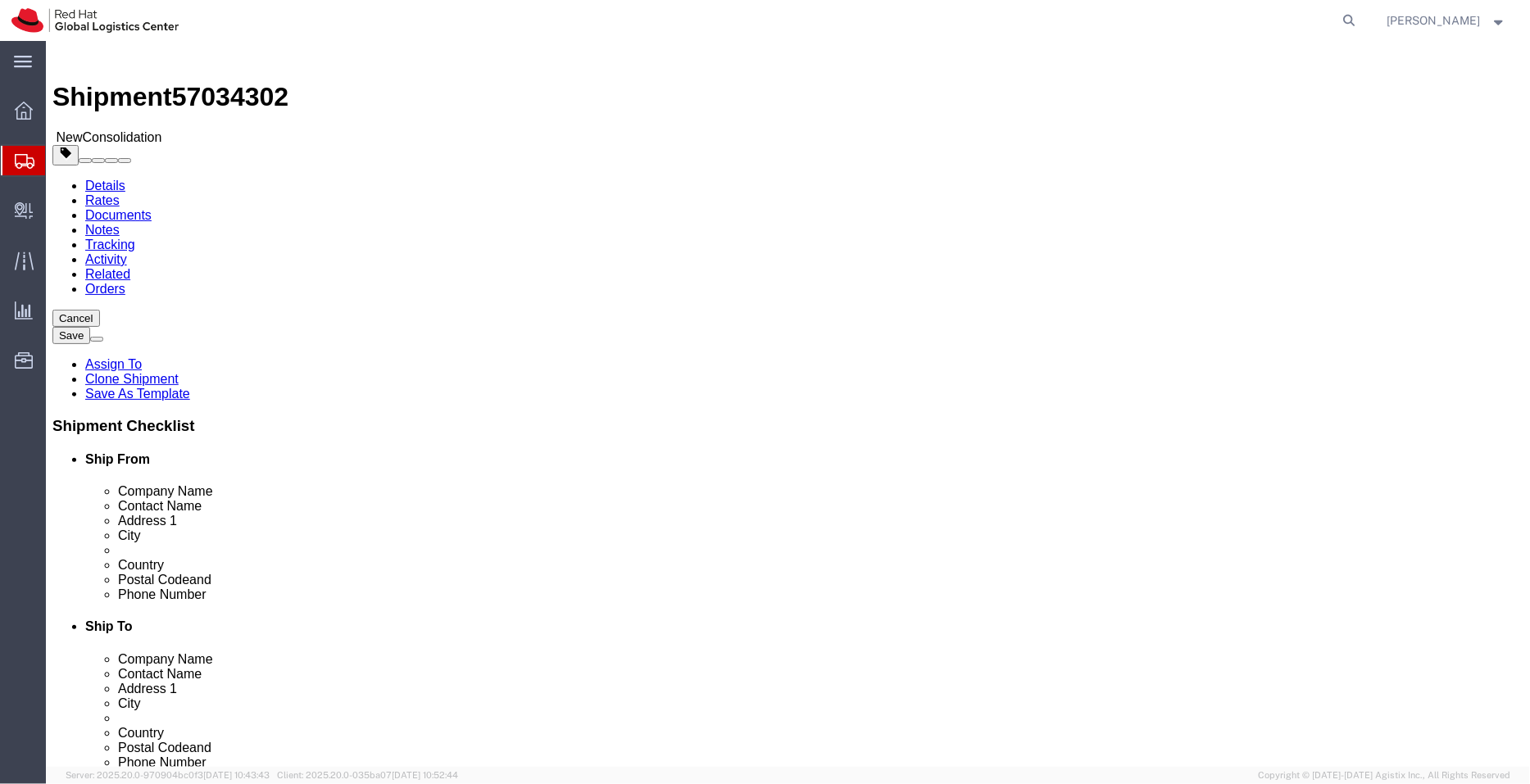
click icon
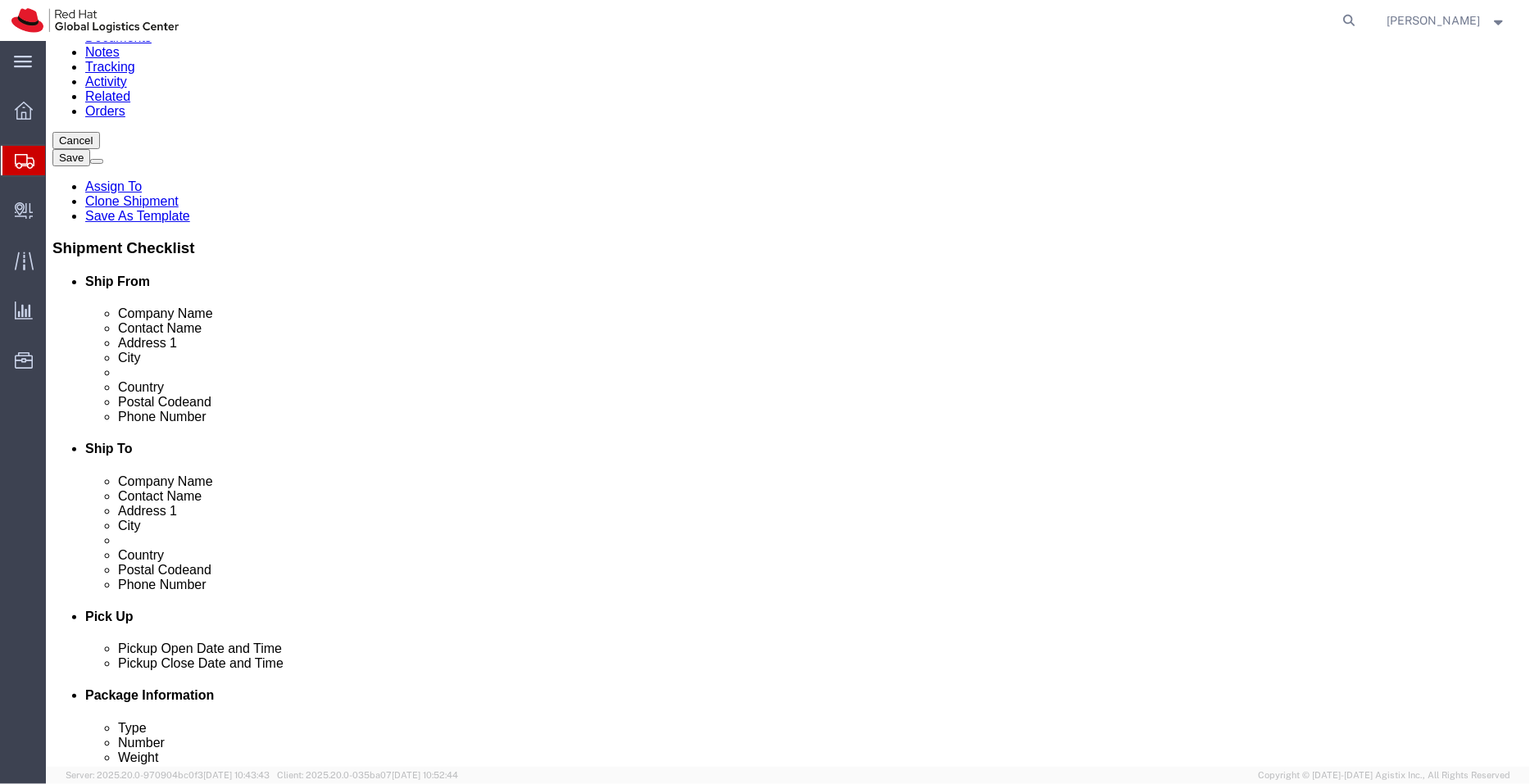
scroll to position [205, 0]
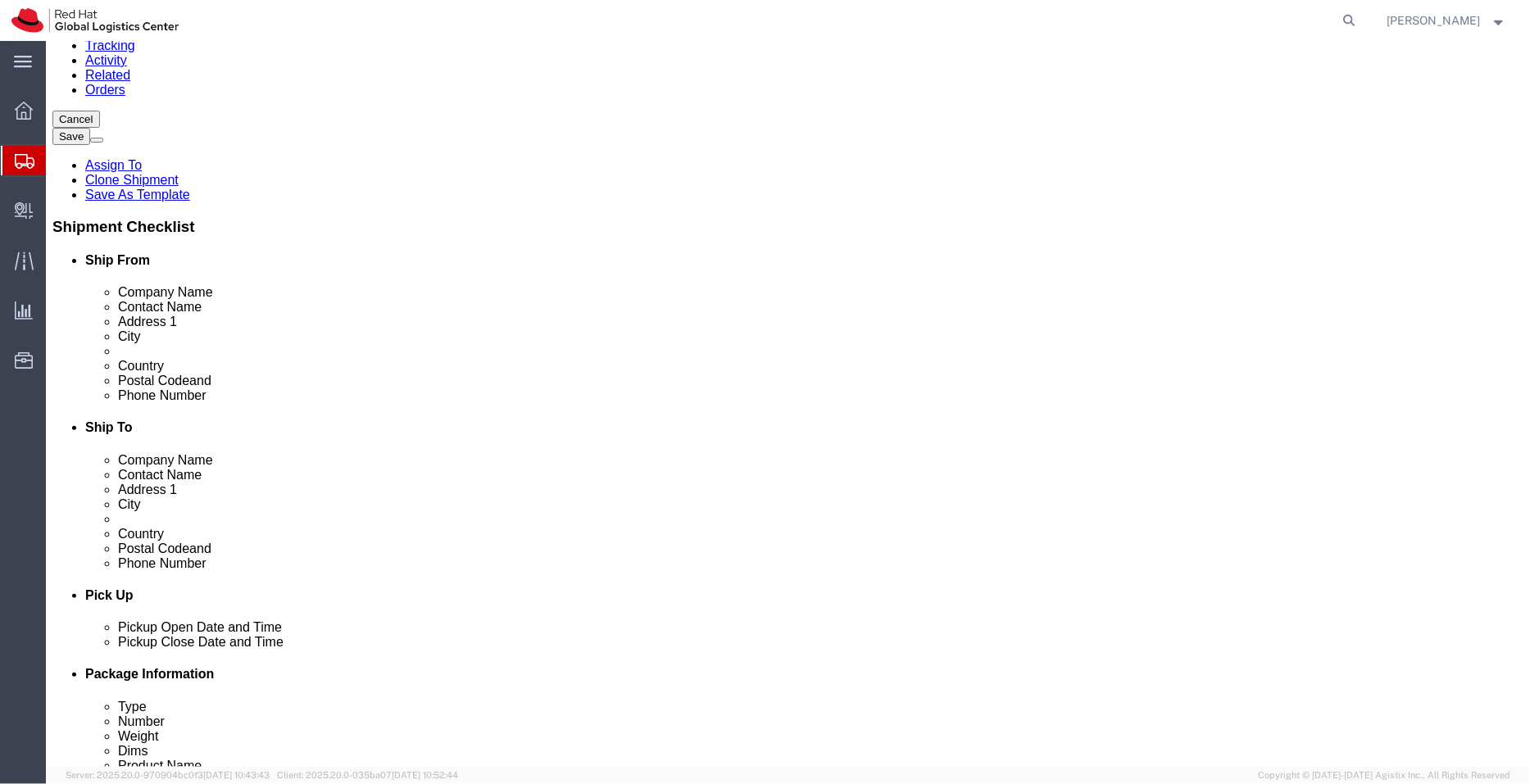
click select "Select Free of Charge Free of Cost NET 30 NET 45 NET 60 See Comment"
select select "FREE_OF_COST"
click select "Select Free of Charge Free of Cost NET 30 NET 45 NET 60 See Comment"
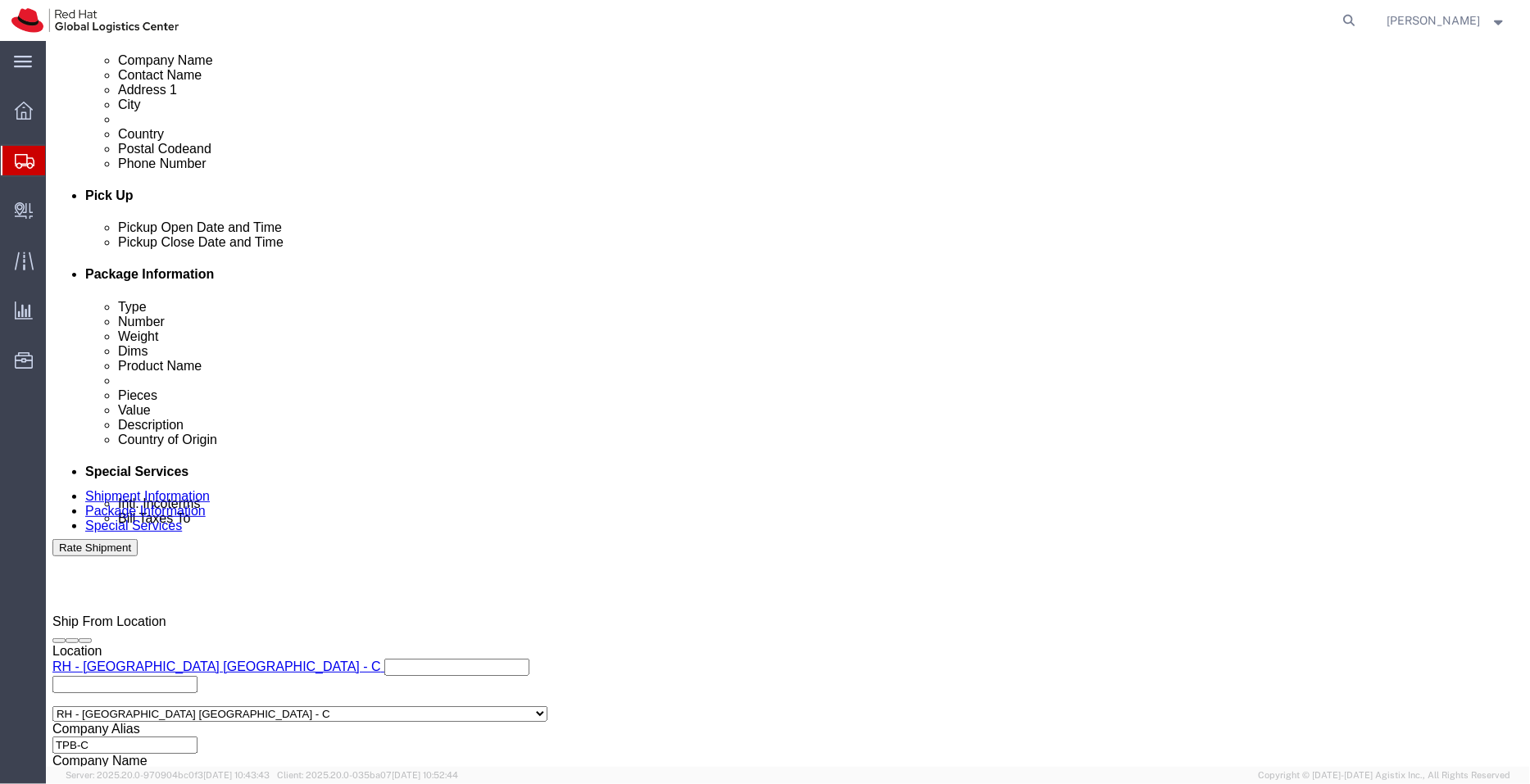
scroll to position [609, 0]
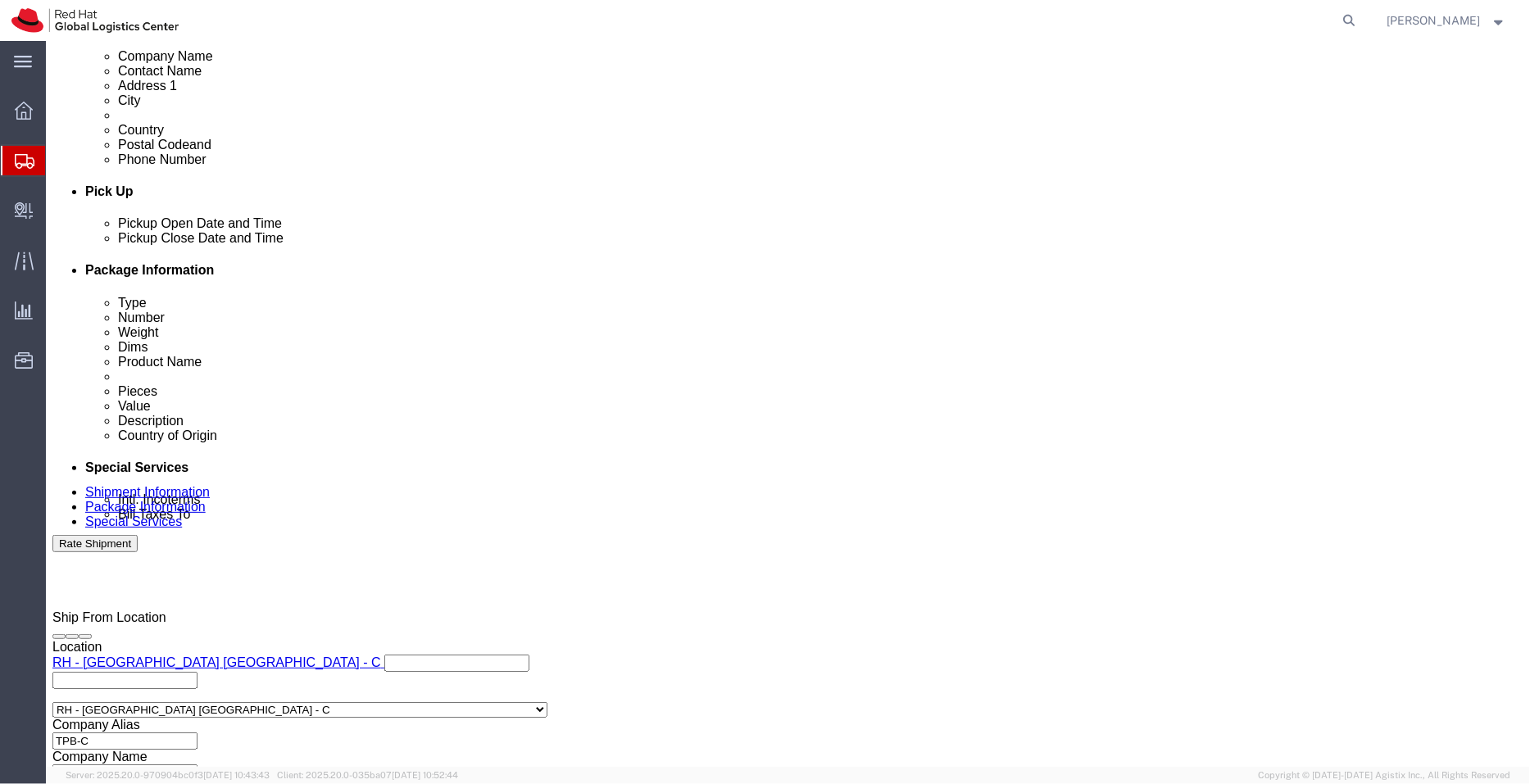
click icon
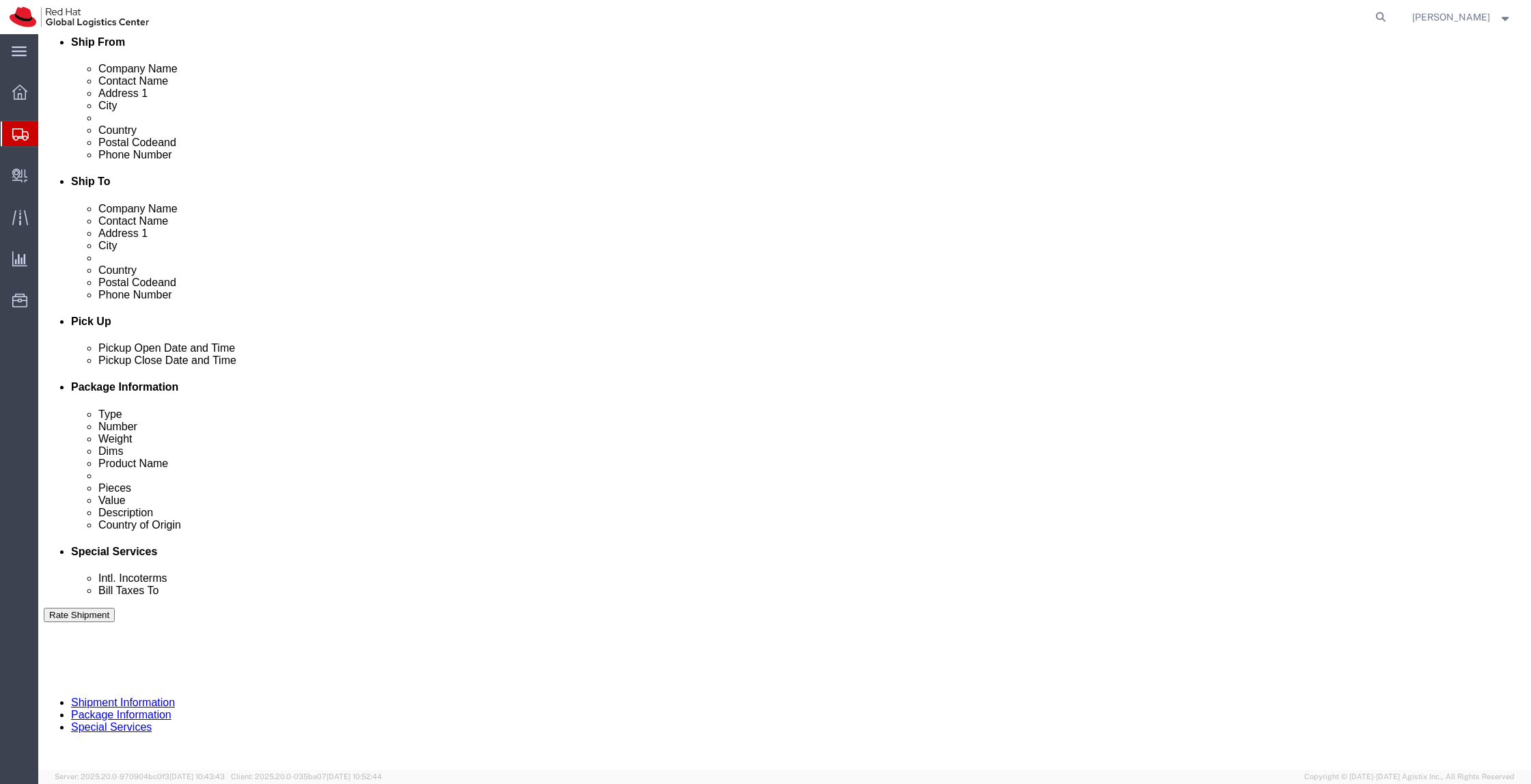
scroll to position [342, 0]
drag, startPoint x: 1260, startPoint y: 2, endPoint x: 780, endPoint y: 598, distance: 765.3
click div "1 x PAK Package Type Select Case(s) Crate(s) Envelope Large Box Medium Box PAK …"
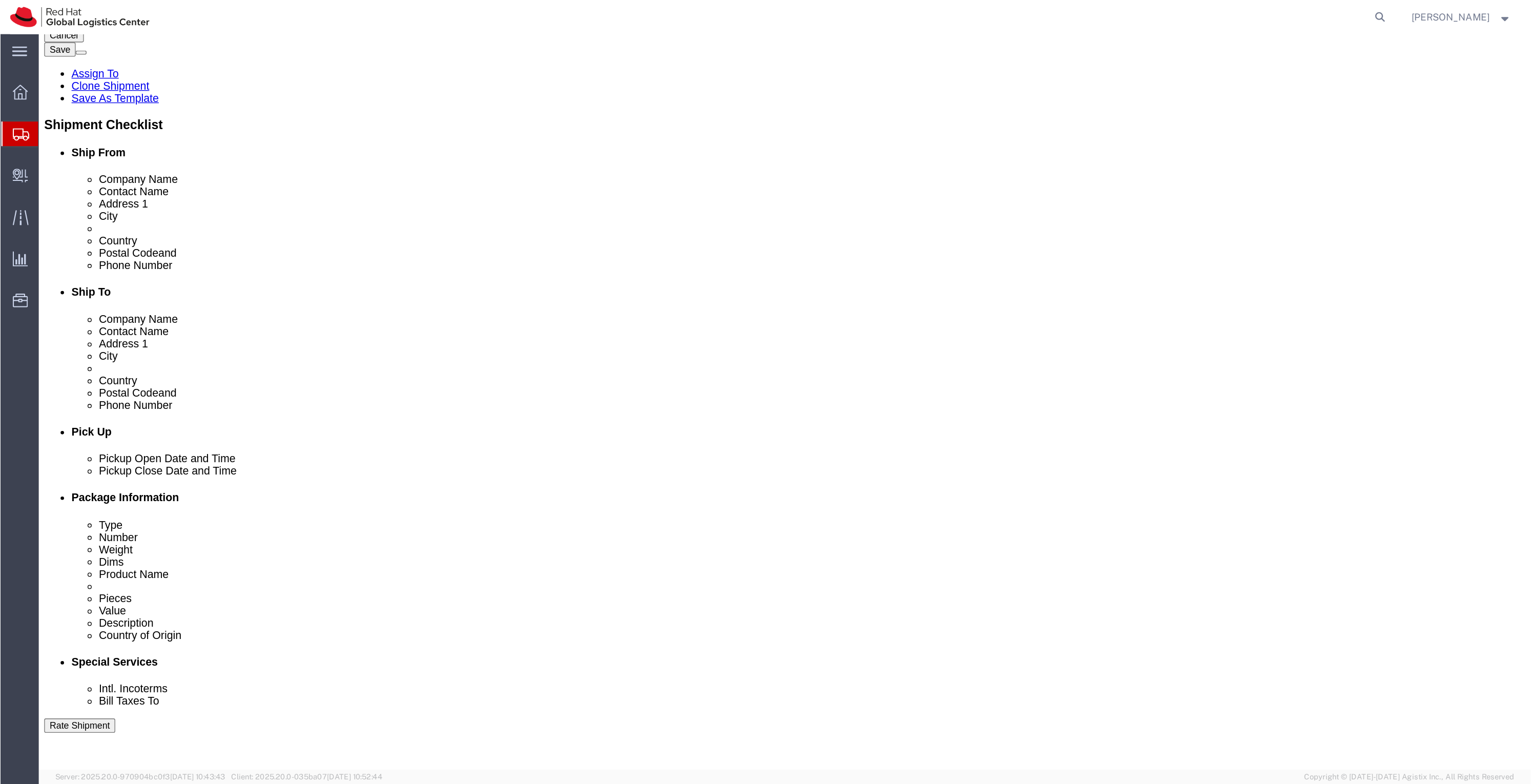
scroll to position [61, 0]
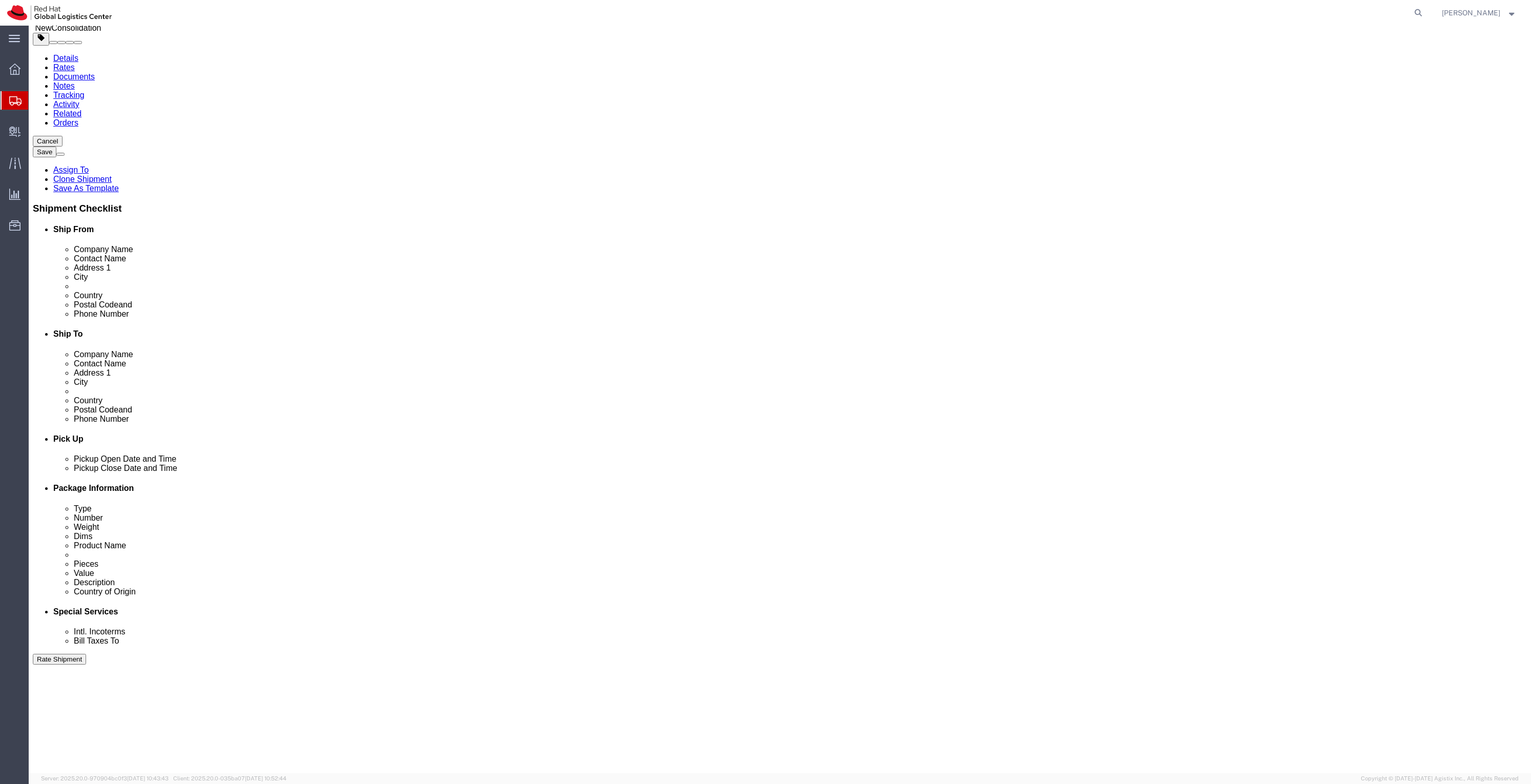
drag, startPoint x: 1086, startPoint y: 3, endPoint x: 865, endPoint y: 619, distance: 654.4
click div "1 x PAK Package Type Select Case(s) Crate(s) Envelope Large Box Medium Box PAK …"
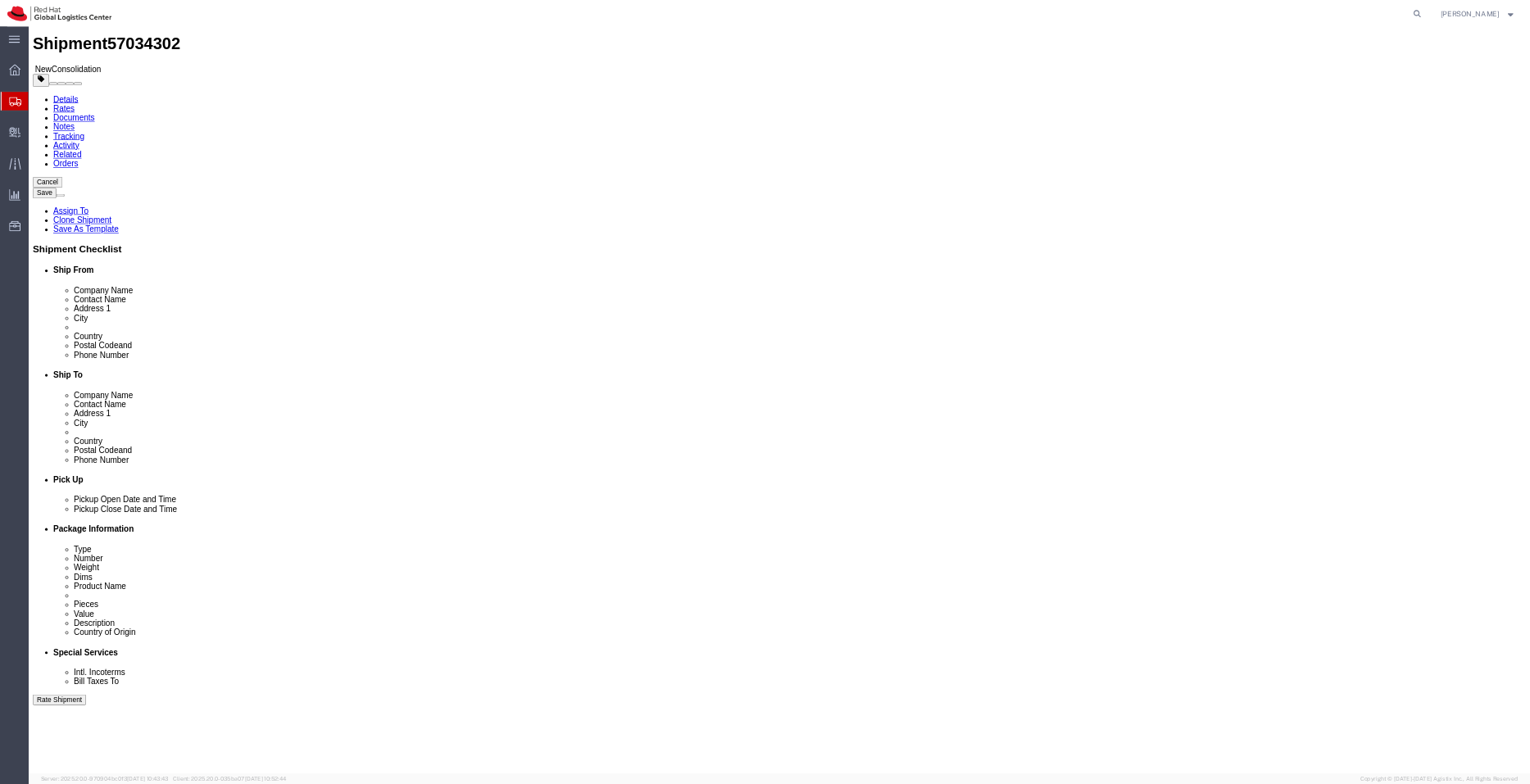
scroll to position [0, 0]
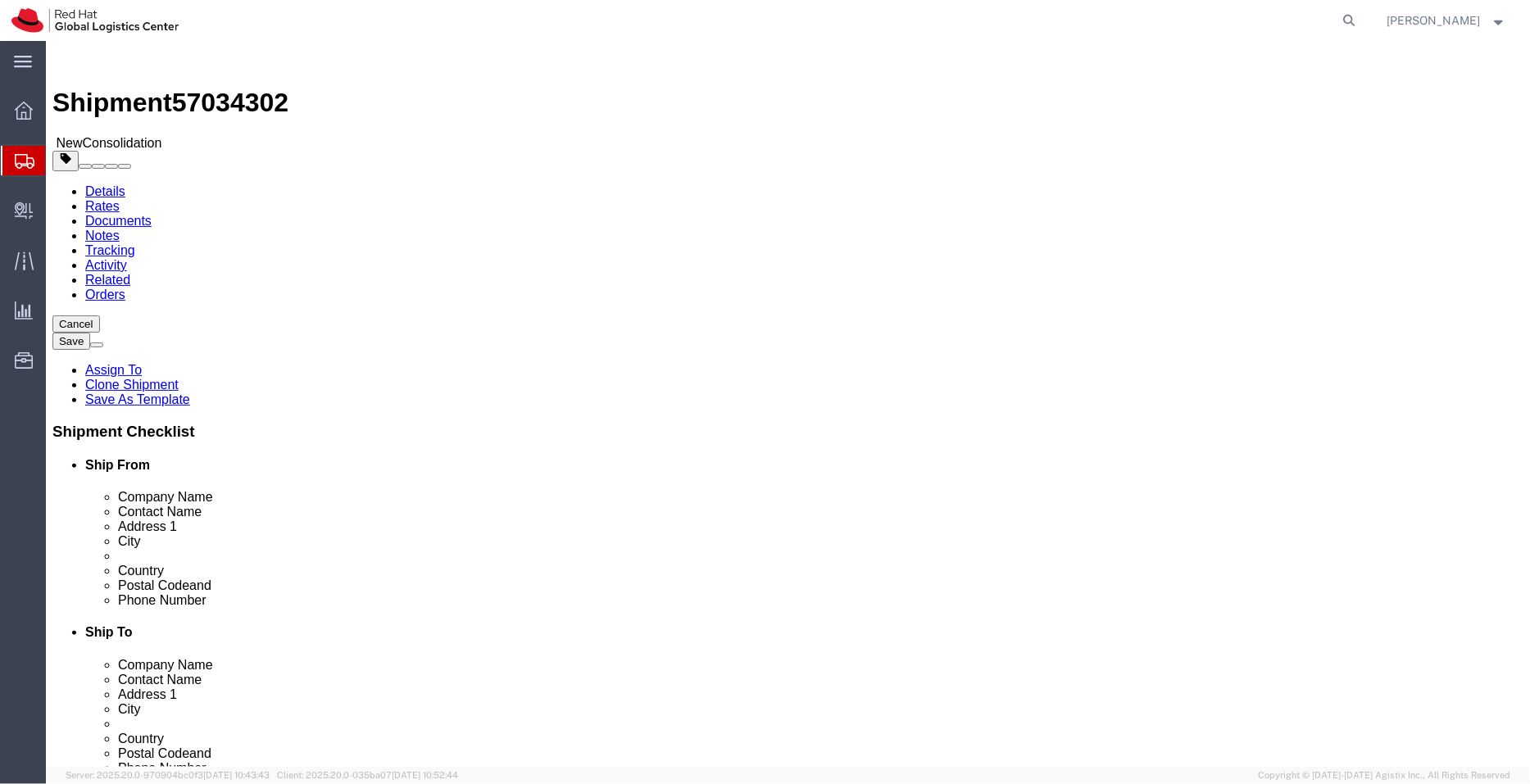
drag, startPoint x: 2227, startPoint y: 0, endPoint x: 317, endPoint y: 108, distance: 1913.1
click icon
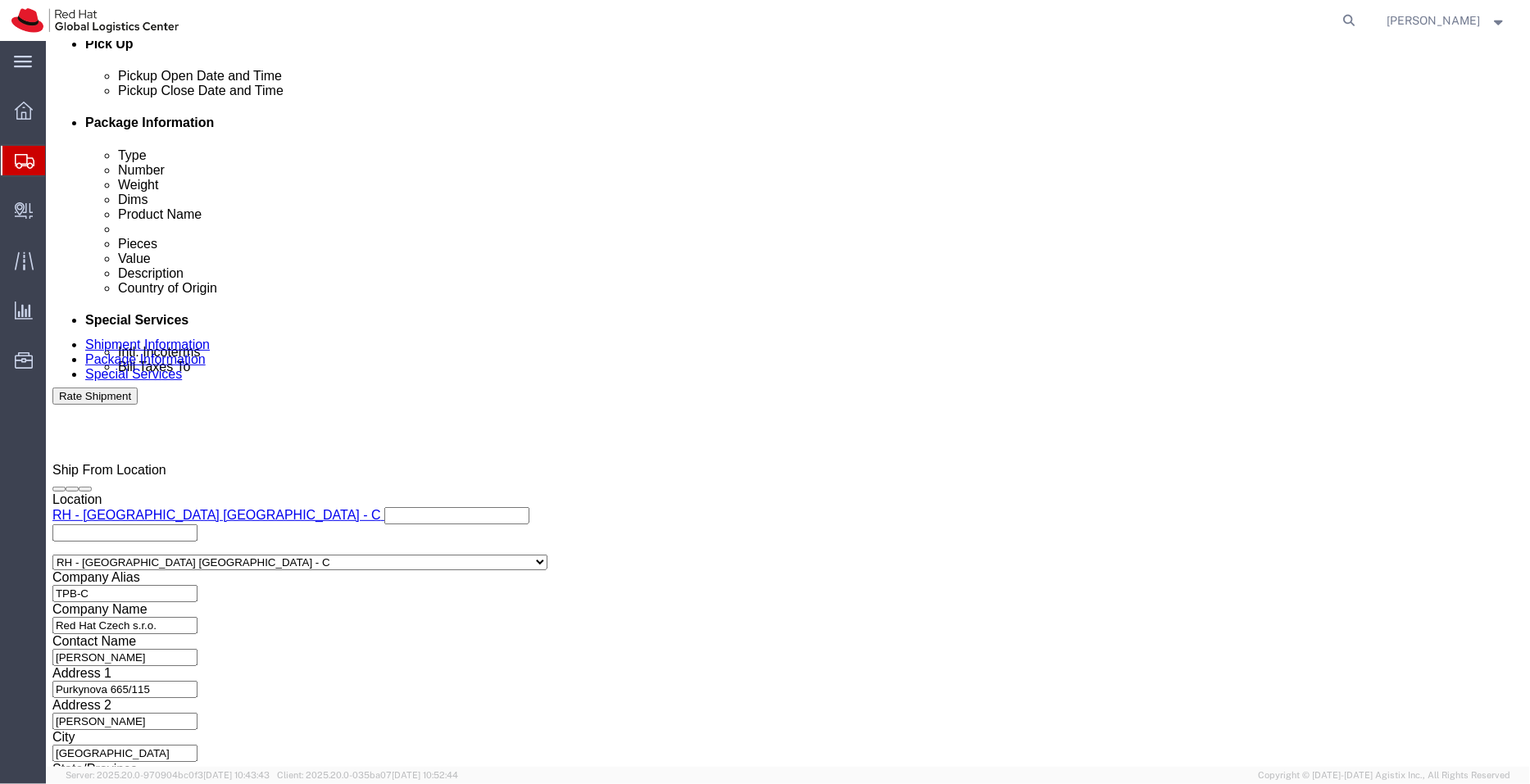
scroll to position [753, 0]
click link "Package Information"
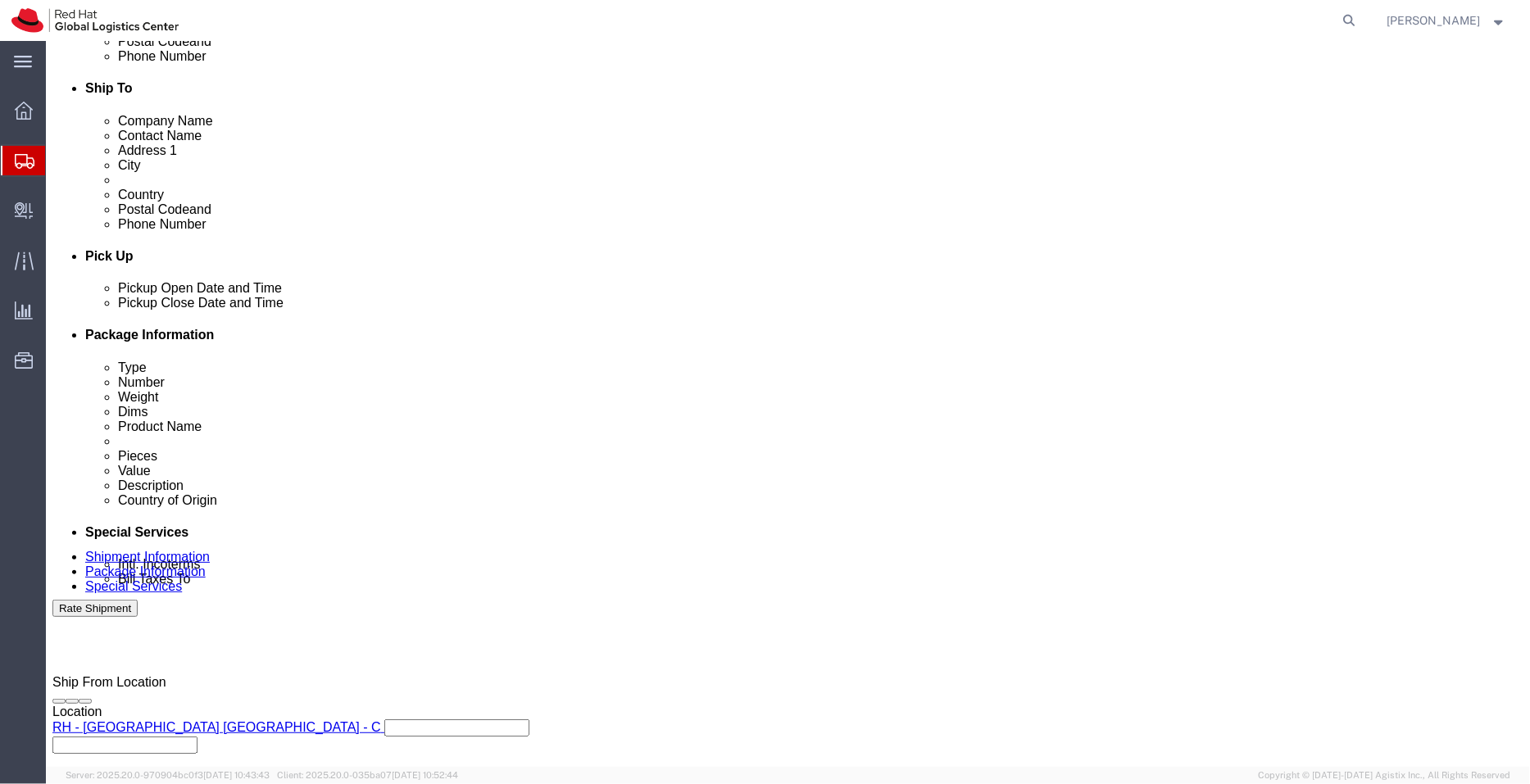
click icon
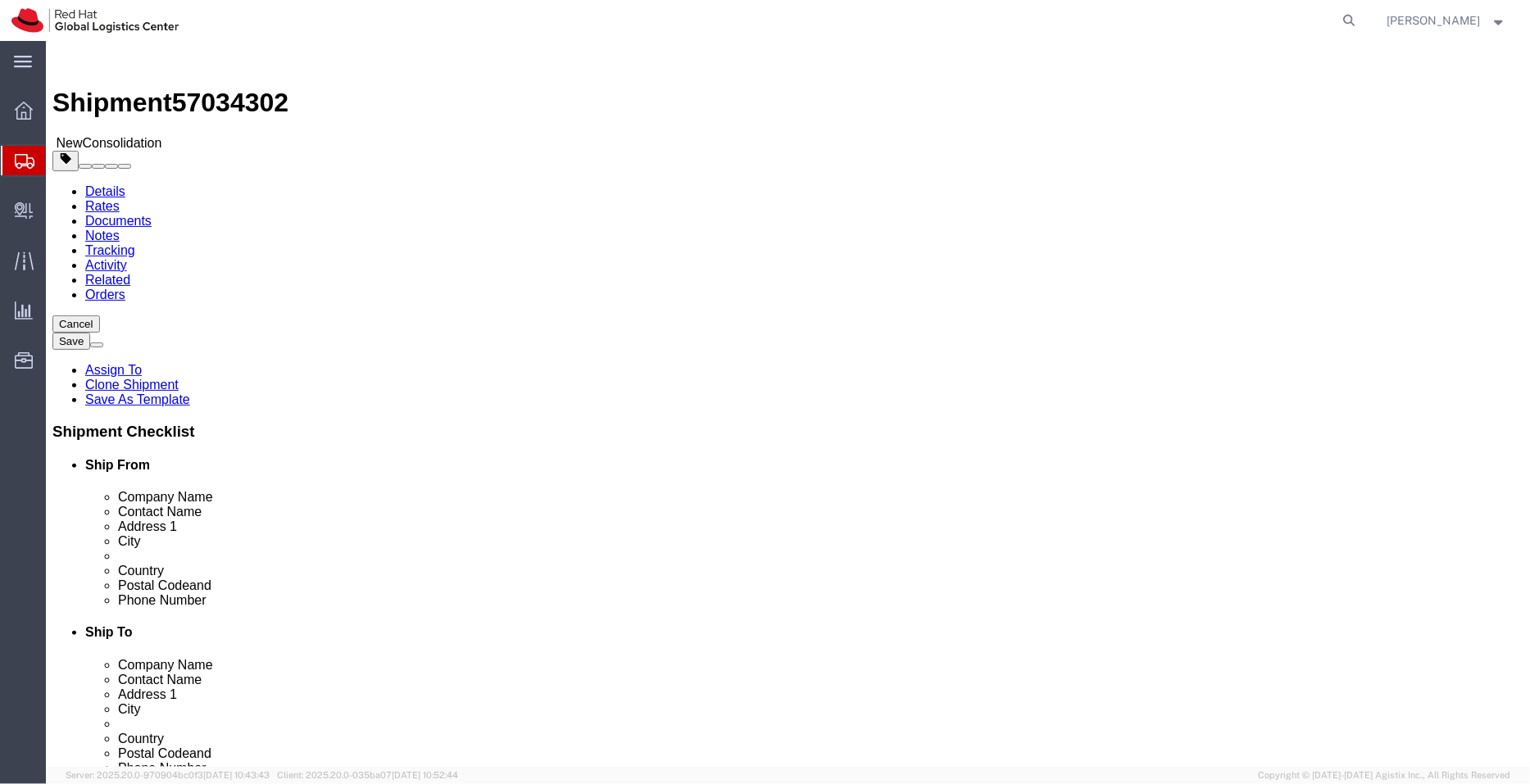
click input "Shuang Mao"
type input "Shuang Mao- Please distribute"
click icon
drag, startPoint x: 226, startPoint y: 18, endPoint x: 41, endPoint y: 17, distance: 185.0
click div "Shipment 57034302 New Consolidation"
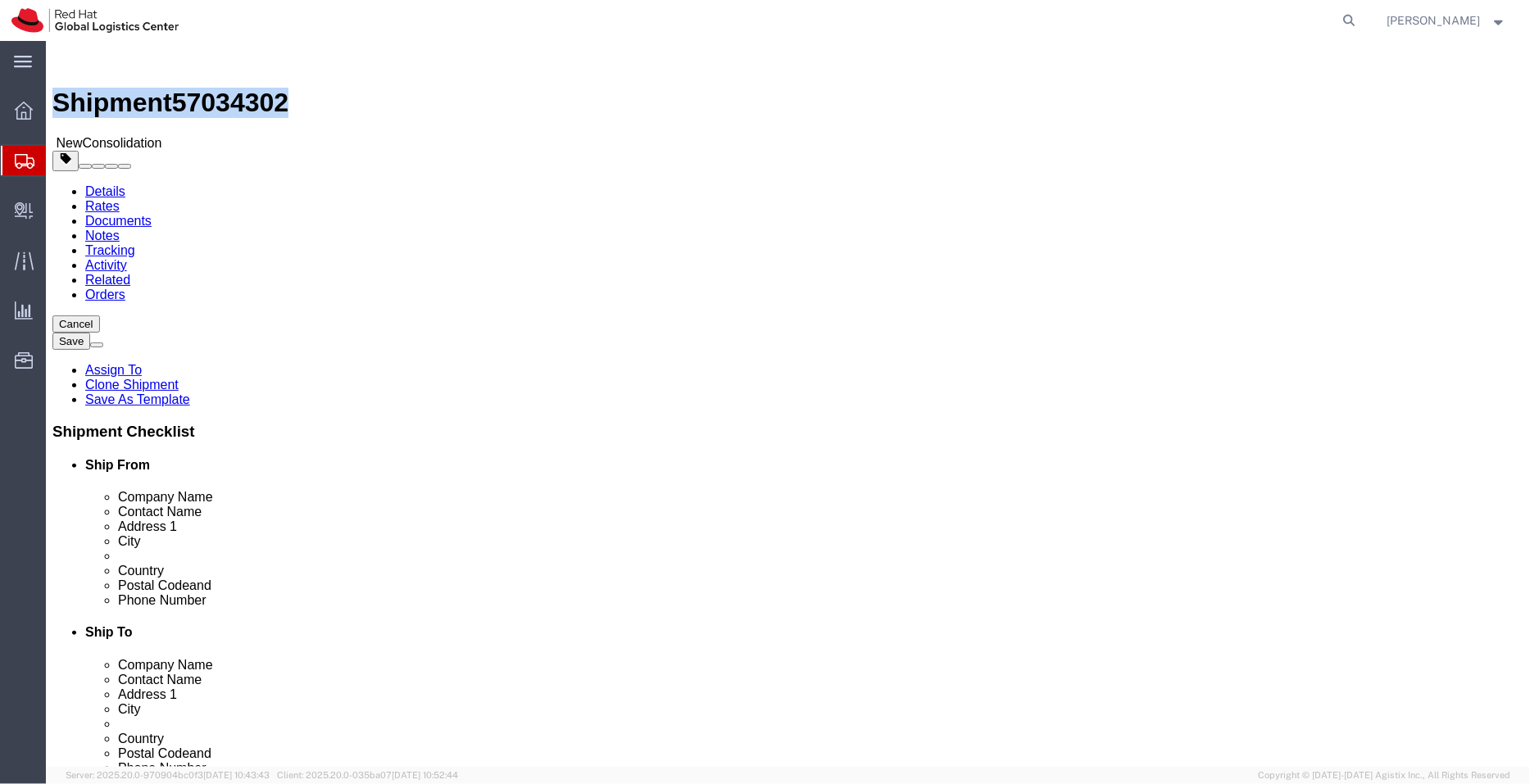
copy h1 "Shipment 57034302"
click at [0, 0] on span "Shipment Manager" at bounding box center [0, 0] width 0 height 0
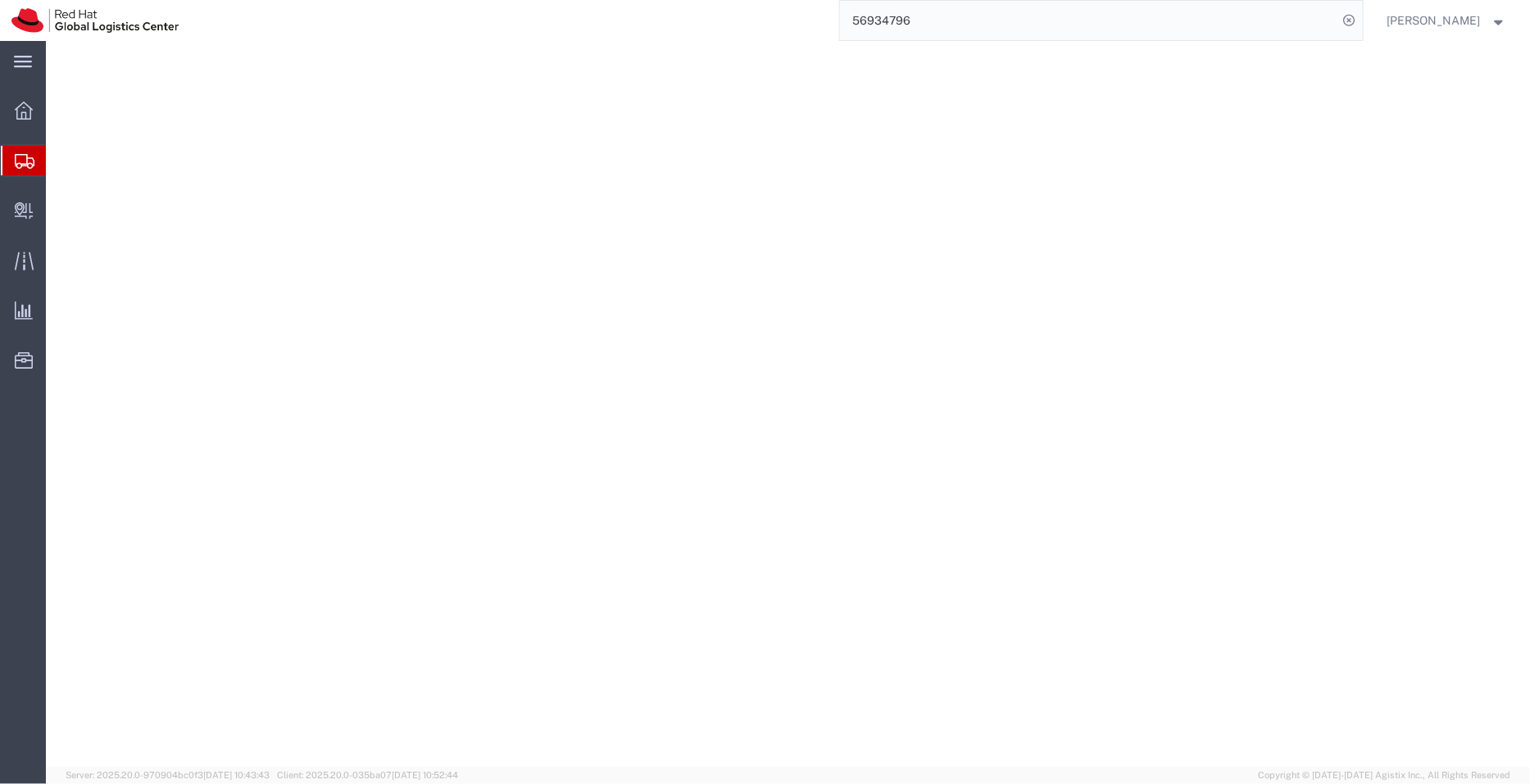
select select
select select "38012"
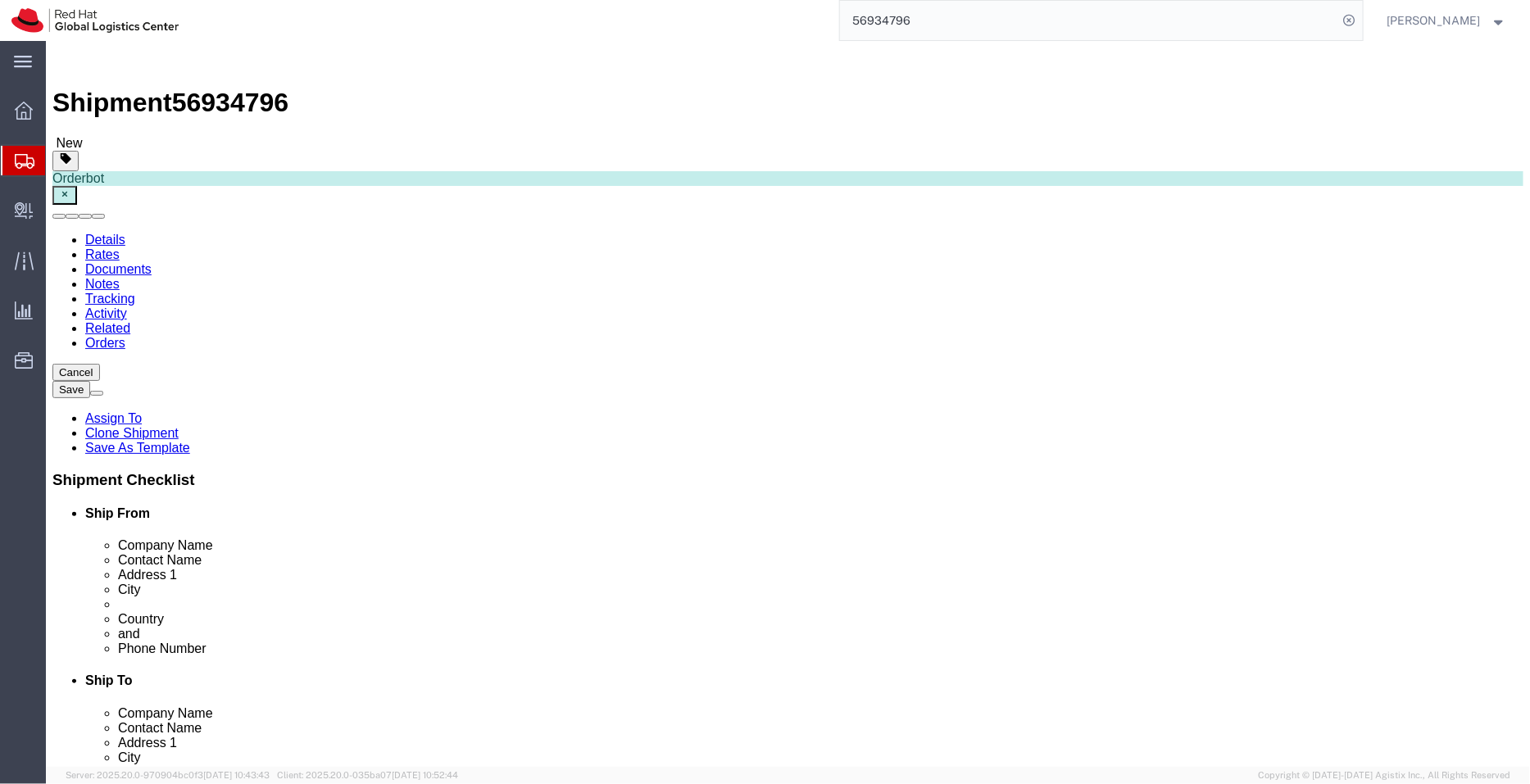
drag, startPoint x: 387, startPoint y: 587, endPoint x: 191, endPoint y: 562, distance: 197.6
click div "Location My Profile Location RH - Amsterdam - MSO RH - Amsterdam Data Center RH…"
click link "ADDITIONAL INFORMATION"
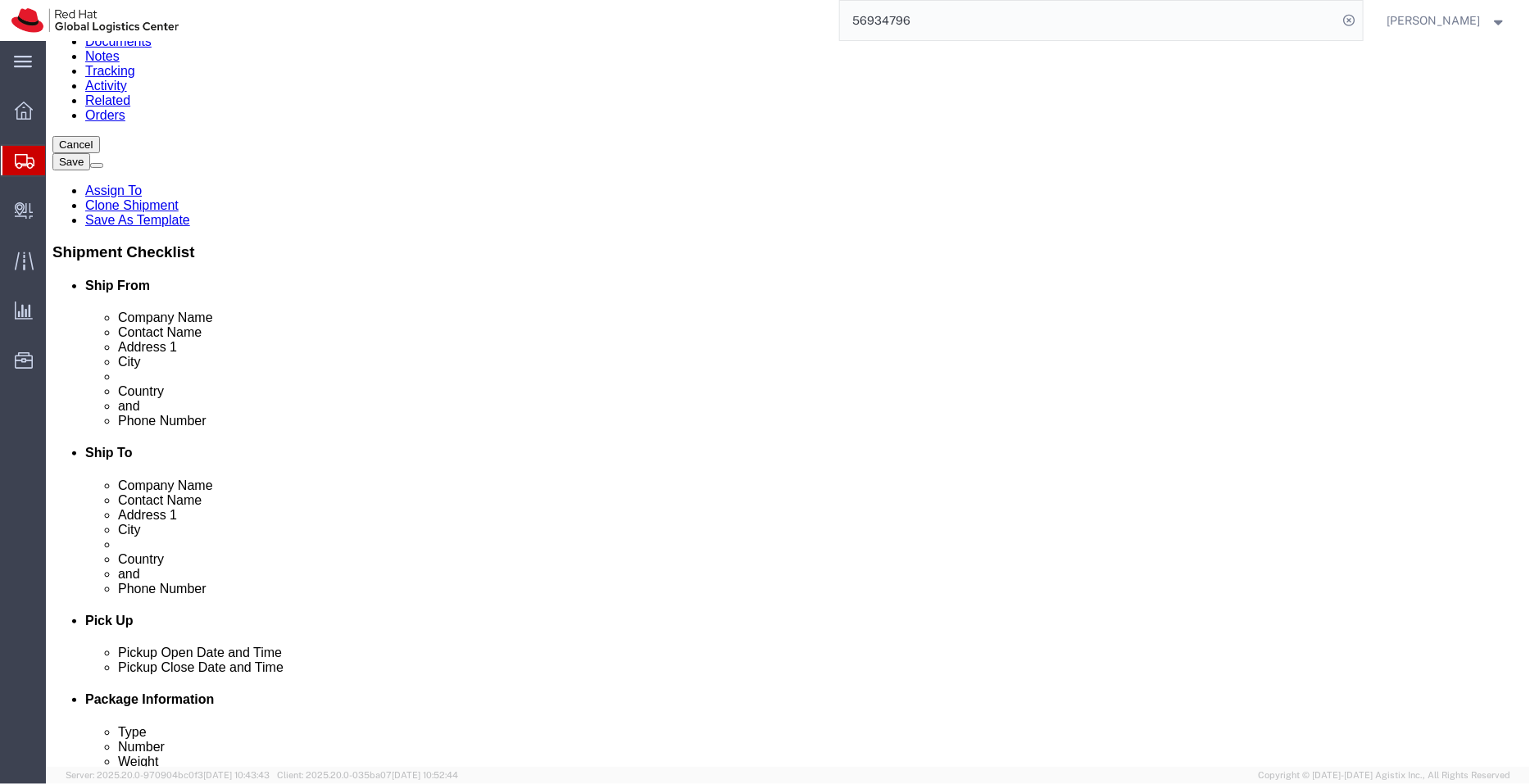
scroll to position [265, 0]
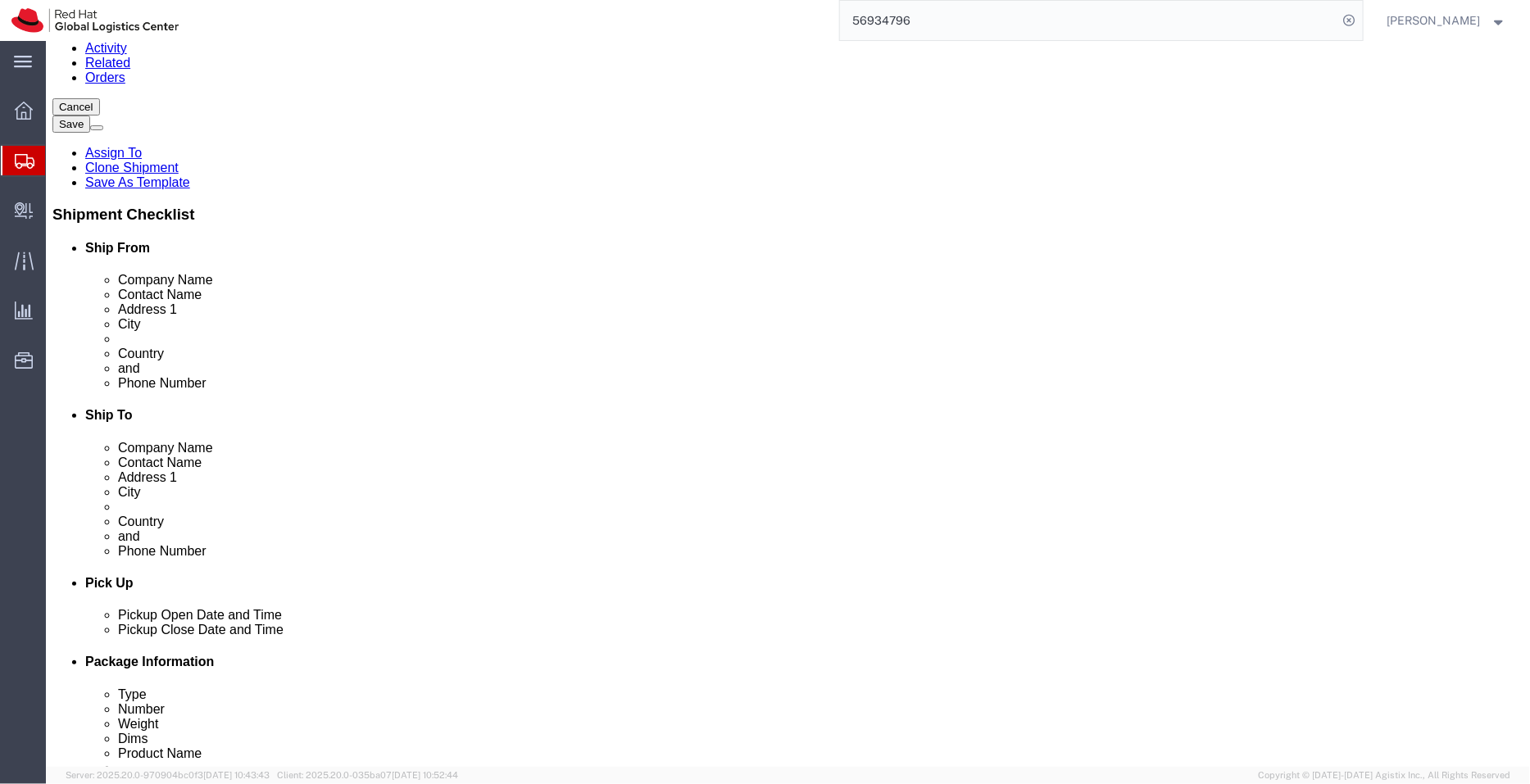
drag, startPoint x: 1061, startPoint y: 472, endPoint x: 879, endPoint y: 456, distance: 182.7
click div "Select EIN EORI TIN VAT Other Tax Number Add Select EIN EORI TIN VAT Other 9111…"
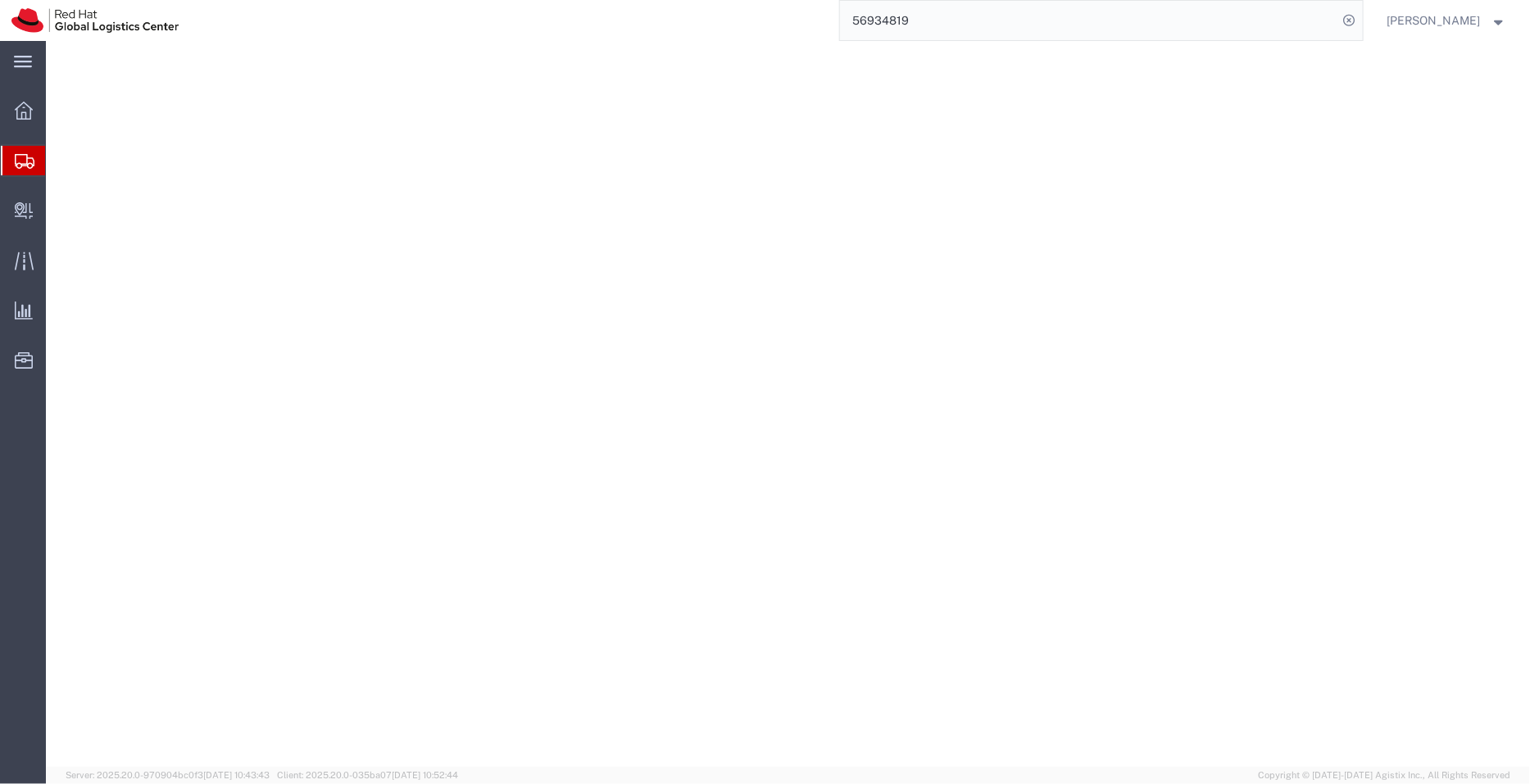
select select "COSTCENTER"
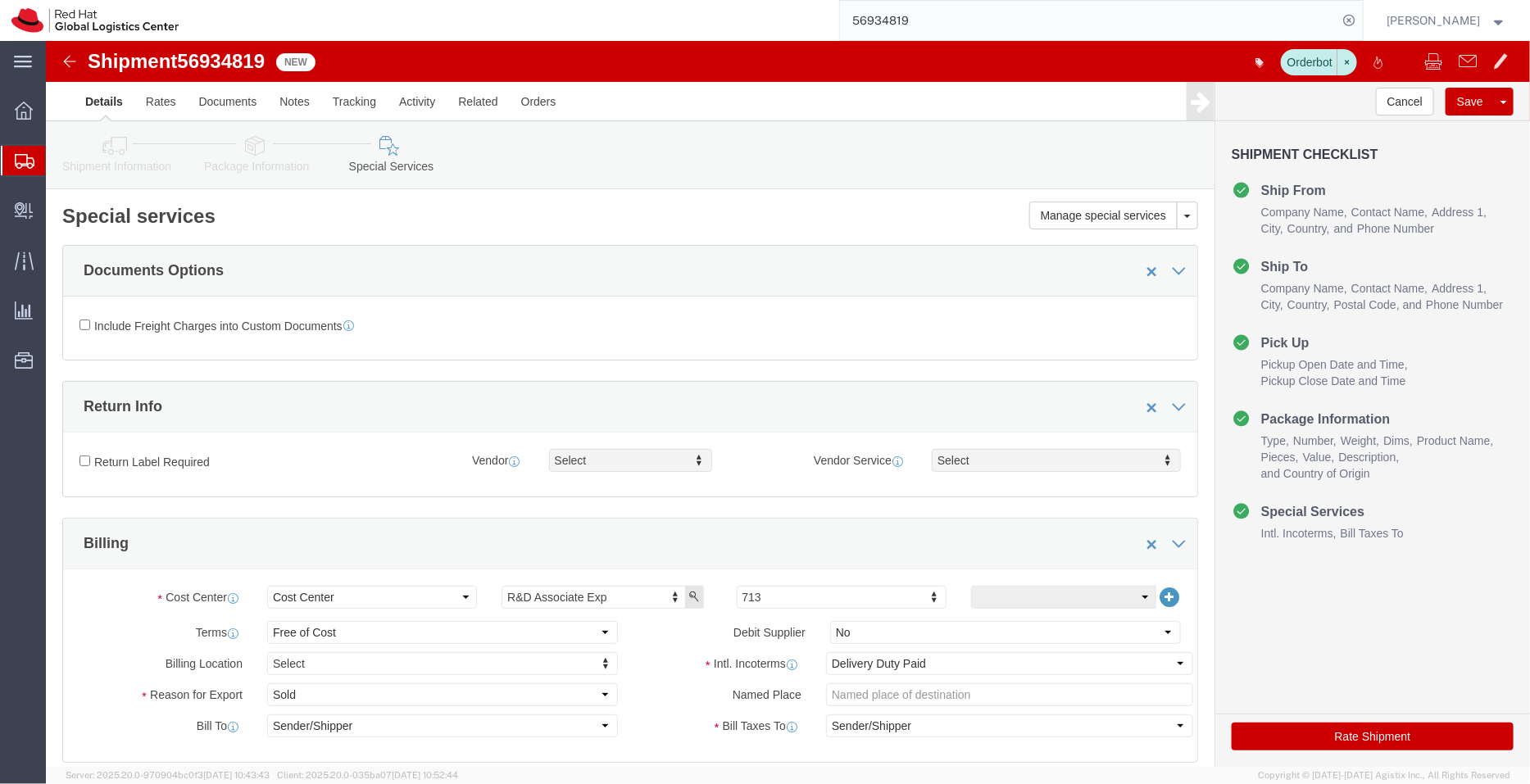
click textarea "For [PERSON_NAME]"
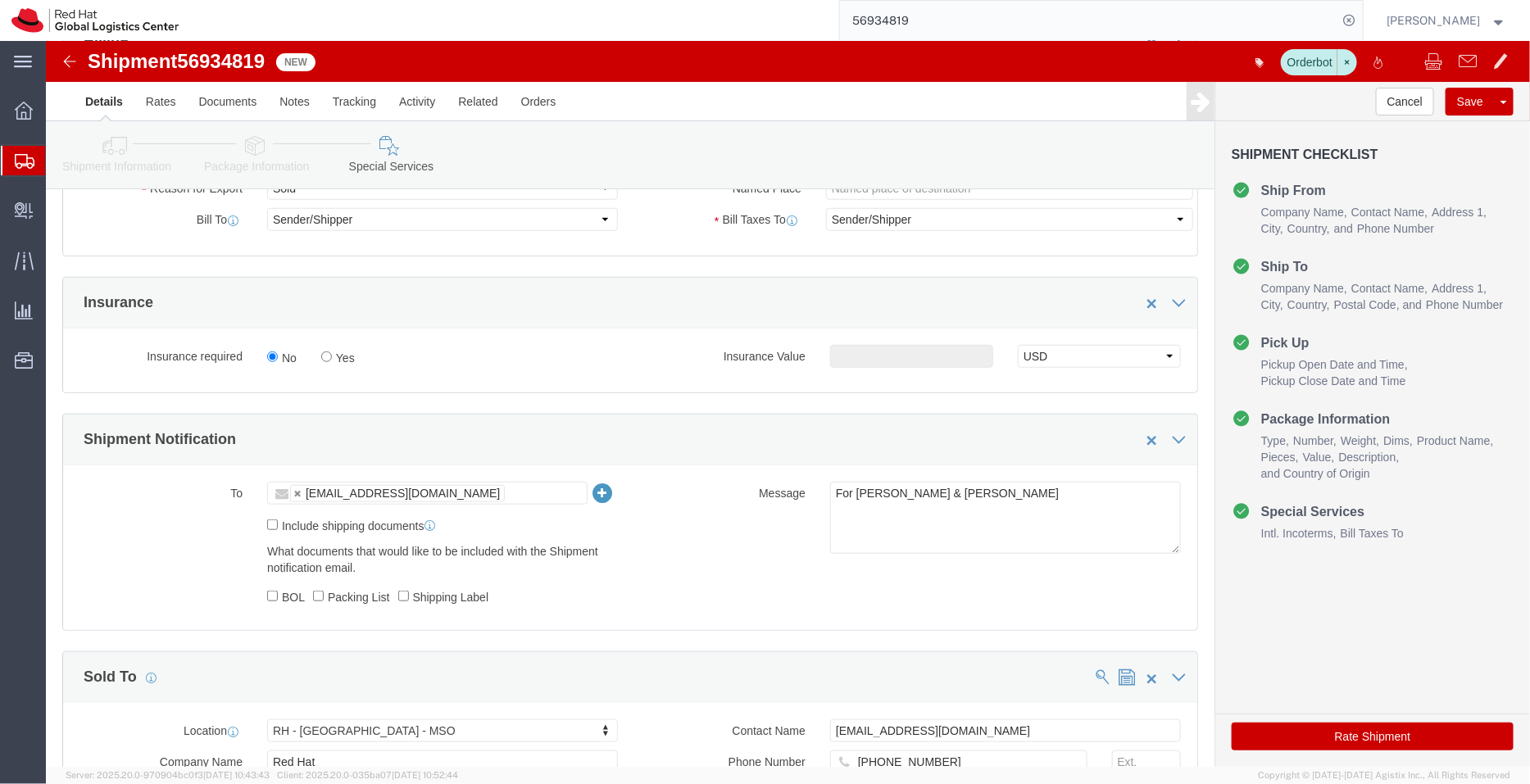
type textarea "For [PERSON_NAME] & [PERSON_NAME]"
click ul "[EMAIL_ADDRESS][DOMAIN_NAME]"
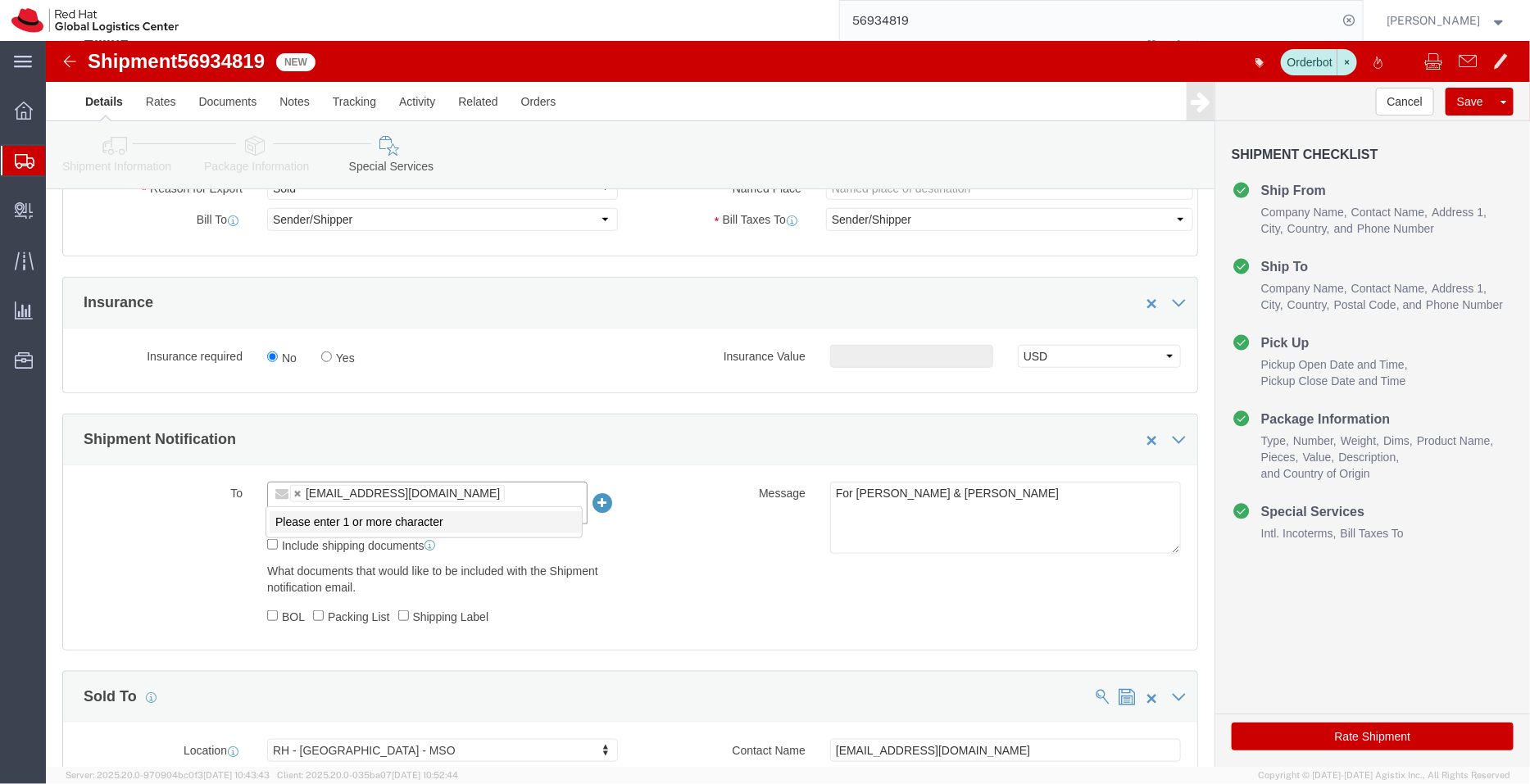
paste input "[EMAIL_ADDRESS][DOMAIN_NAME]"
type input "[EMAIL_ADDRESS][DOMAIN_NAME]"
type input "[EMAIL_ADDRESS][DOMAIN_NAME],[EMAIL_ADDRESS][DOMAIN_NAME]"
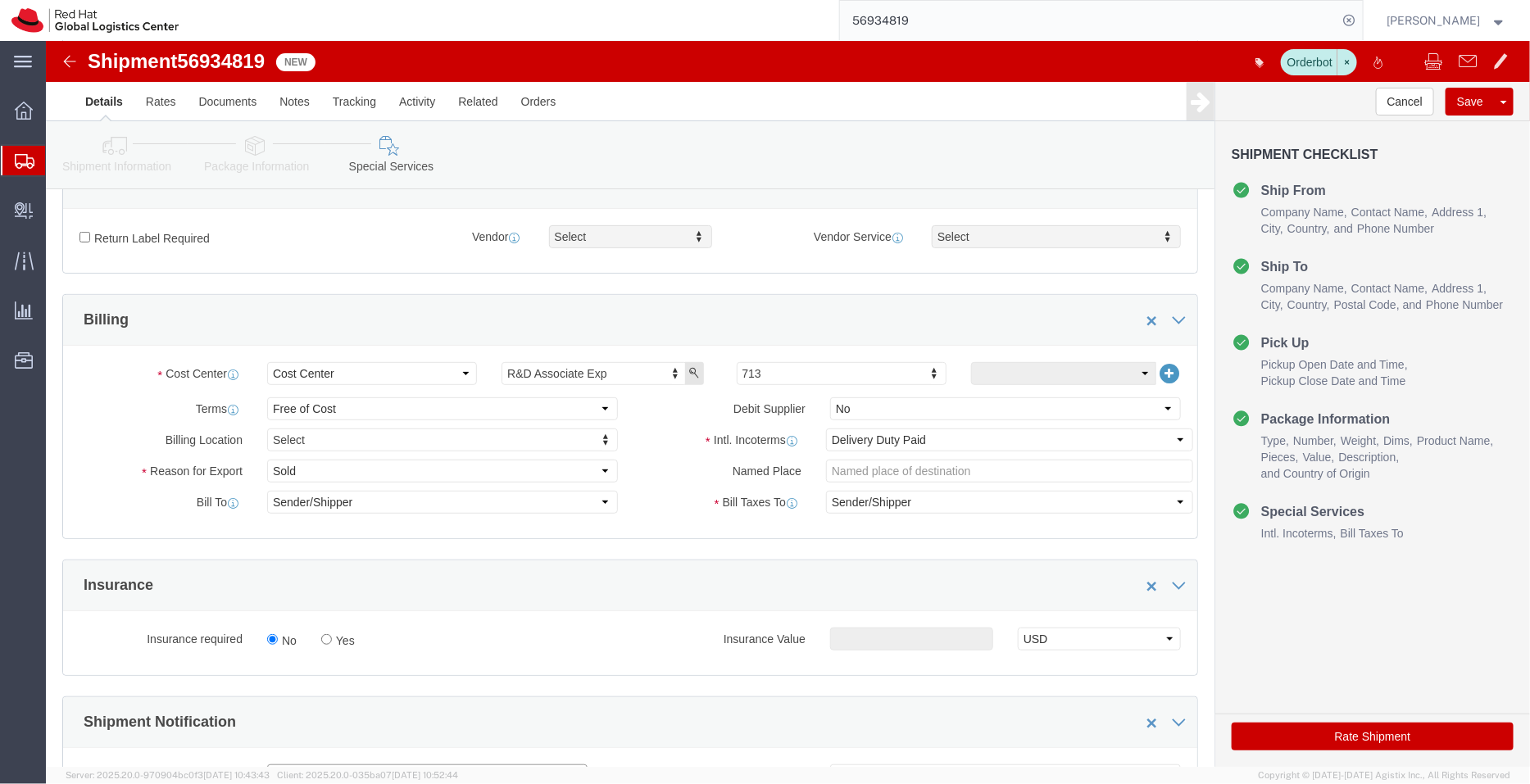
scroll to position [217, 0]
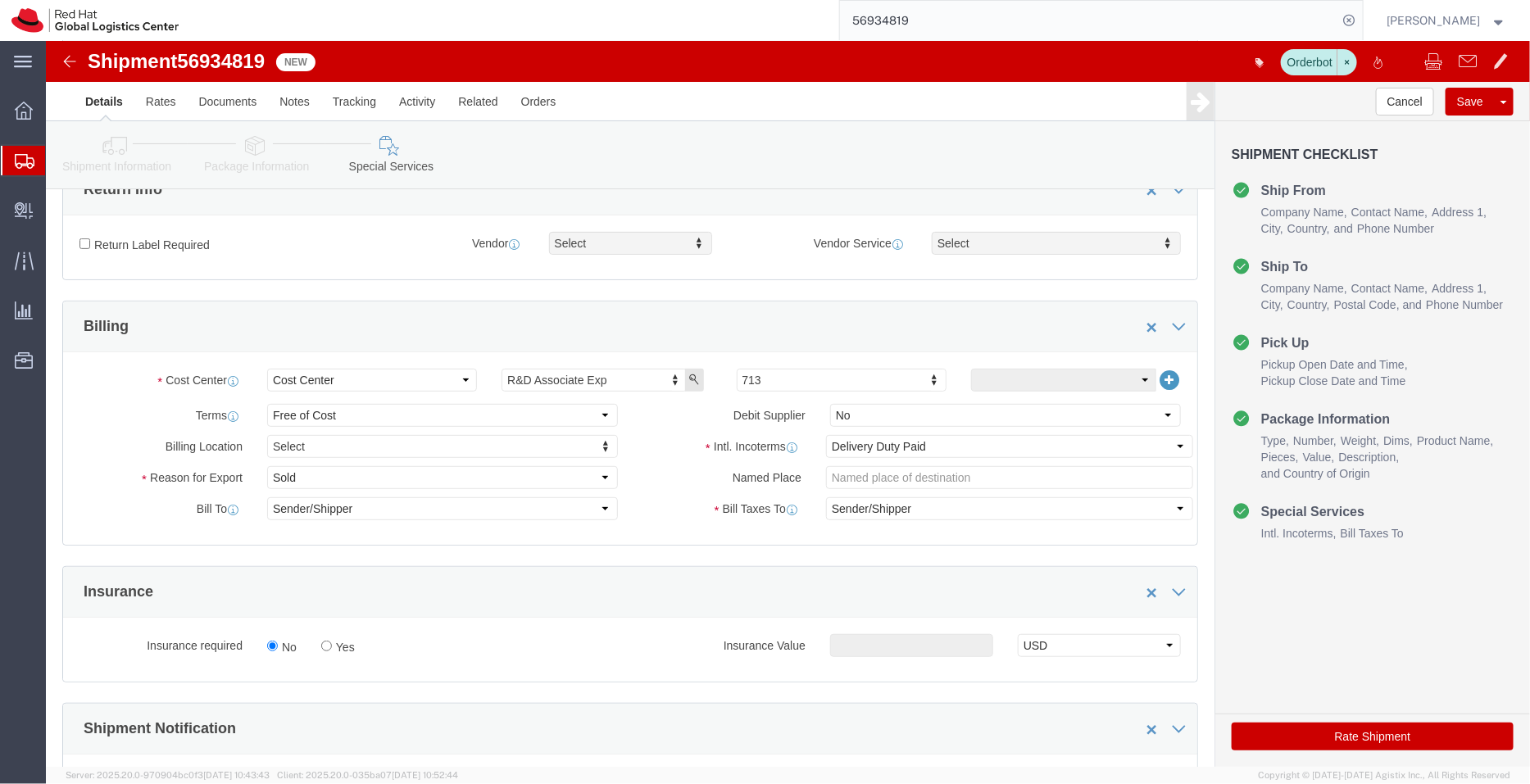
click icon
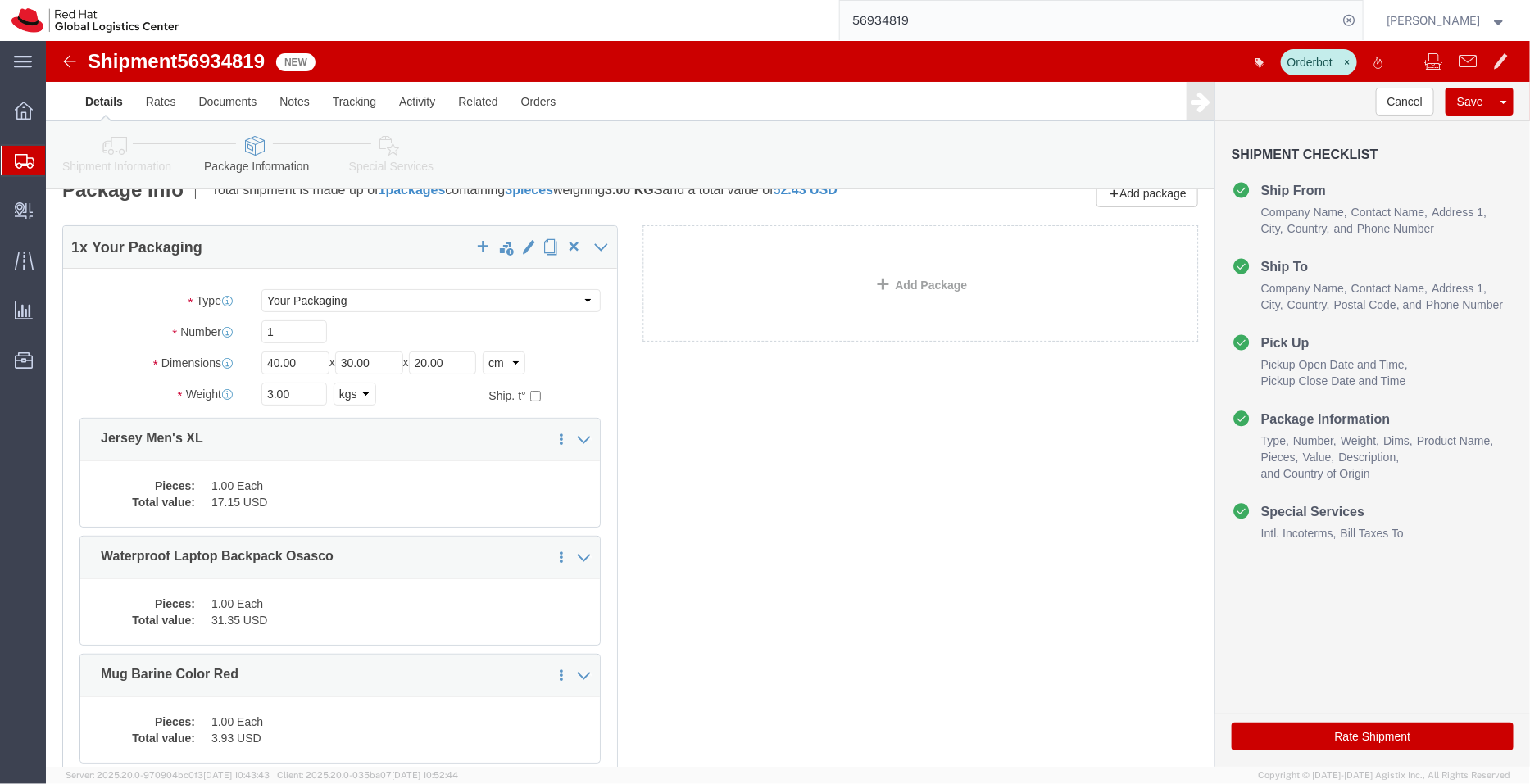
scroll to position [26, 0]
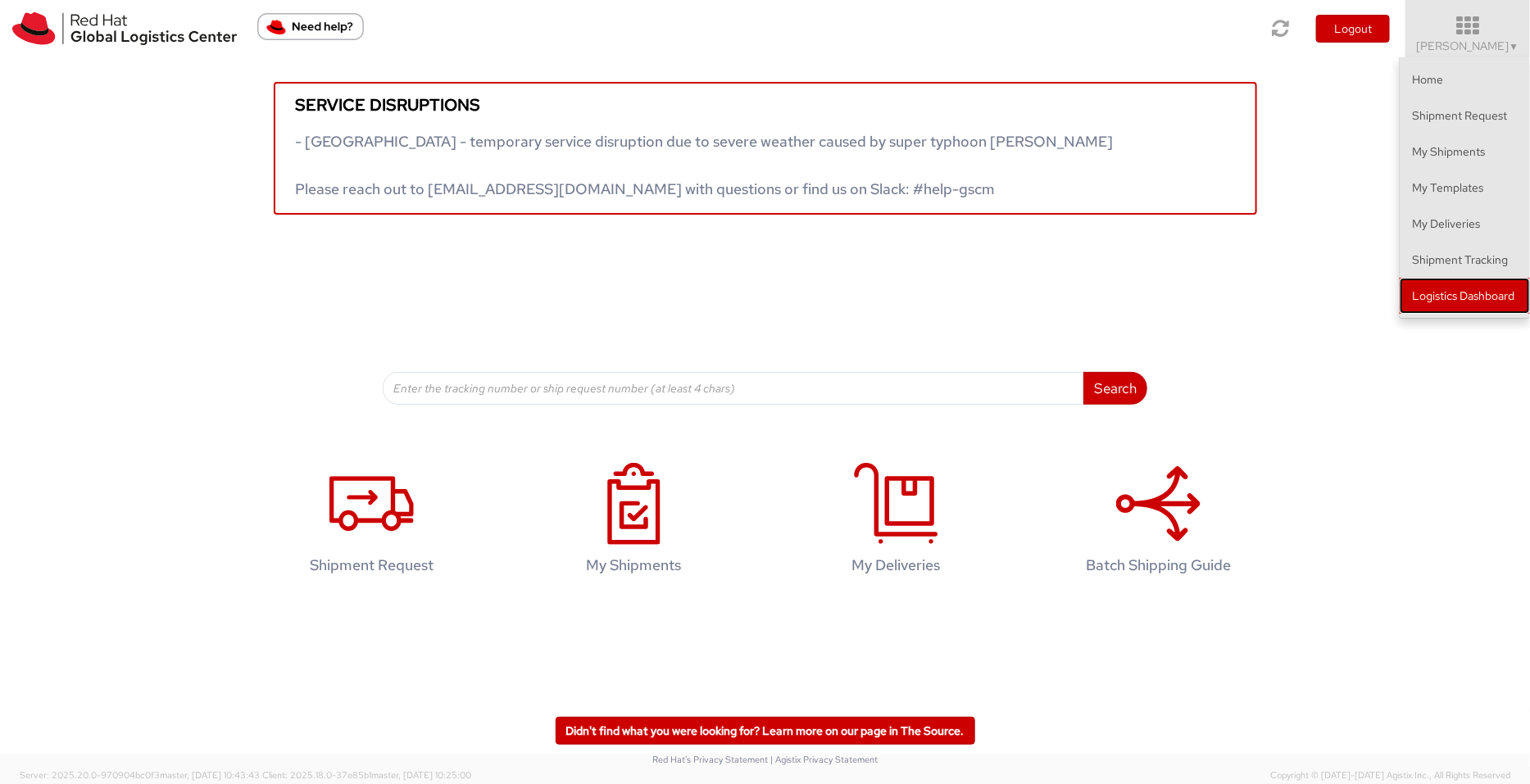
click at [1479, 292] on link "Logistics Dashboard" at bounding box center [1465, 295] width 131 height 36
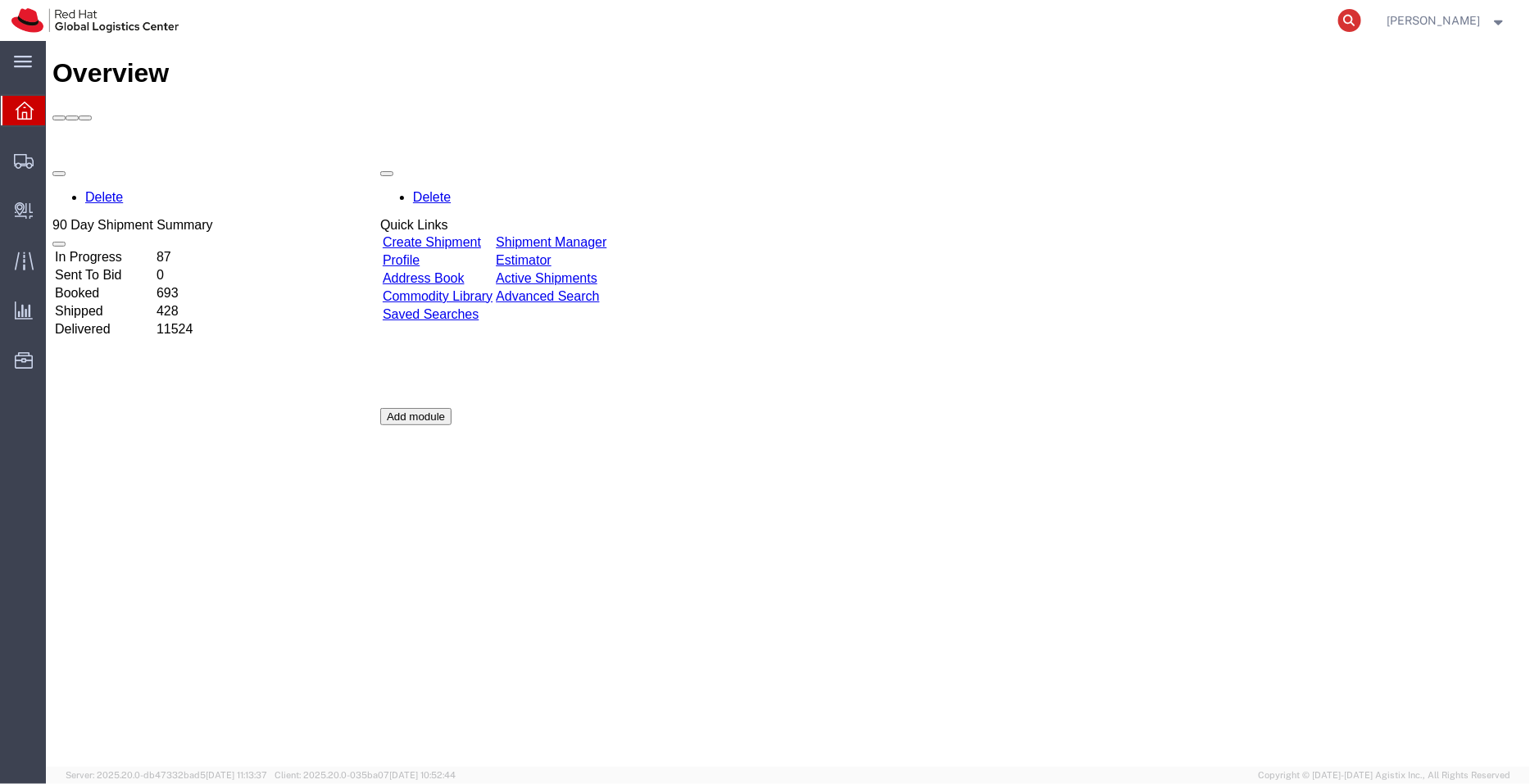
click at [1355, 26] on icon at bounding box center [1349, 20] width 23 height 23
paste input "393747214748"
type input "393747214748"
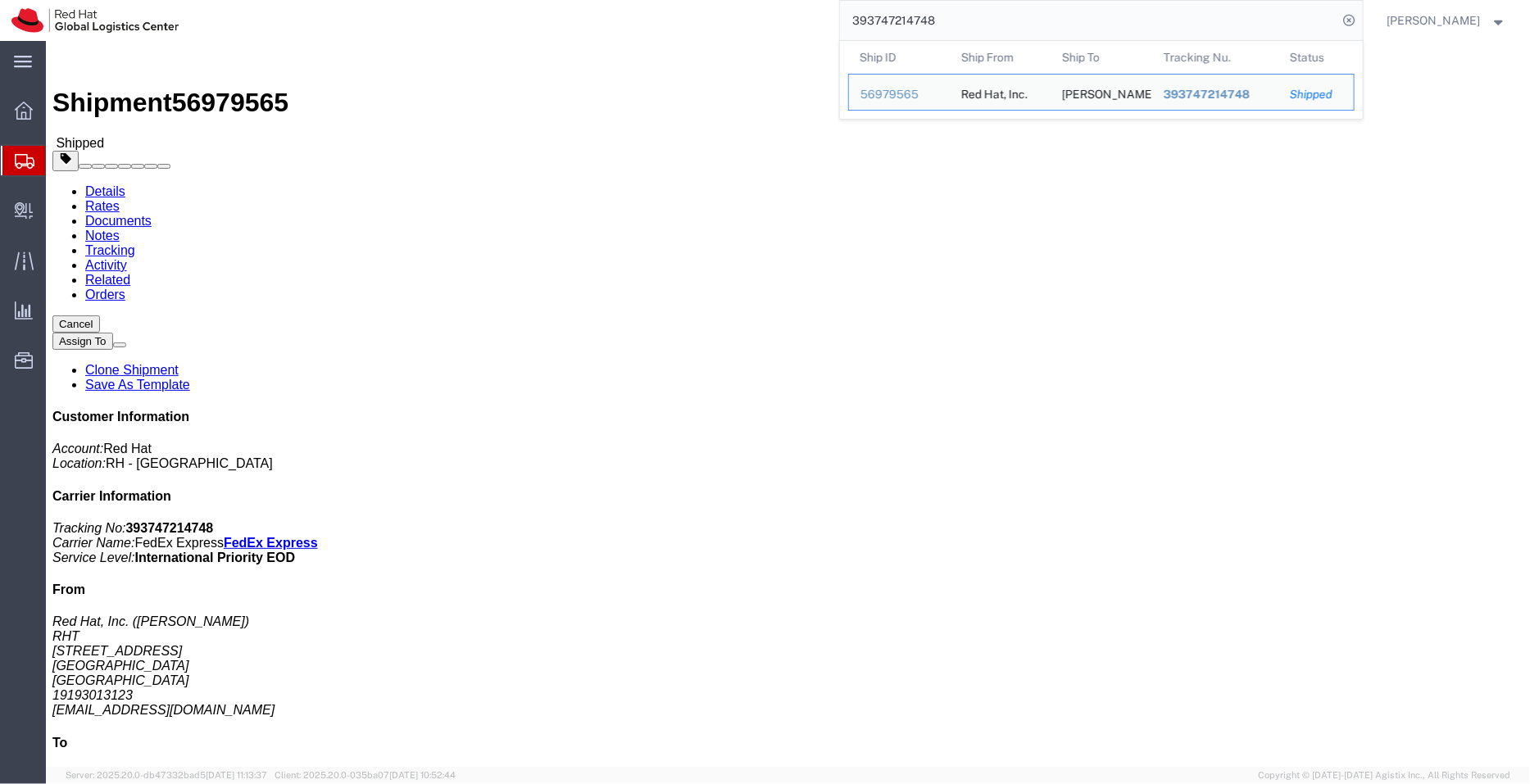
drag, startPoint x: 343, startPoint y: 176, endPoint x: 290, endPoint y: 161, distance: 55.1
click div "Ship From Red Hat, Inc. ([PERSON_NAME]) RHT [STREET_ADDRESS] 19193013123 [EMAIL…"
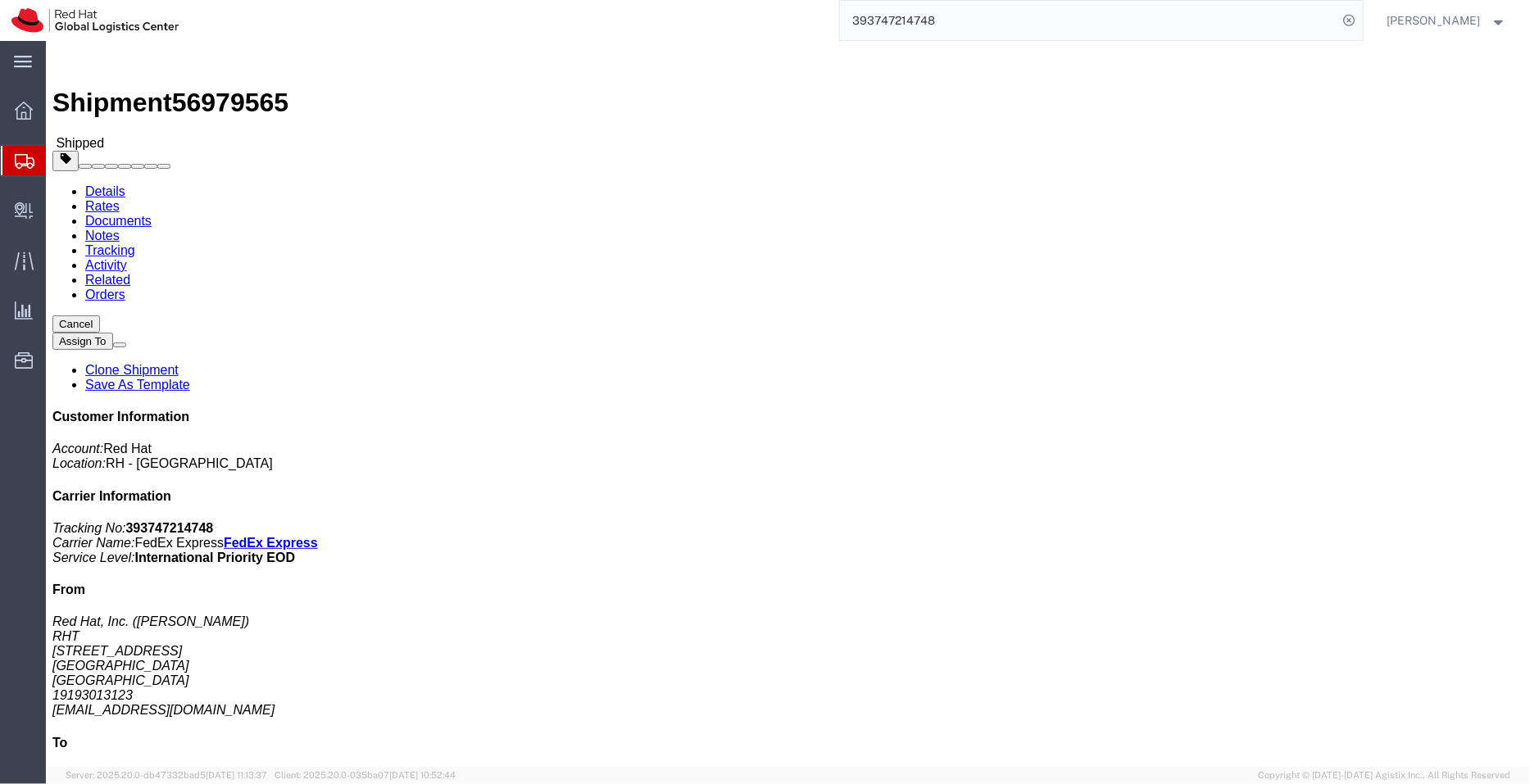
click address "[PERSON_NAME] ([PERSON_NAME]) [STREET_ADDRESS][PERSON_NAME][PERSON_NAME] Vietna…"
drag, startPoint x: 306, startPoint y: 178, endPoint x: 343, endPoint y: 178, distance: 37.0
click address "[PERSON_NAME] ([PERSON_NAME]) [STREET_ADDRESS][PERSON_NAME][PERSON_NAME] Vietna…"
copy address "[PERSON_NAME]"
click at [0, 0] on span "Shipment Manager" at bounding box center [0, 0] width 0 height 0
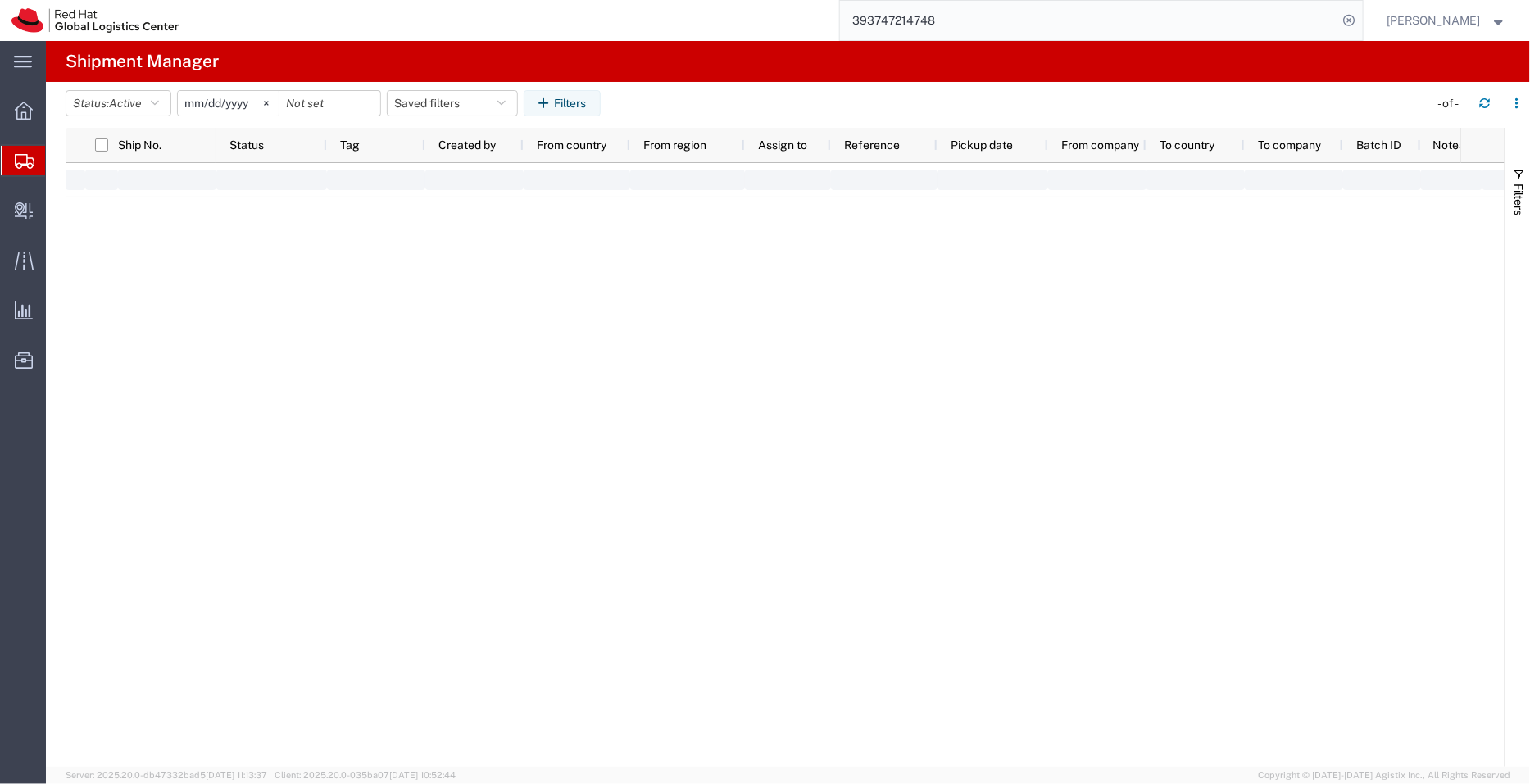
type input "[DATE]"
